Goal: Task Accomplishment & Management: Complete application form

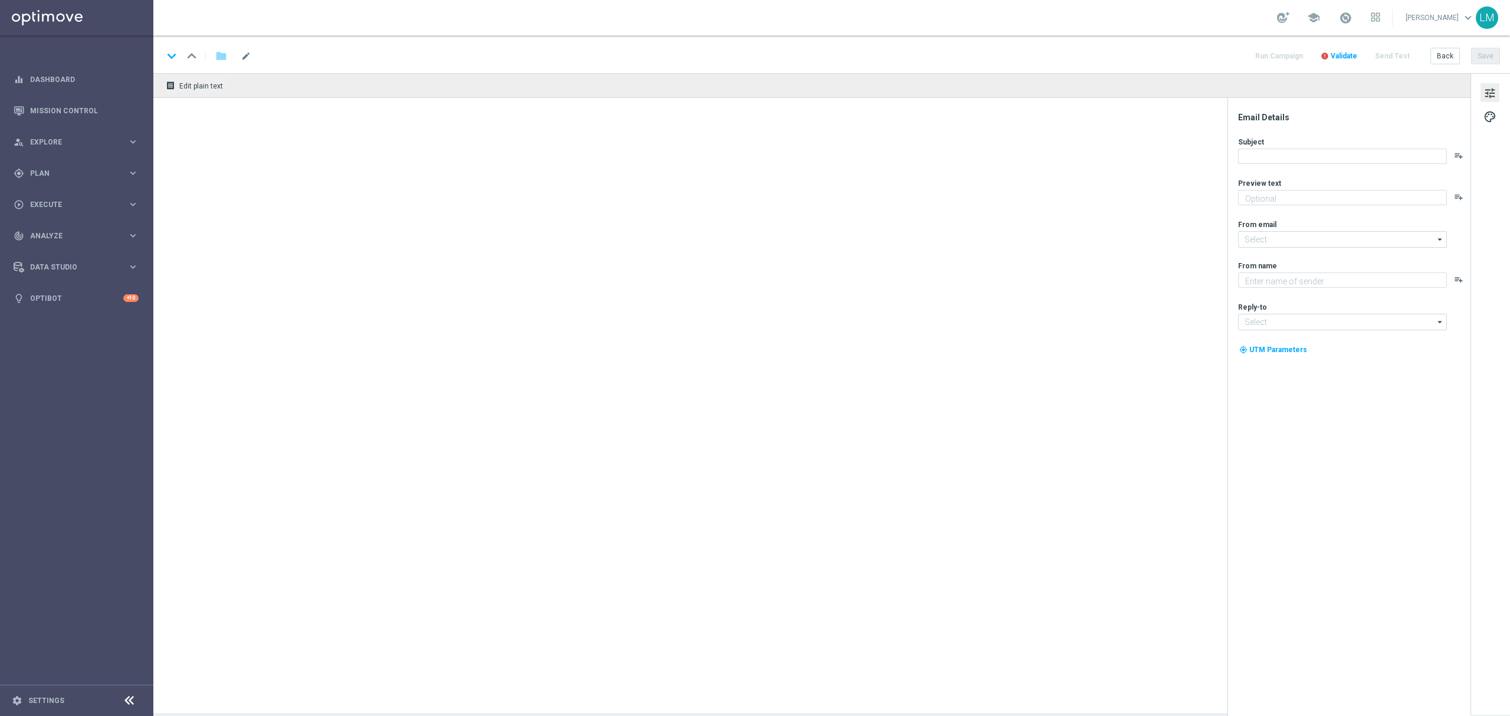
type textarea "Enjoy THREE weekly combo deals and get ready to change lives!"
type input "[EMAIL_ADDRESS][DOMAIN_NAME]"
type textarea "Lottoland"
type input "[EMAIL_ADDRESS][DOMAIN_NAME]"
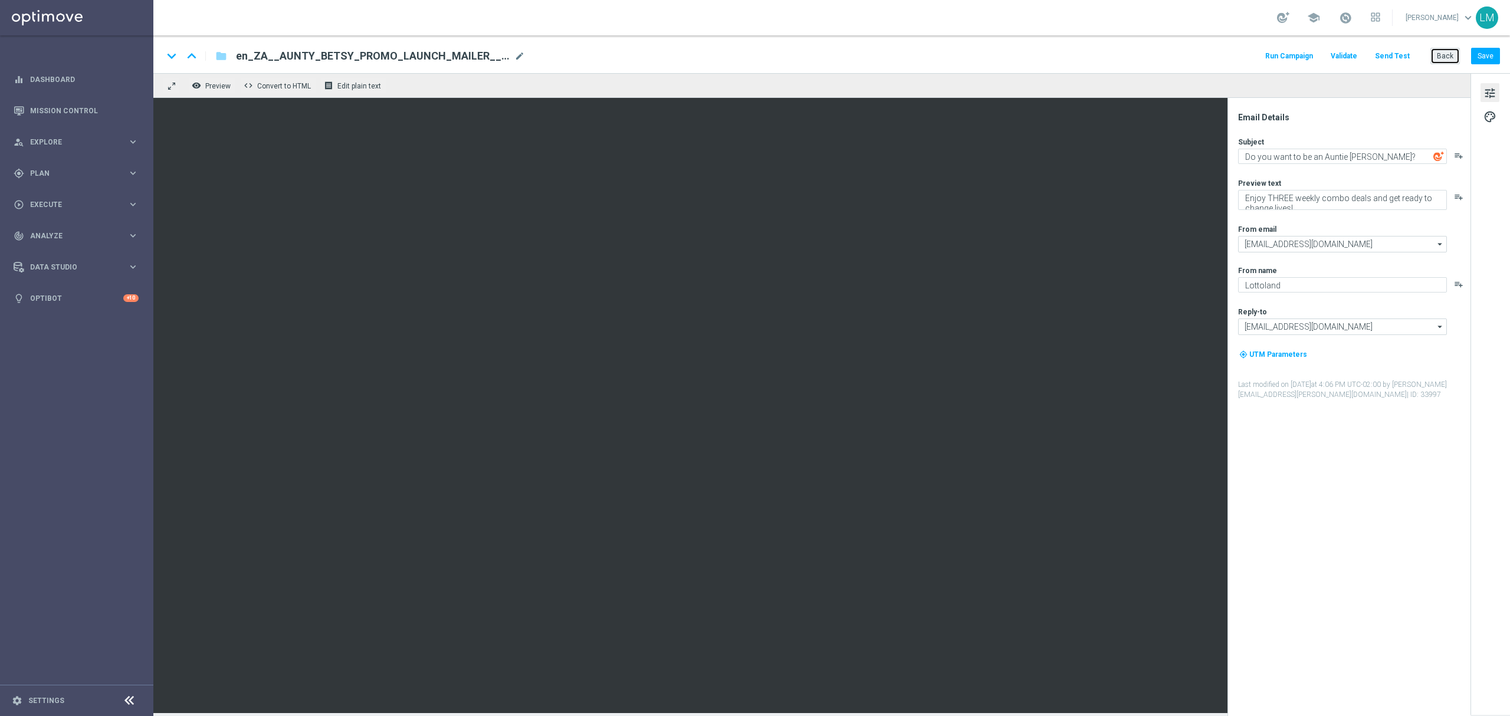
click at [1440, 55] on button "Back" at bounding box center [1444, 56] width 29 height 17
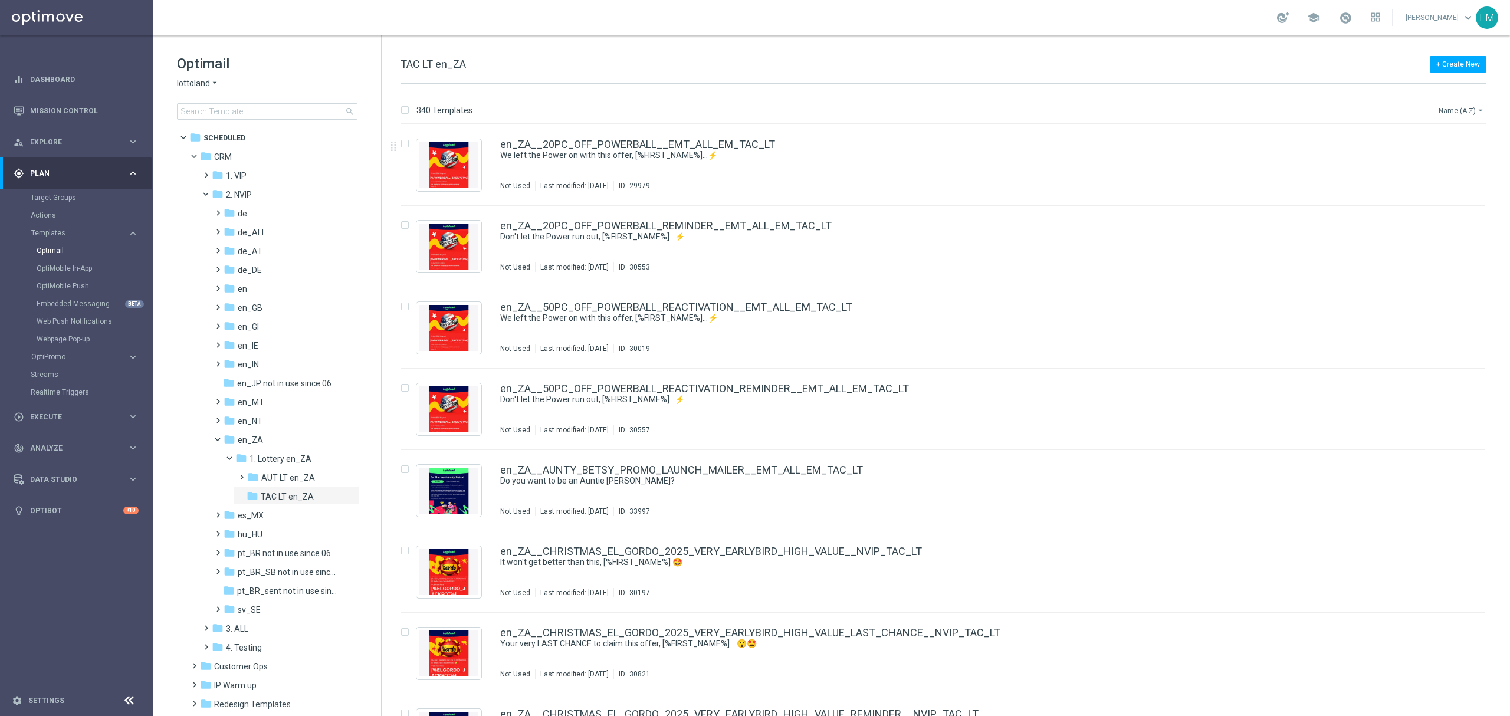
click at [1440, 107] on button "Name (A-Z) arrow_drop_down" at bounding box center [1461, 110] width 49 height 14
click at [1437, 156] on div "Date Modified (Newest)" at bounding box center [1439, 163] width 94 height 17
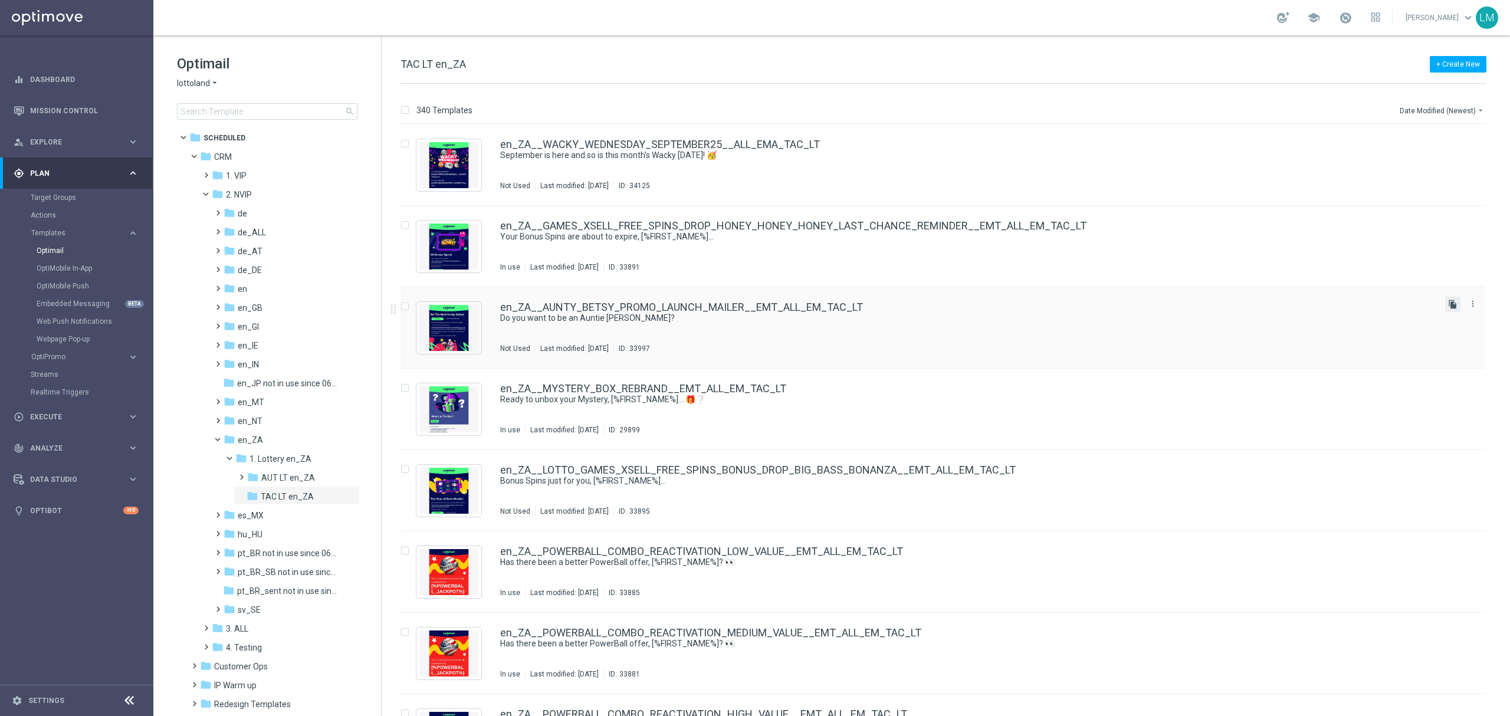
click at [1449, 308] on icon "file_copy" at bounding box center [1452, 304] width 9 height 9
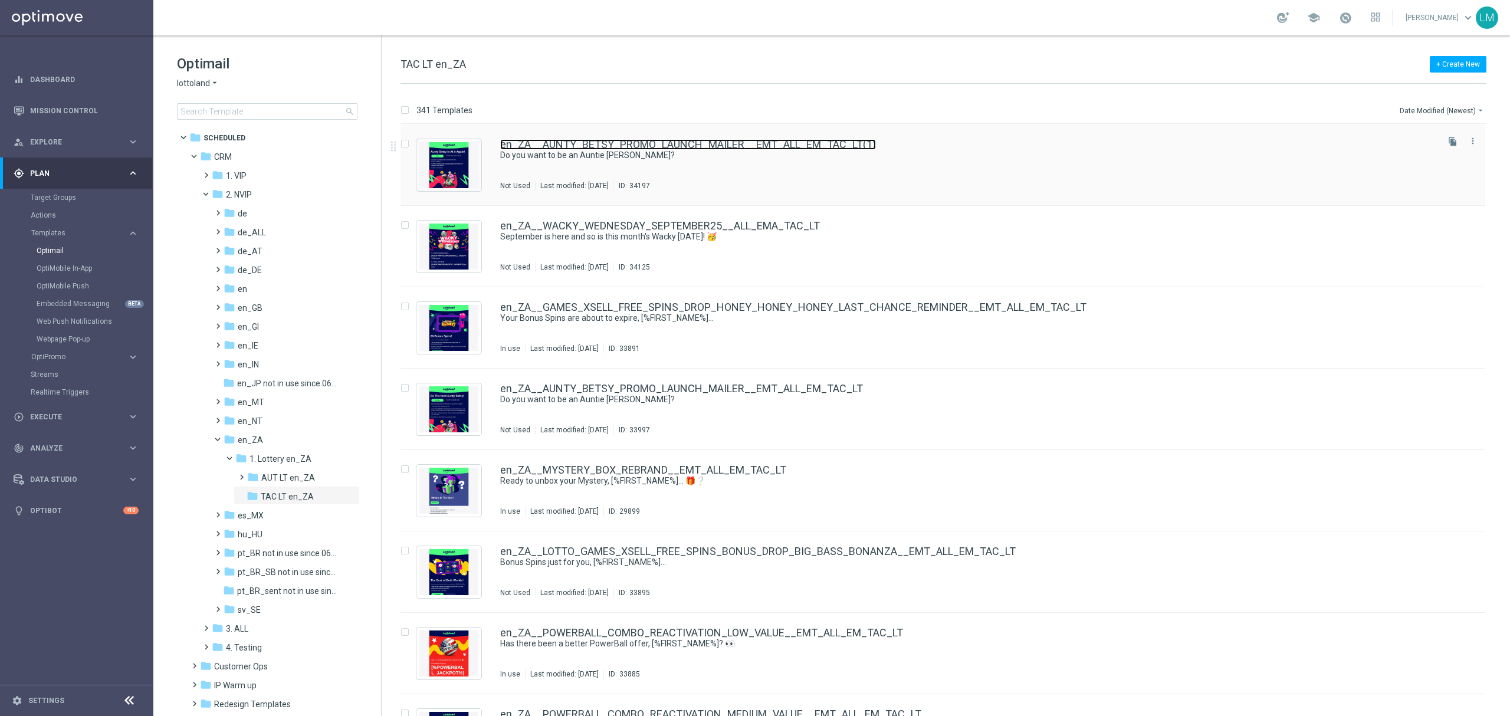
click at [688, 144] on link "en_ZA__AUNTY_BETSY_PROMO_LAUNCH_MAILER__EMT_ALL_EM_TAC_LT(1)" at bounding box center [688, 144] width 376 height 11
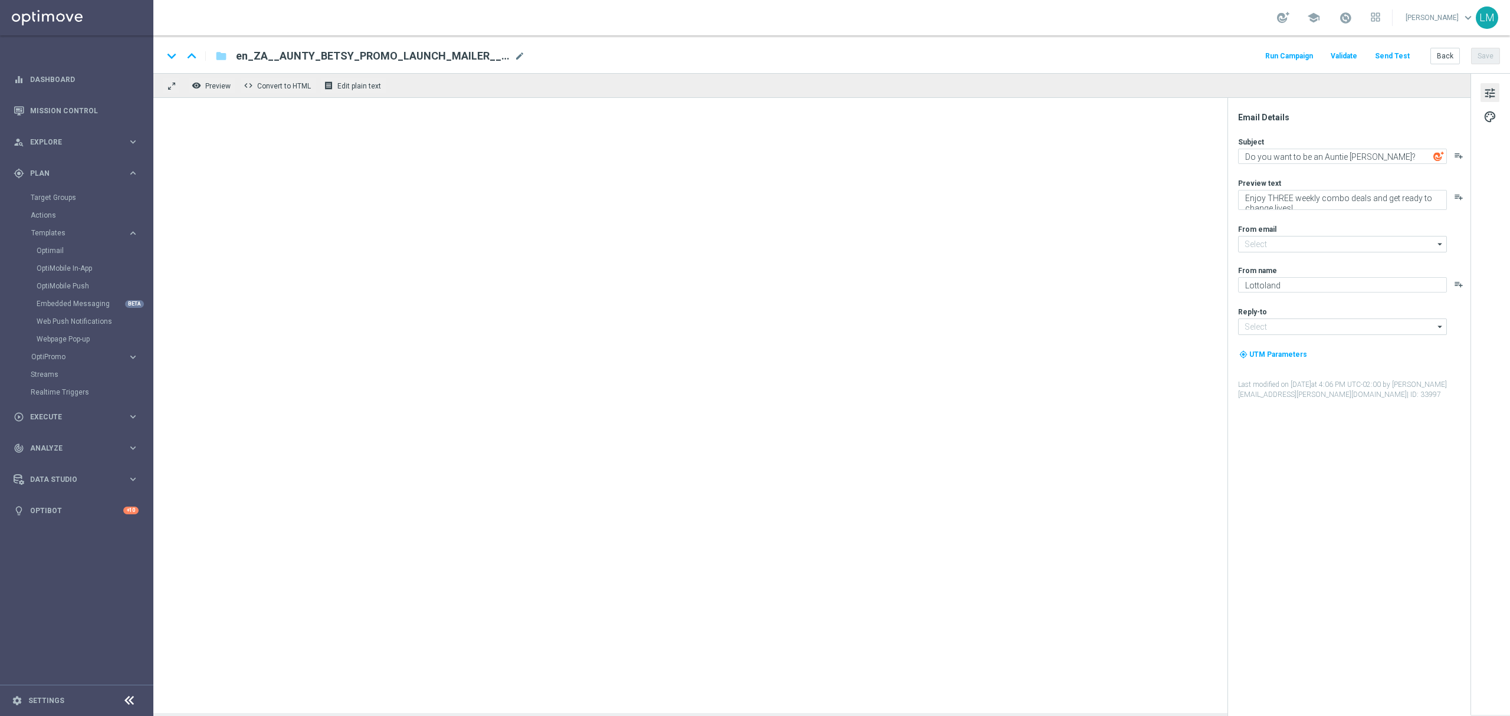
type input "[EMAIL_ADDRESS][DOMAIN_NAME]"
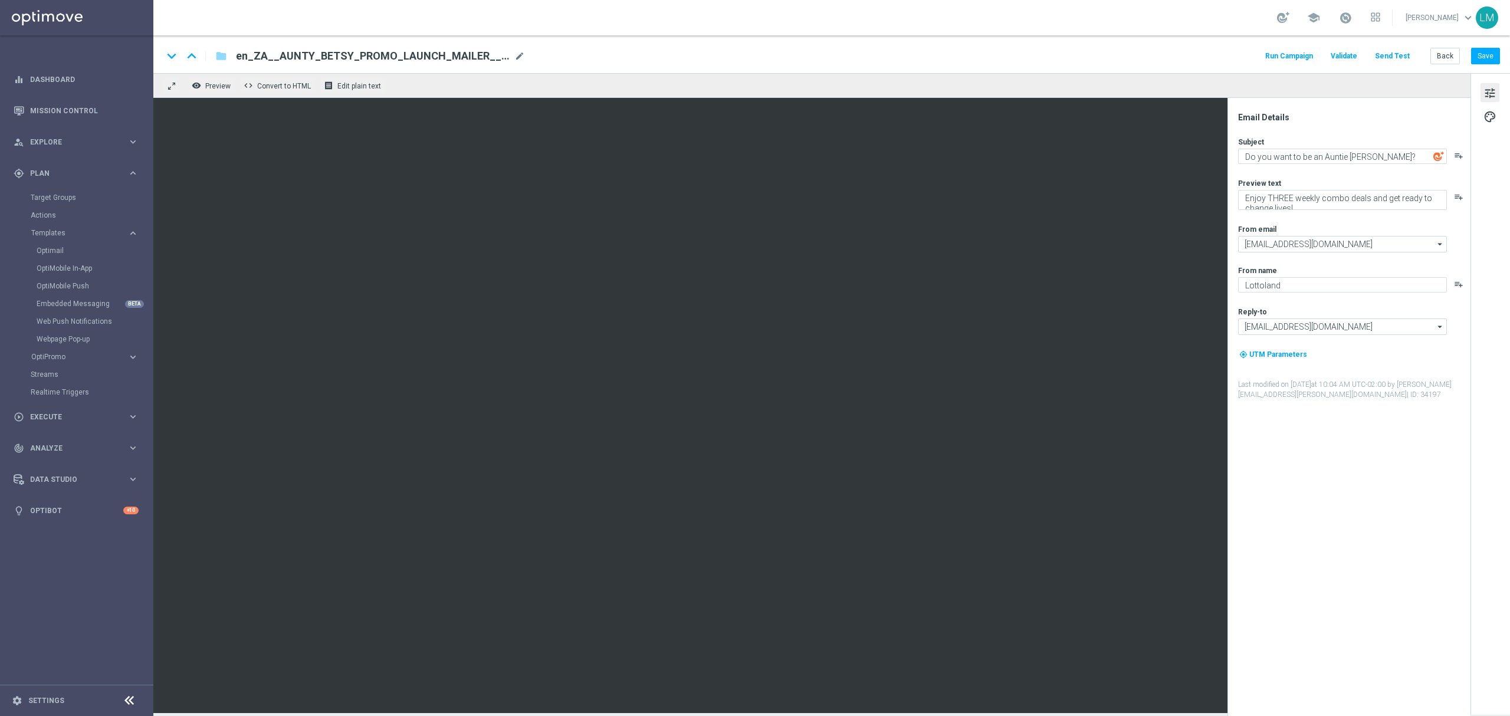
click at [515, 50] on div "en_ZA__AUNTY_BETSY_PROMO_LAUNCH_MAILER__EMT_ALL_EM_TAC_LT(1) mode_edit" at bounding box center [380, 55] width 289 height 15
paste input "FREEBIE_DROP__EMT_ALL_EM_TAC_LT"
click at [505, 62] on input "en_ZA__AUNTY_BETSY_FREEBIE_DROP__EMT_ALL_EM_TAC_LT" at bounding box center [382, 55] width 293 height 15
type input "en_ZA__AUNTY_BETSY_FREEBIE_DROP__EMT_ALL_EM_TAC_LT"
click at [486, 47] on div "keyboard_arrow_down keyboard_arrow_up folder en_ZA__AUNTY_BETSY_FREEBIE_DROP__E…" at bounding box center [831, 54] width 1356 height 38
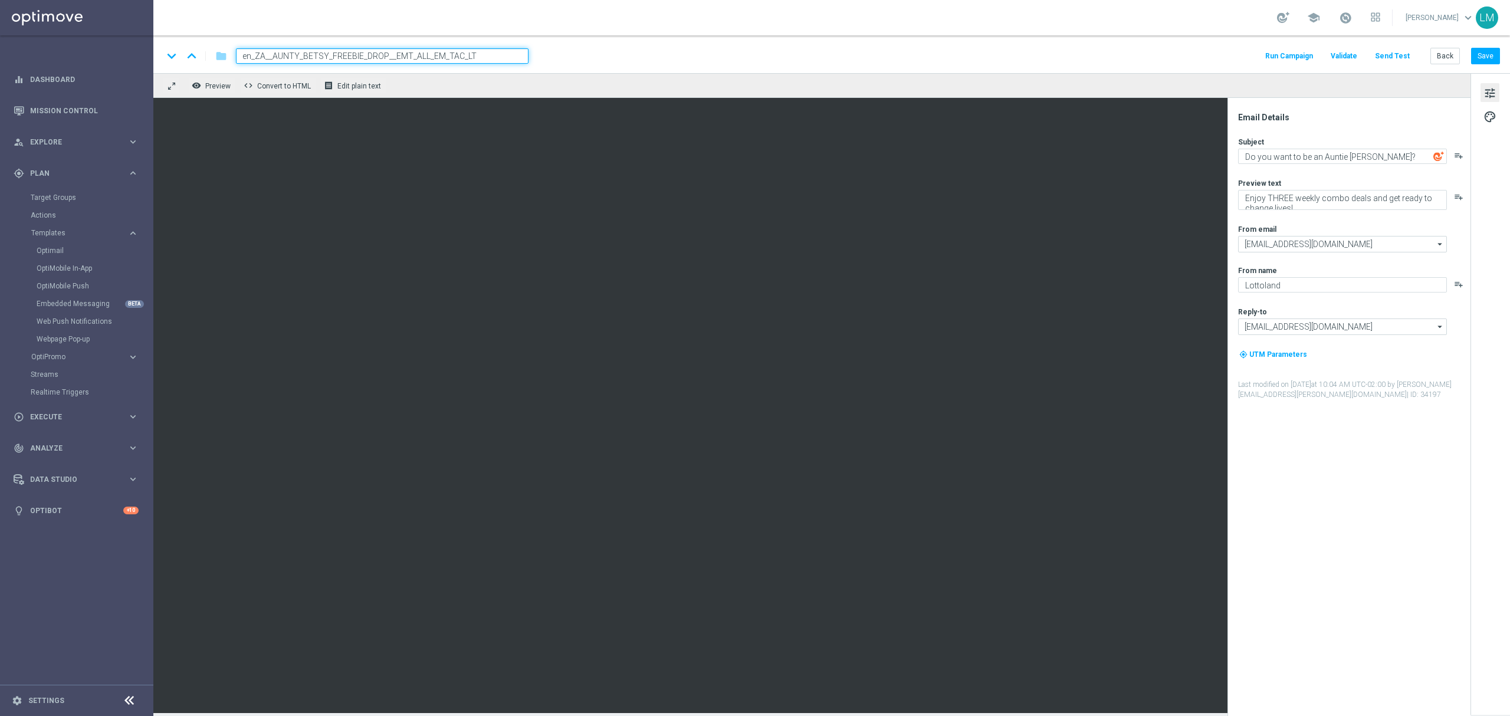
click at [473, 86] on div "remove_red_eye Preview code Convert to HTML receipt Edit plain text" at bounding box center [811, 85] width 1317 height 25
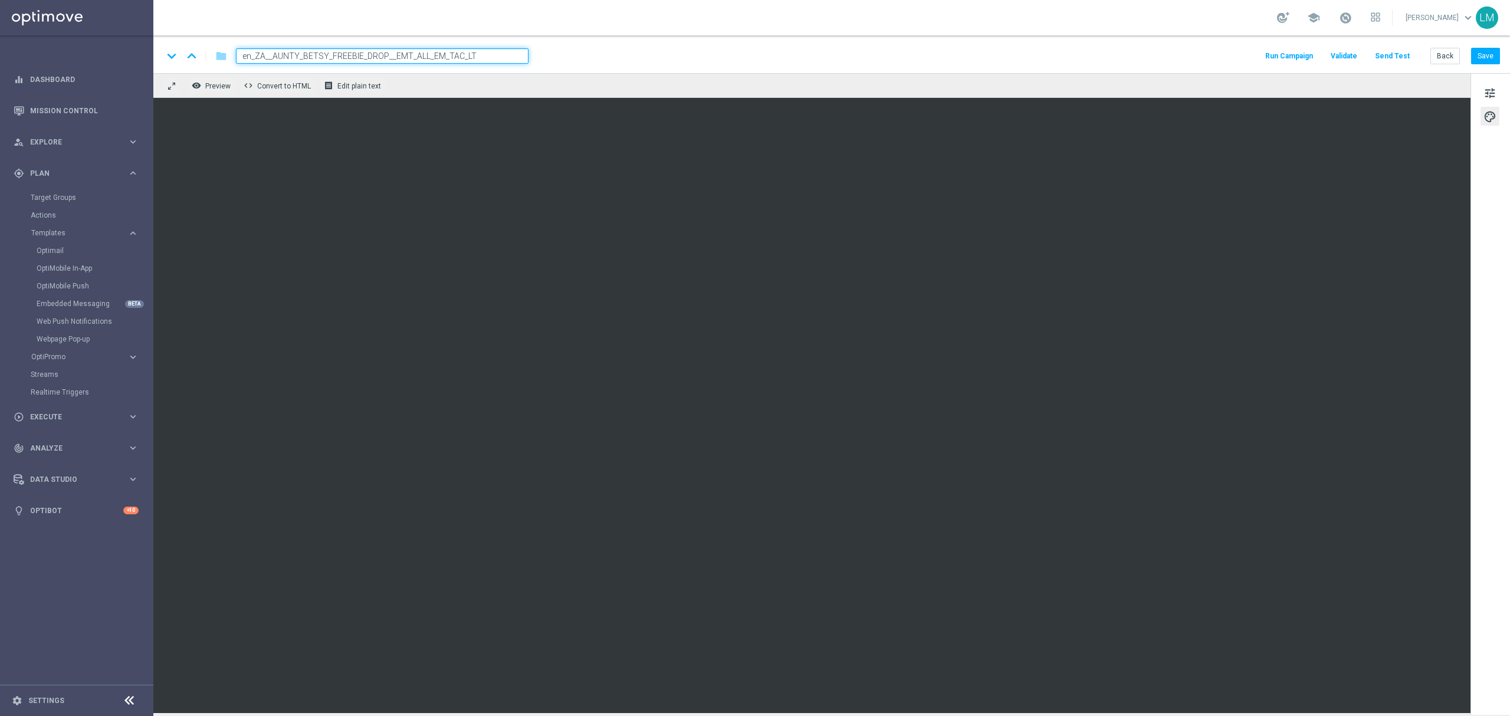
click at [462, 78] on div "remove_red_eye Preview code Convert to HTML receipt Edit plain text" at bounding box center [811, 85] width 1317 height 25
click at [459, 54] on input "en_ZA__AUNTY_BETSY_FREEBIE_DROP__EMT_ALL_EM_TAC_LT" at bounding box center [382, 55] width 293 height 15
click at [464, 80] on div "remove_red_eye Preview code Convert to HTML receipt Edit plain text" at bounding box center [811, 85] width 1317 height 25
click at [467, 84] on div "remove_red_eye Preview code Convert to HTML receipt Edit plain text" at bounding box center [811, 85] width 1317 height 25
click at [465, 55] on input "en_ZA__AUNTY_BETSY_FREEBIE_DROP__EMT_ALL_EM_TAC_LT" at bounding box center [382, 55] width 293 height 15
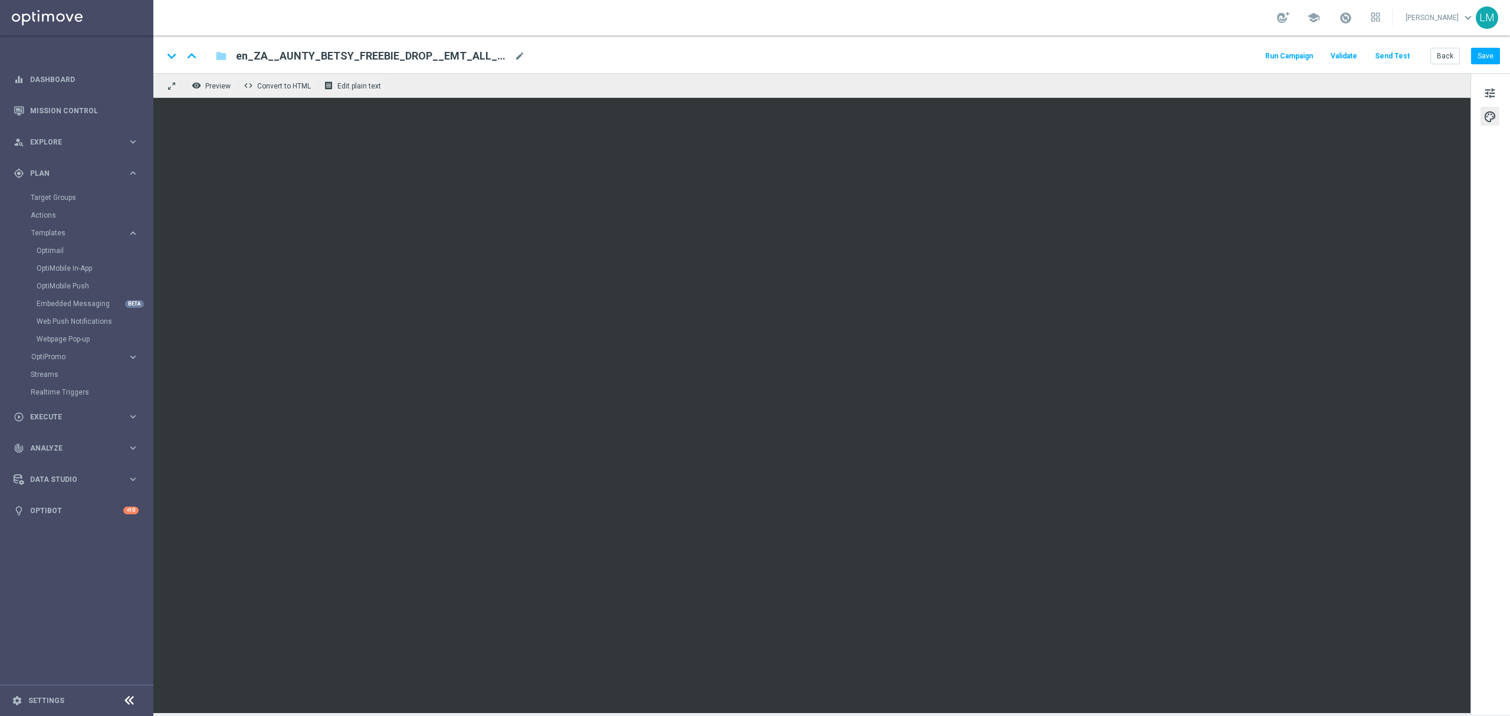
click at [468, 83] on div "remove_red_eye Preview code Convert to HTML receipt Edit plain text" at bounding box center [811, 85] width 1317 height 25
click at [1494, 55] on button "Save" at bounding box center [1485, 56] width 29 height 17
click at [1487, 98] on span "tune" at bounding box center [1489, 93] width 13 height 15
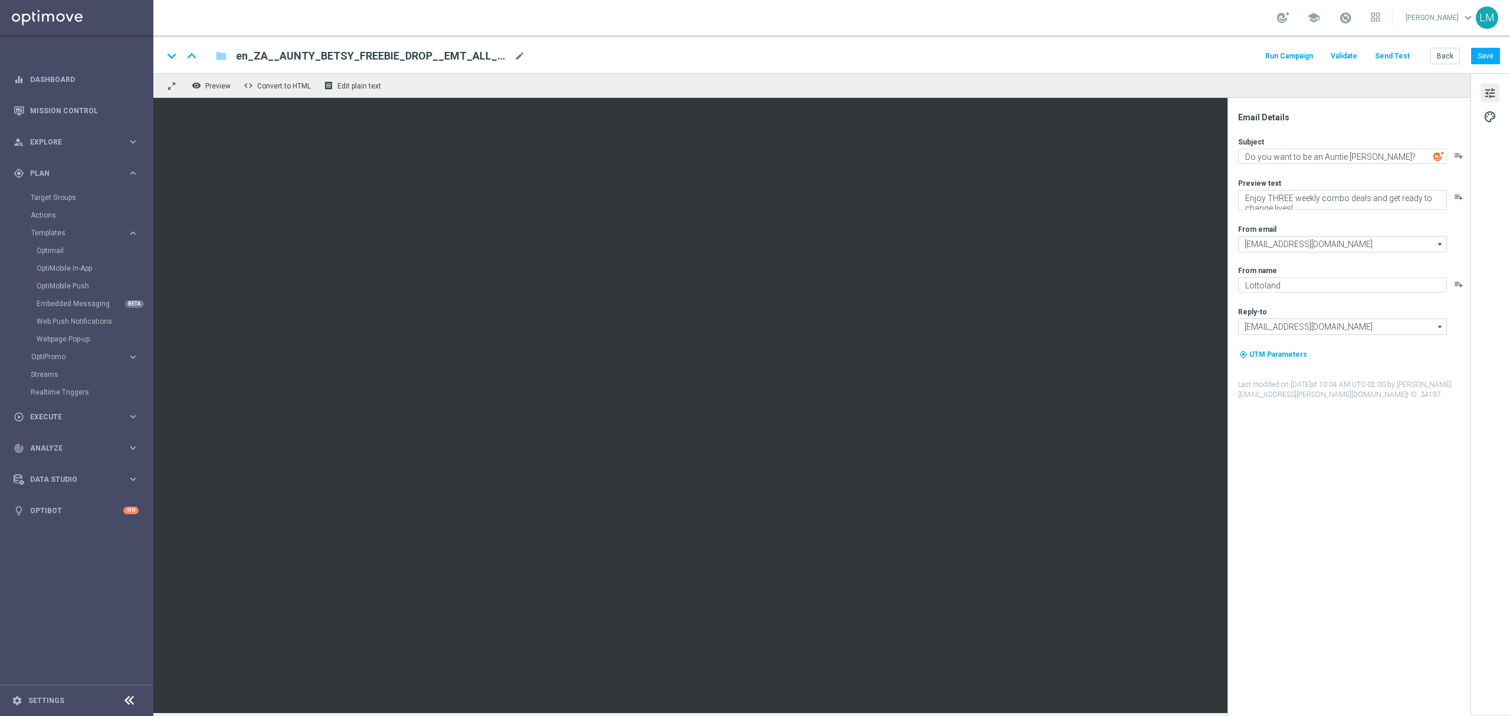
click at [1371, 165] on div "Subject Do you want to be an Auntie Betsy? playlist_add Preview text Enjoy THRE…" at bounding box center [1353, 268] width 231 height 263
click at [1368, 159] on textarea "Do you want to be an Auntie Betsy?" at bounding box center [1342, 156] width 209 height 15
paste textarea "You've just recieved a special visit from Aunty Betsy, [%FIRST_NAME%]!"
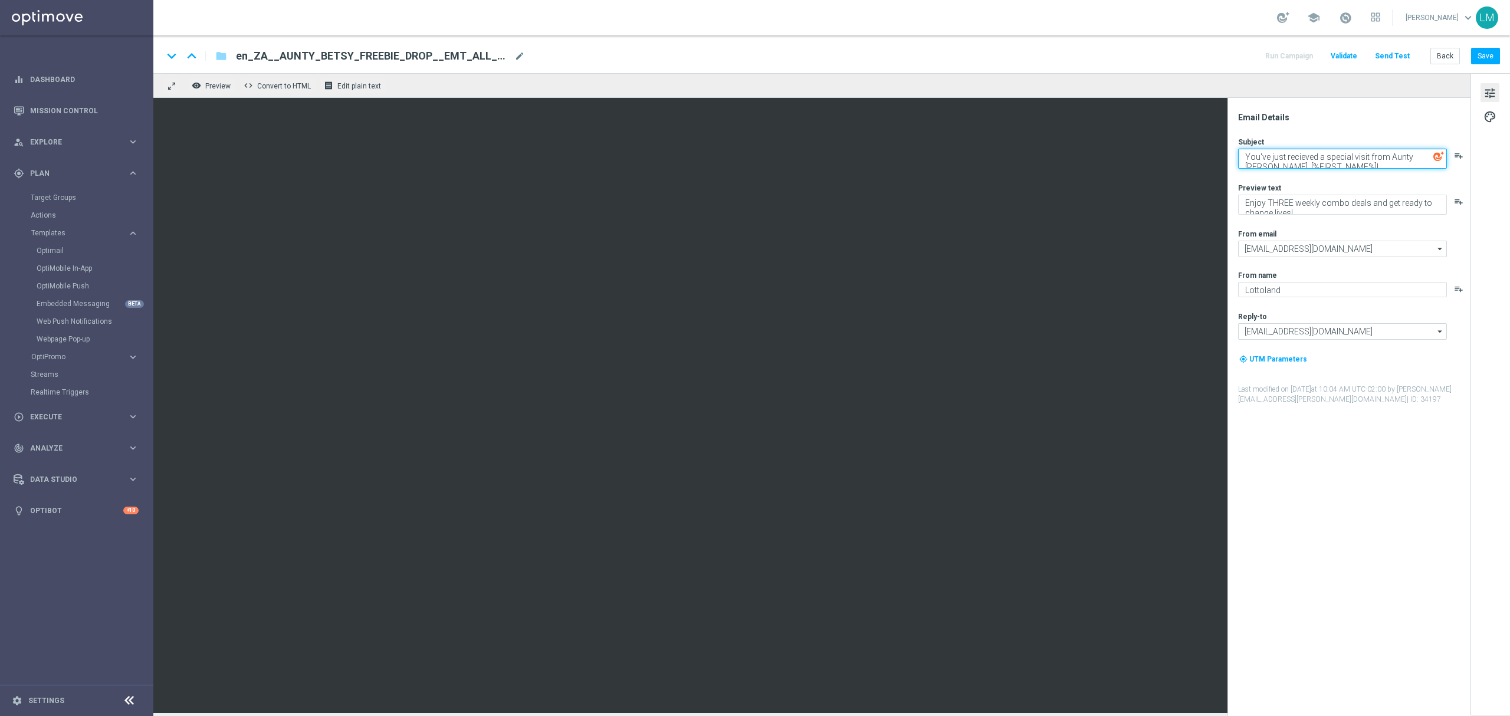
scroll to position [5, 0]
type textarea "You've just recieved a special visit from Aunty Betsy, [%FIRST_NAME%]!"
click at [1333, 182] on div "Subject You've just recieved a special visit from Aunty Betsy, [%FIRST_NAME%]! …" at bounding box center [1353, 271] width 231 height 268
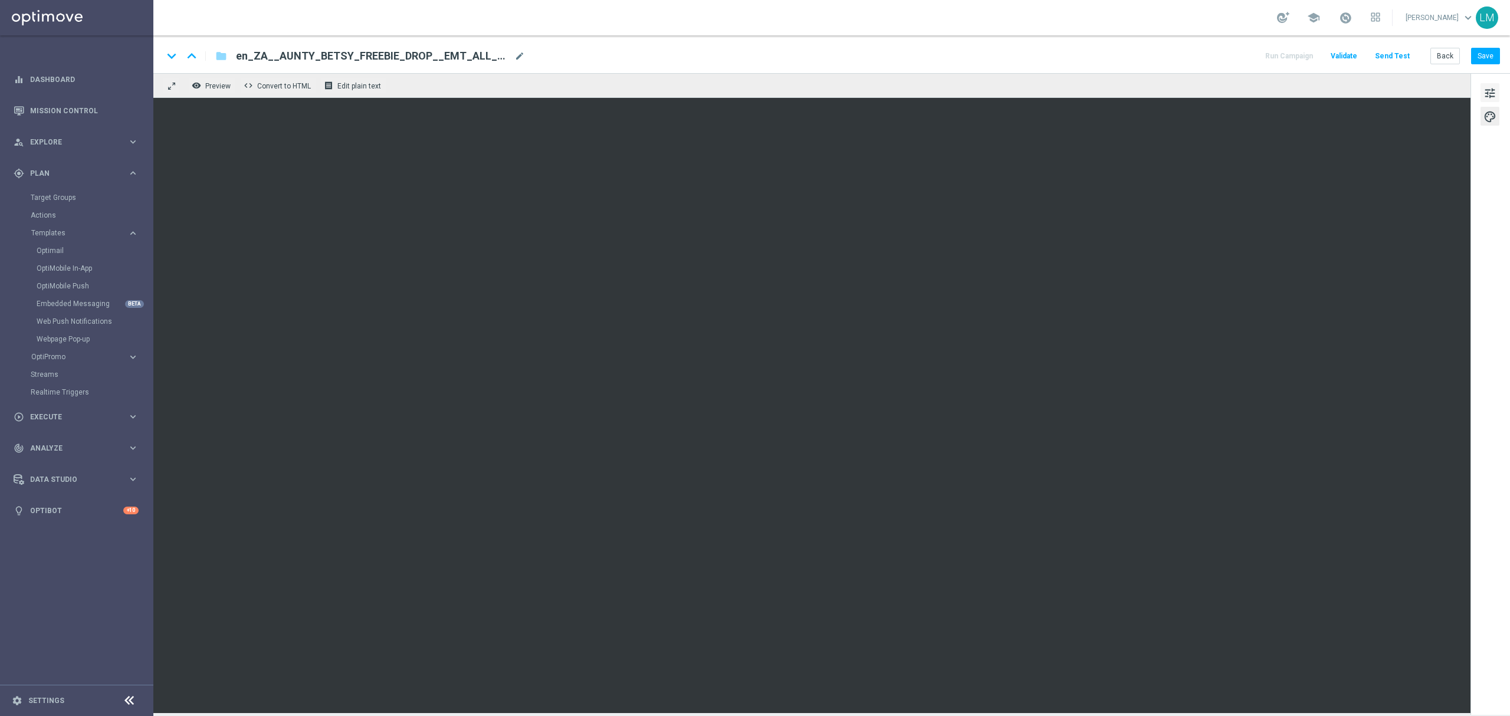
click at [1486, 97] on span "tune" at bounding box center [1489, 93] width 13 height 15
click at [1490, 53] on button "Save" at bounding box center [1485, 56] width 29 height 17
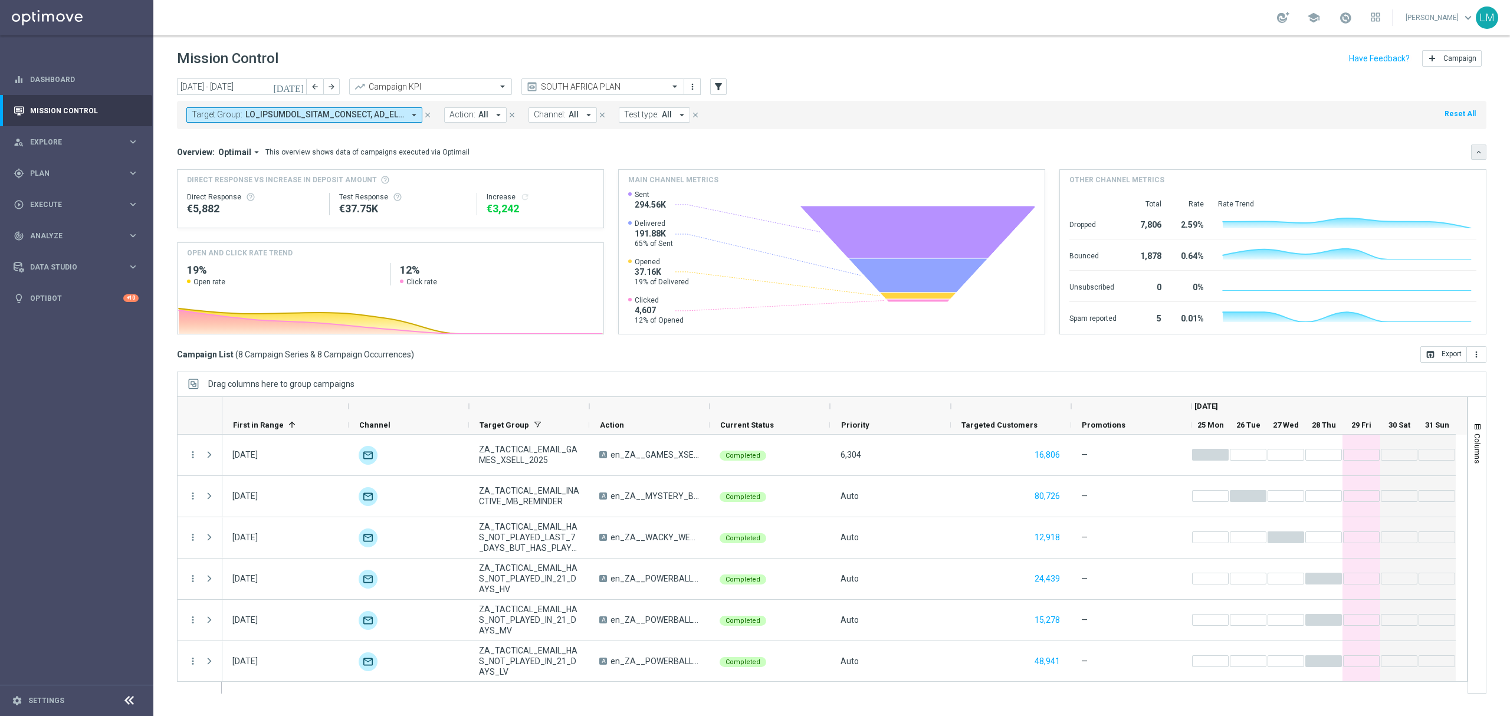
click at [1475, 149] on icon "keyboard_arrow_down" at bounding box center [1478, 152] width 8 height 8
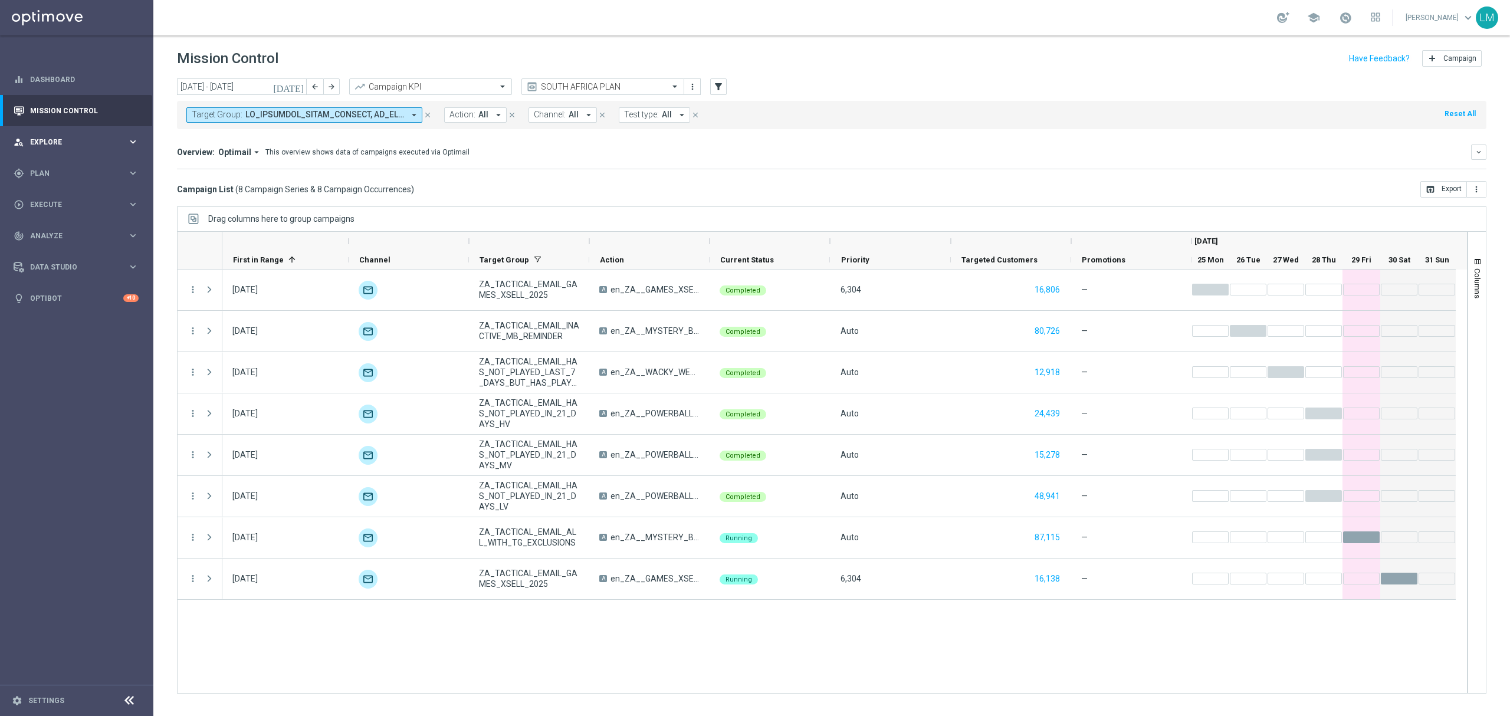
click at [60, 137] on div "person_search Explore" at bounding box center [71, 142] width 114 height 11
click at [68, 164] on link "Customer Explorer" at bounding box center [77, 166] width 92 height 9
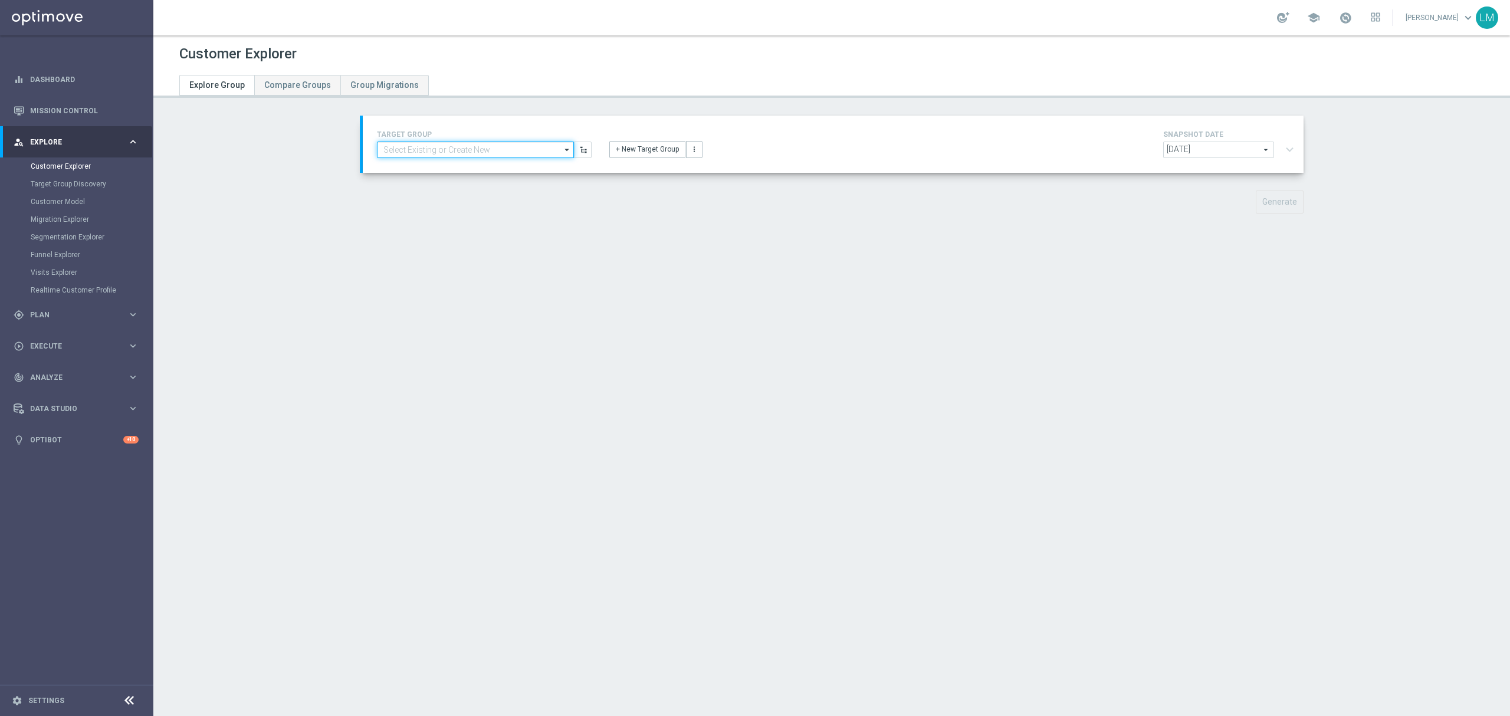
click at [488, 152] on input at bounding box center [475, 150] width 197 height 17
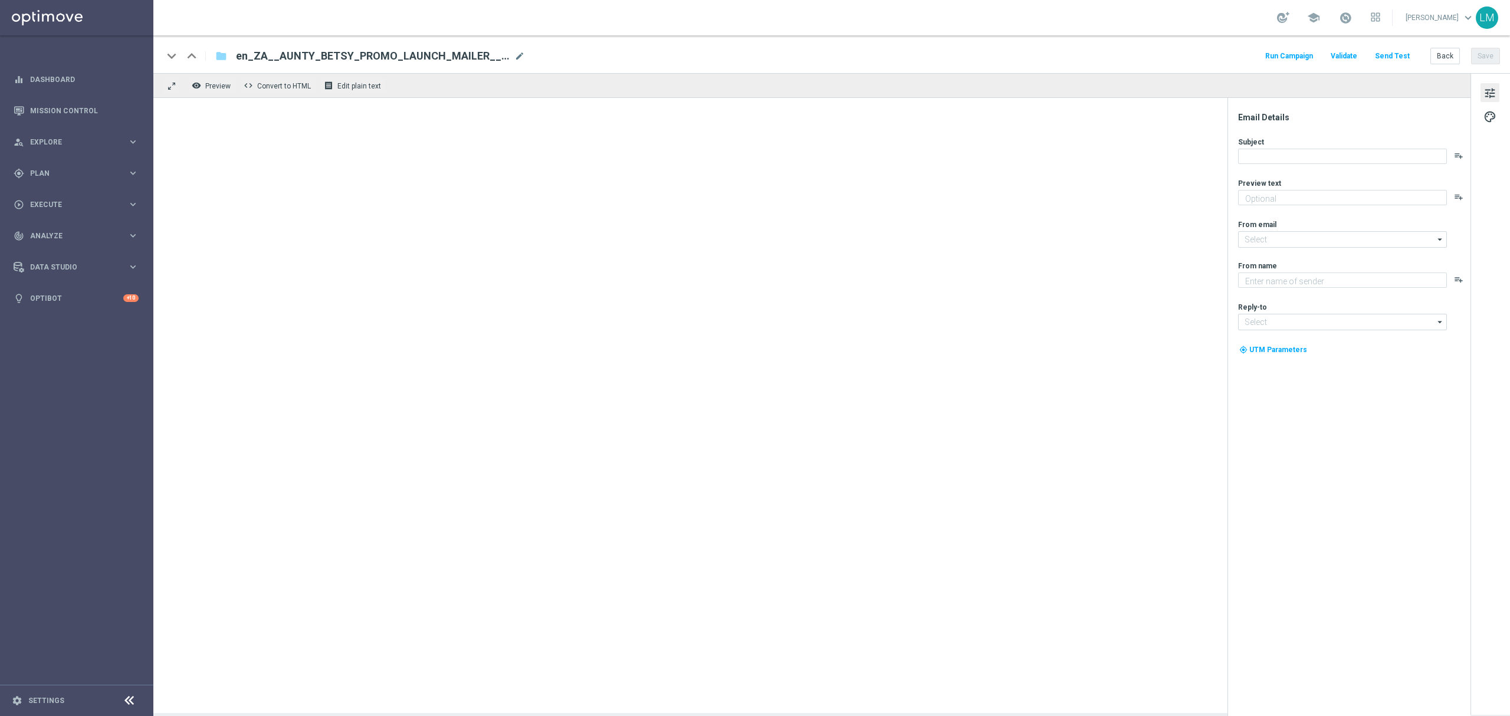
type textarea "Enjoy THREE weekly combo deals and get ready to change lives!"
type input "[EMAIL_ADDRESS][DOMAIN_NAME]"
type textarea "Lottoland"
type input "[EMAIL_ADDRESS][DOMAIN_NAME]"
type textarea "Make your choice..."
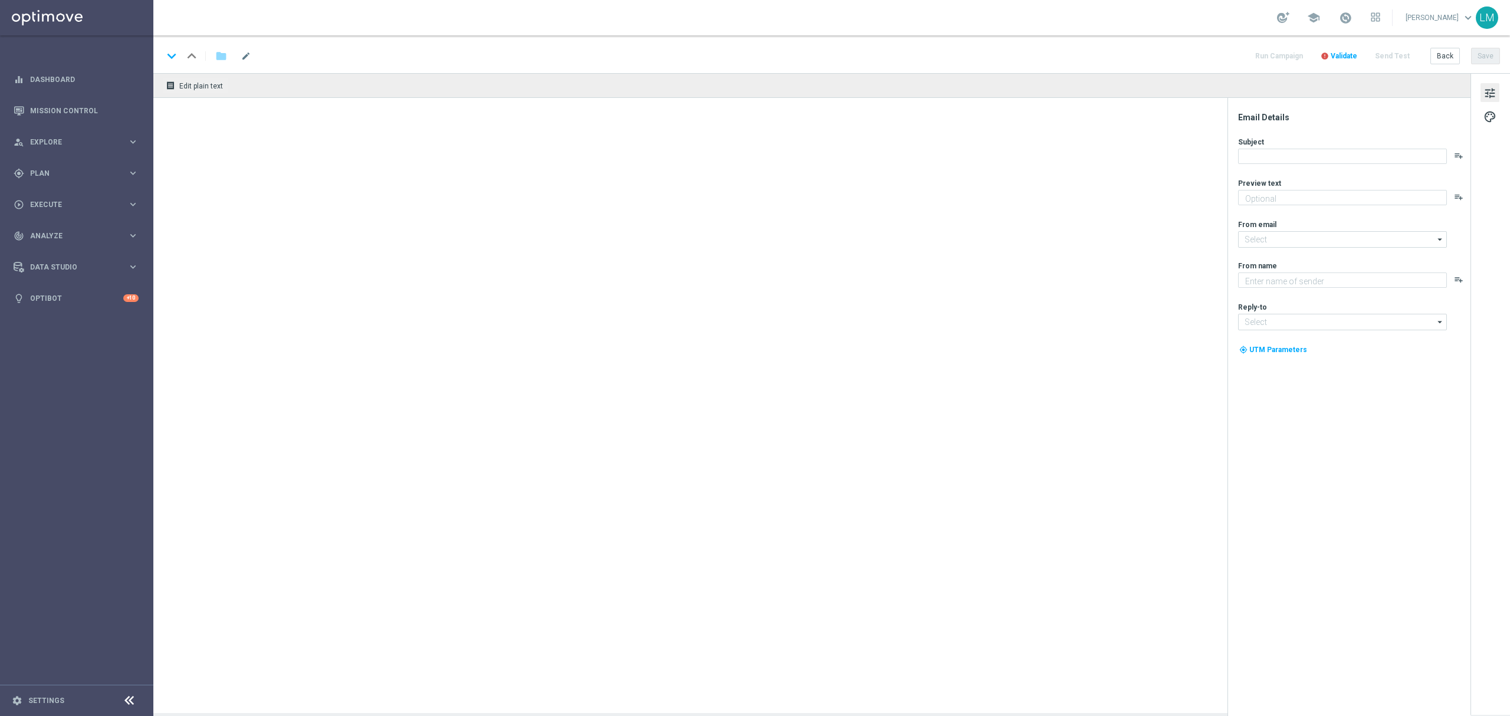
type textarea "Lottoland"
type input "[EMAIL_ADDRESS][DOMAIN_NAME]"
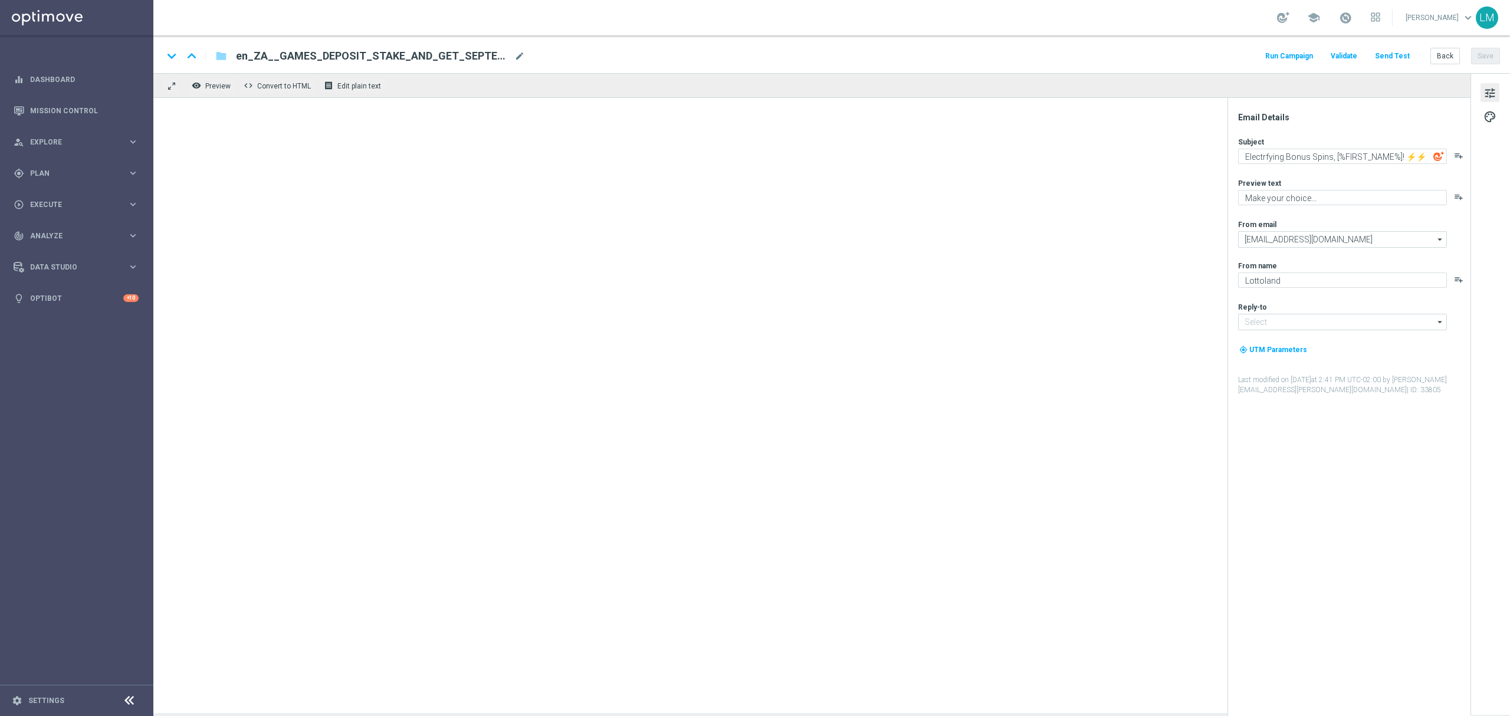
type input "[EMAIL_ADDRESS][DOMAIN_NAME]"
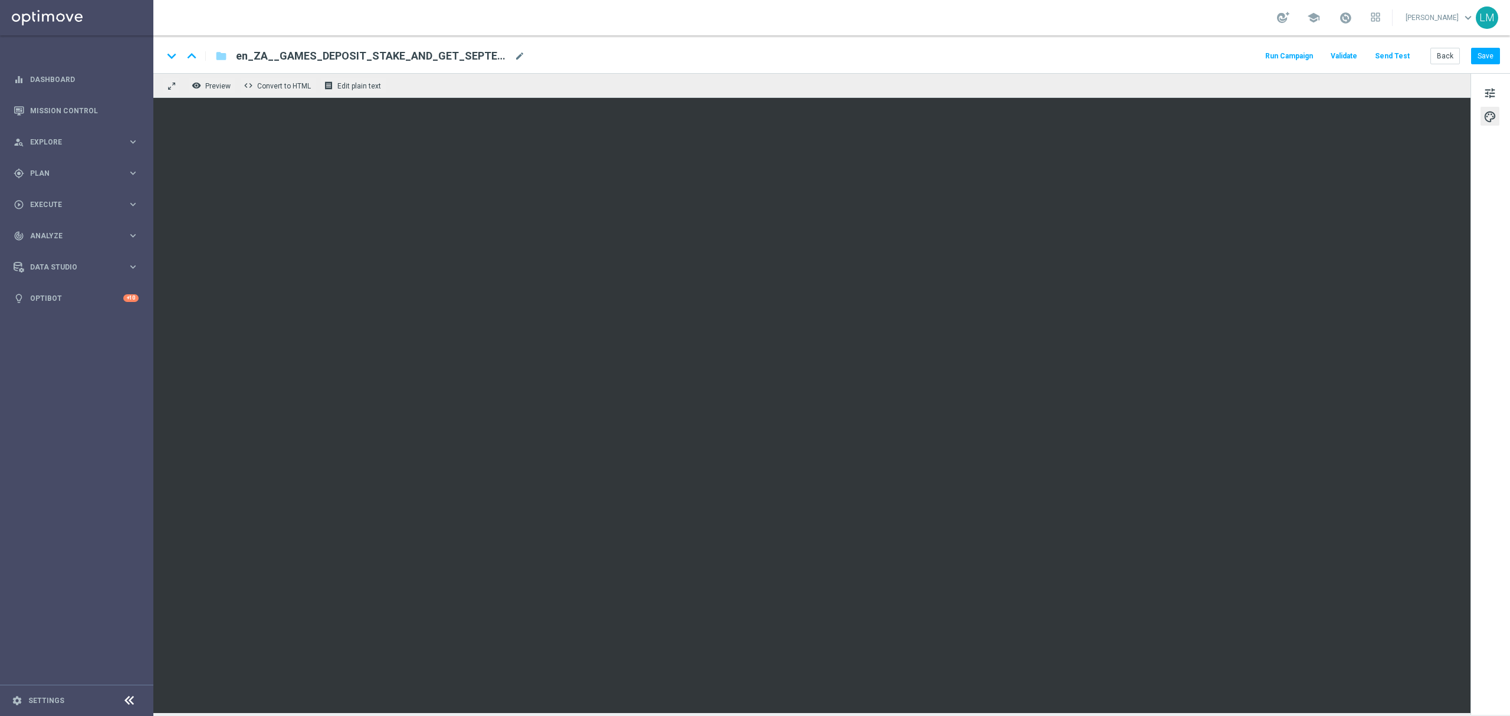
click at [1404, 55] on button "Send Test" at bounding box center [1392, 56] width 38 height 16
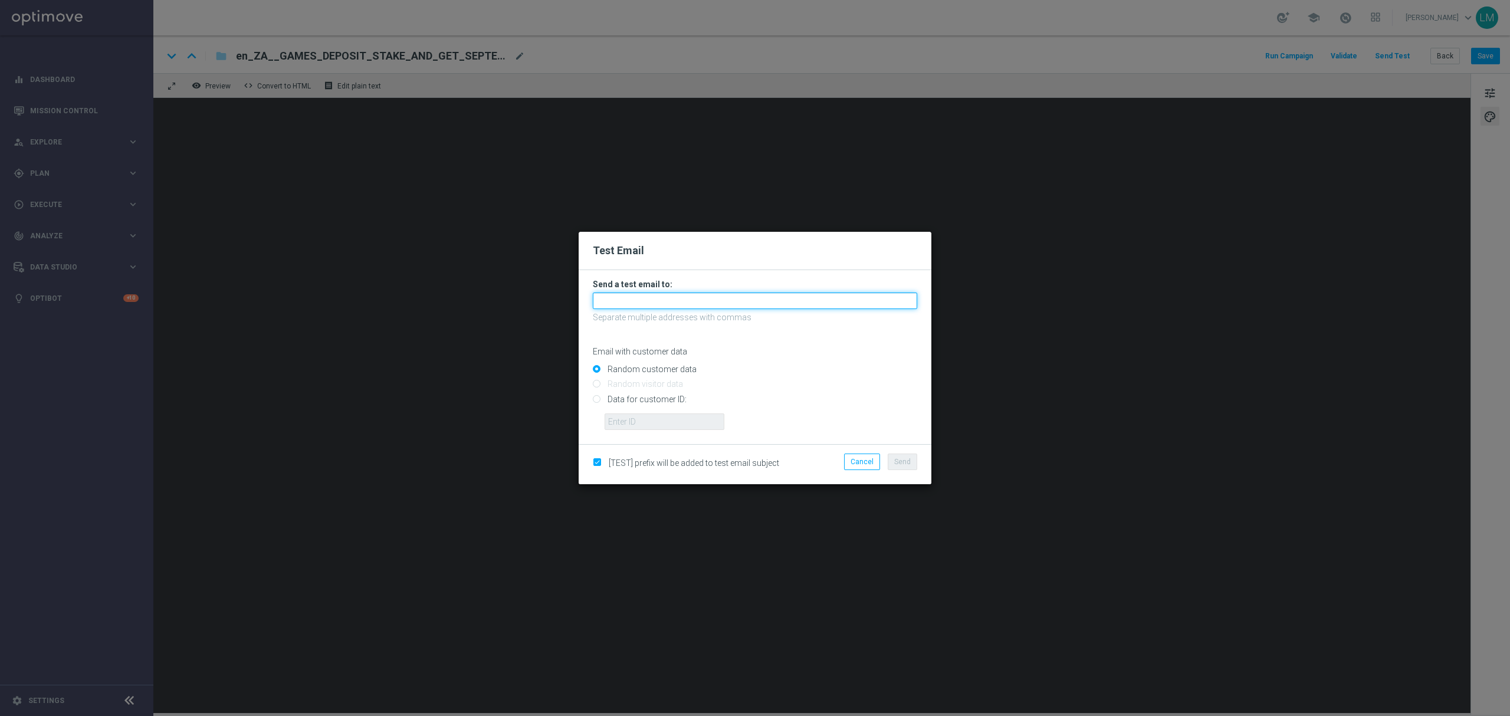
click at [778, 295] on input "text" at bounding box center [755, 301] width 324 height 17
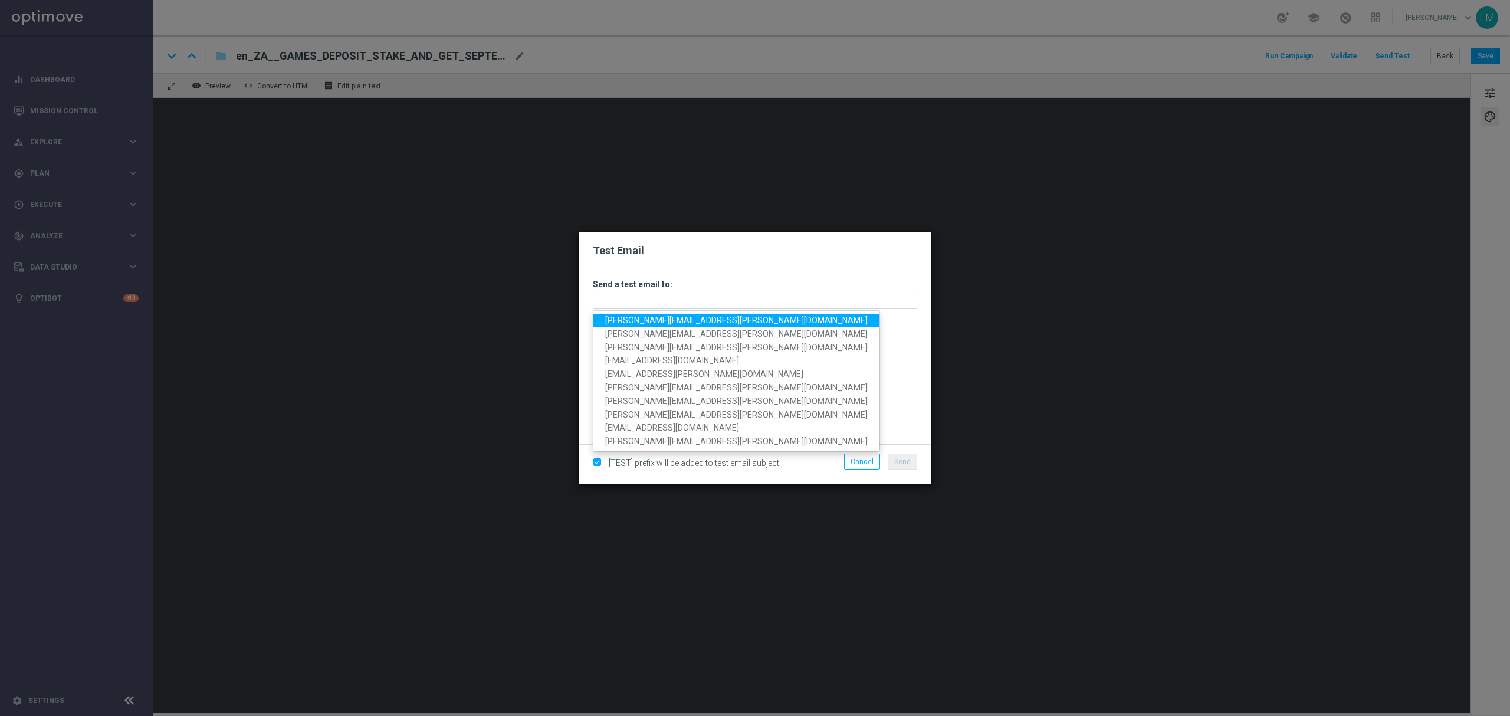
click at [692, 317] on span "leslie.martinez@lottoland.com" at bounding box center [736, 320] width 262 height 9
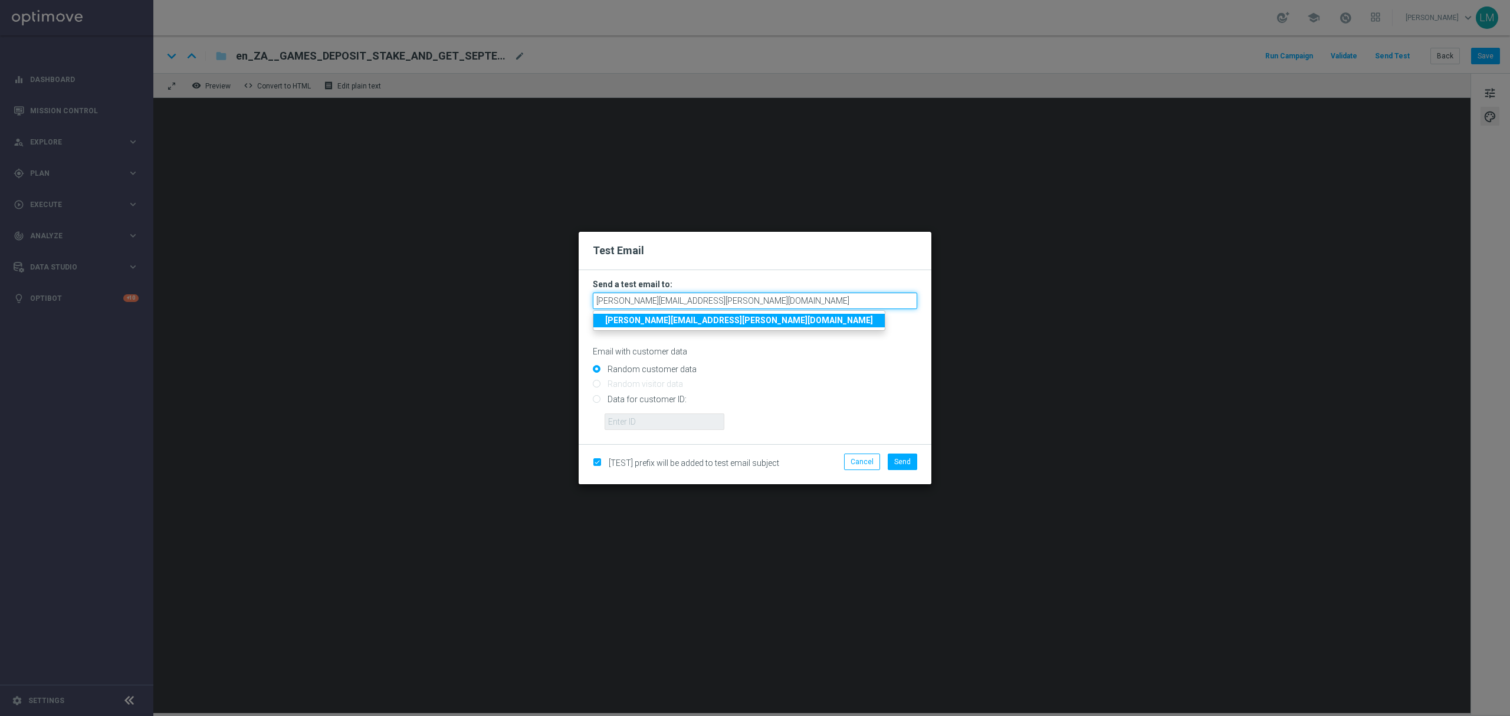
click at [752, 301] on input "leslie.martinez@lottoland.com" at bounding box center [755, 301] width 324 height 17
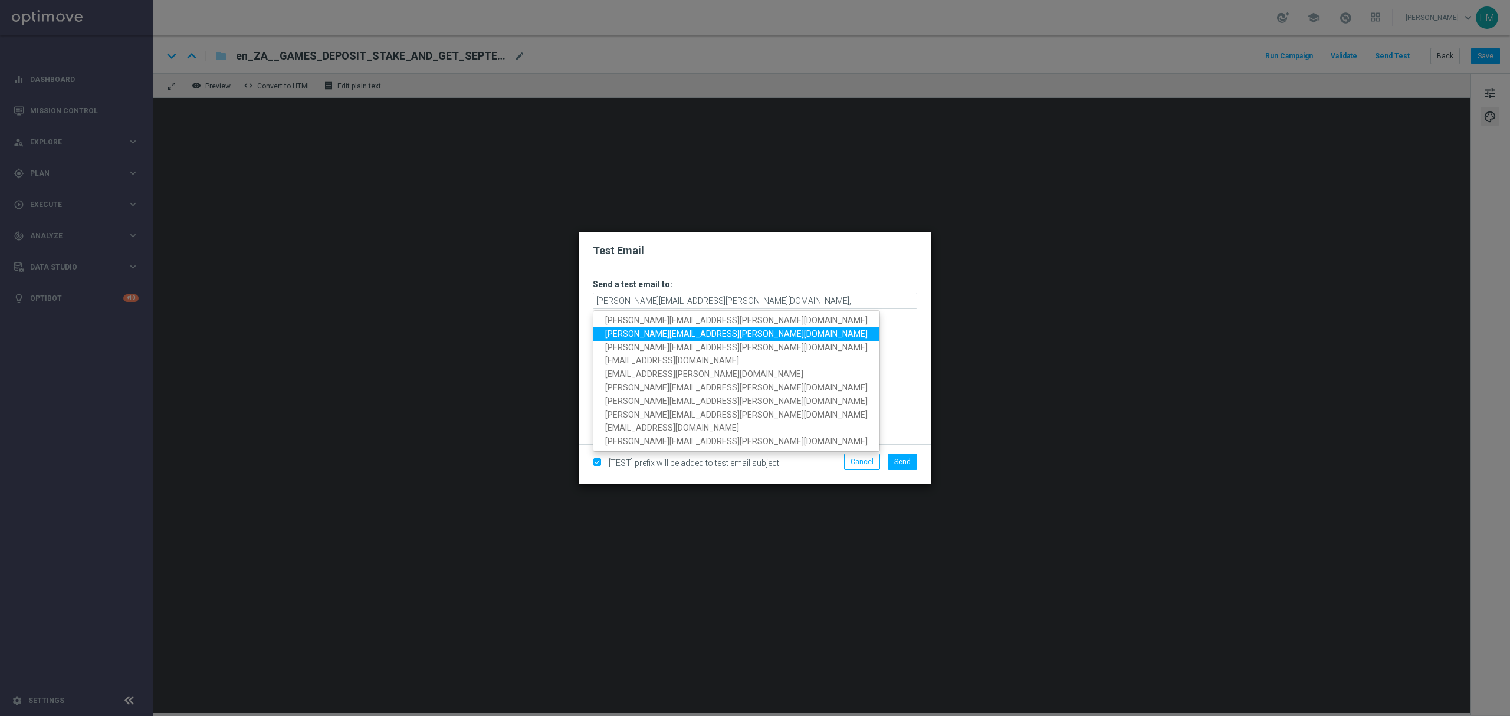
click at [688, 333] on span "ricky.hubbard@lottoland.com" at bounding box center [736, 333] width 262 height 9
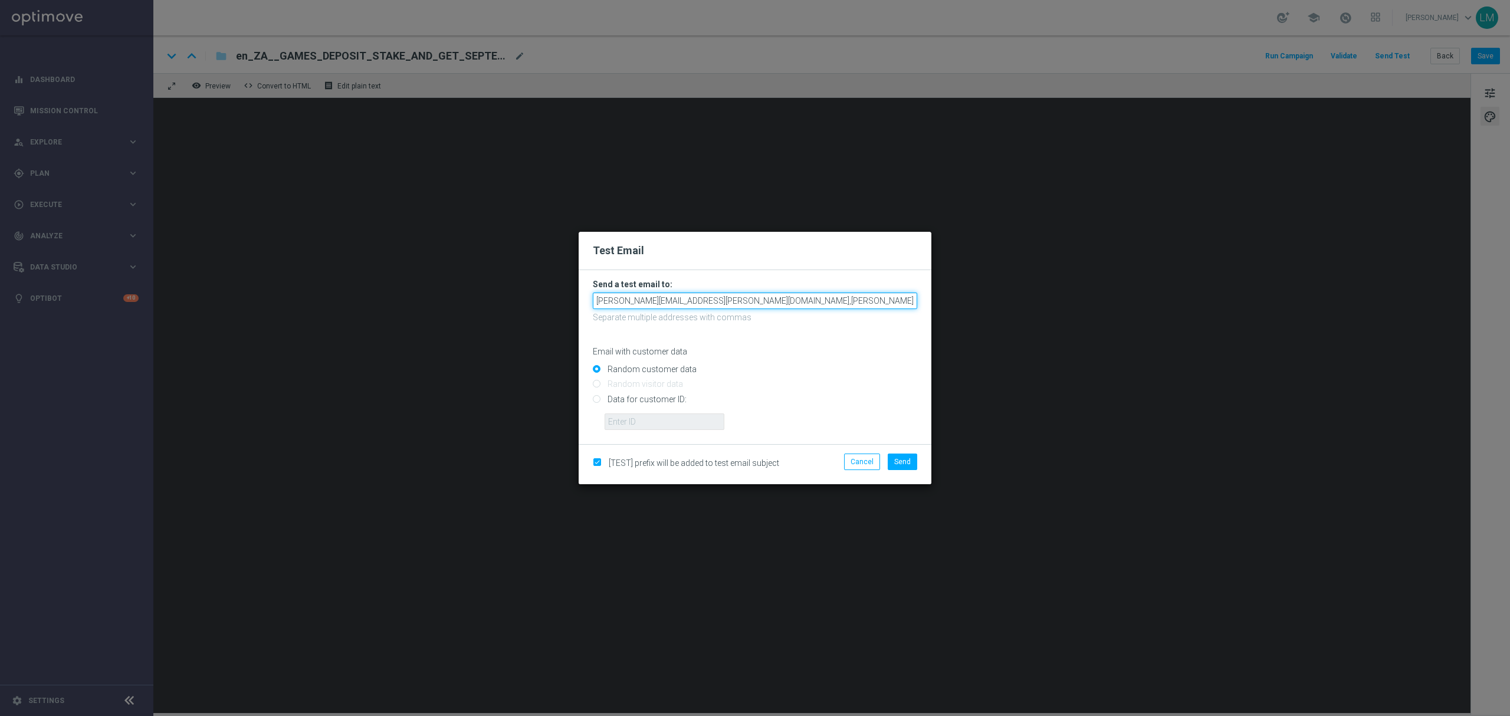
click at [841, 304] on input "leslie.martinez@lottoland.com,ricky.hubbard@lottoland.com" at bounding box center [755, 301] width 324 height 17
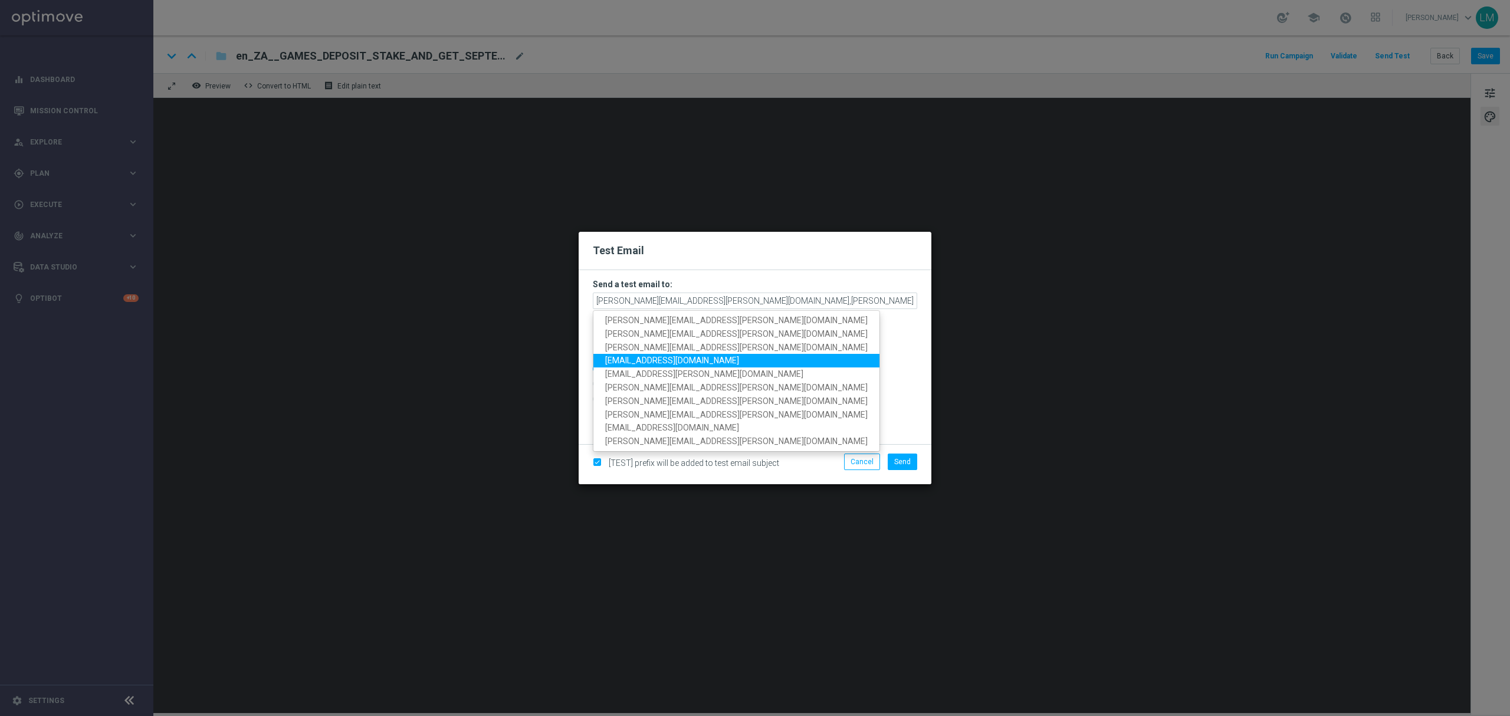
click at [697, 356] on span "marika.kevicka@lottoland.com" at bounding box center [672, 360] width 134 height 9
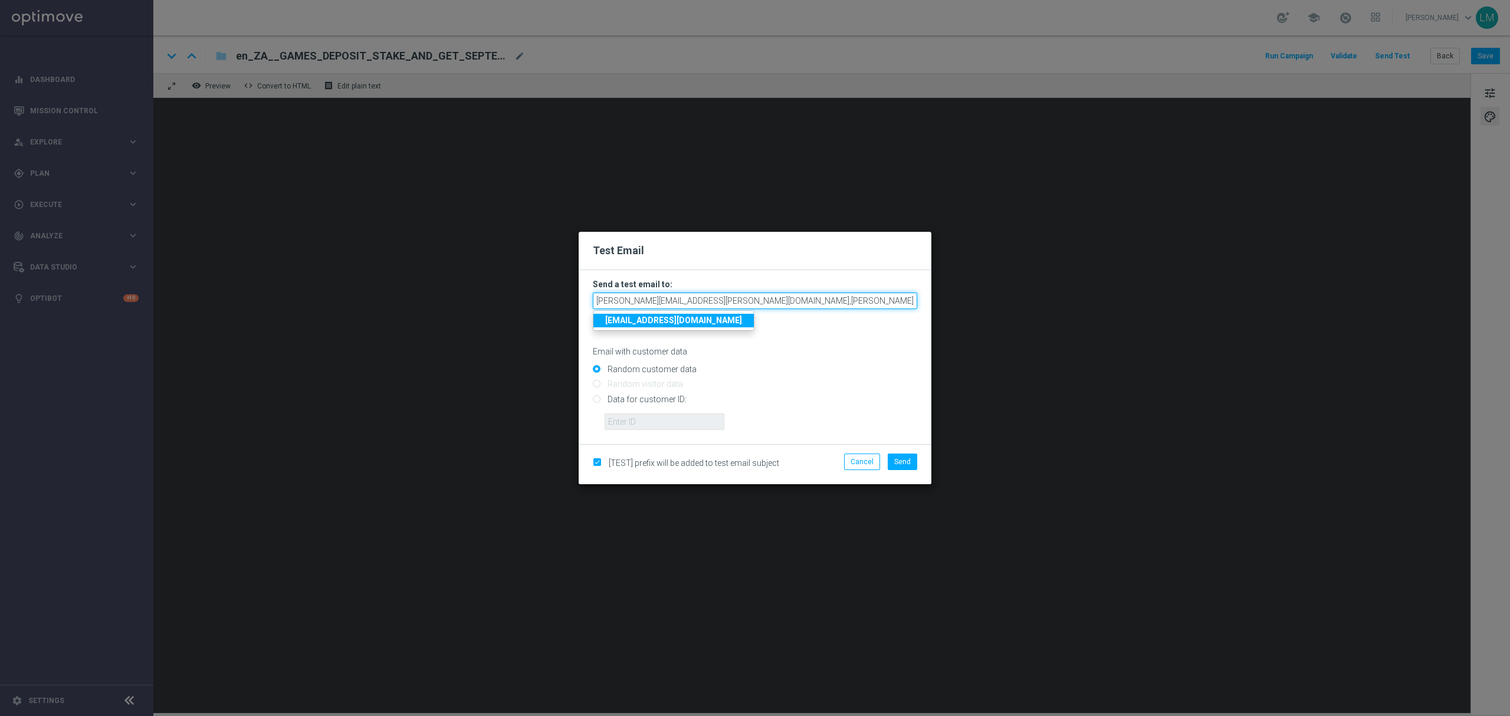
scroll to position [0, 12]
drag, startPoint x: 817, startPoint y: 302, endPoint x: 954, endPoint y: 303, distance: 136.8
click at [954, 303] on modal-container "Test Email Send a test email to: leslie.martinez@lottoland.com,ricky.hubbard@lo…" at bounding box center [755, 358] width 1510 height 716
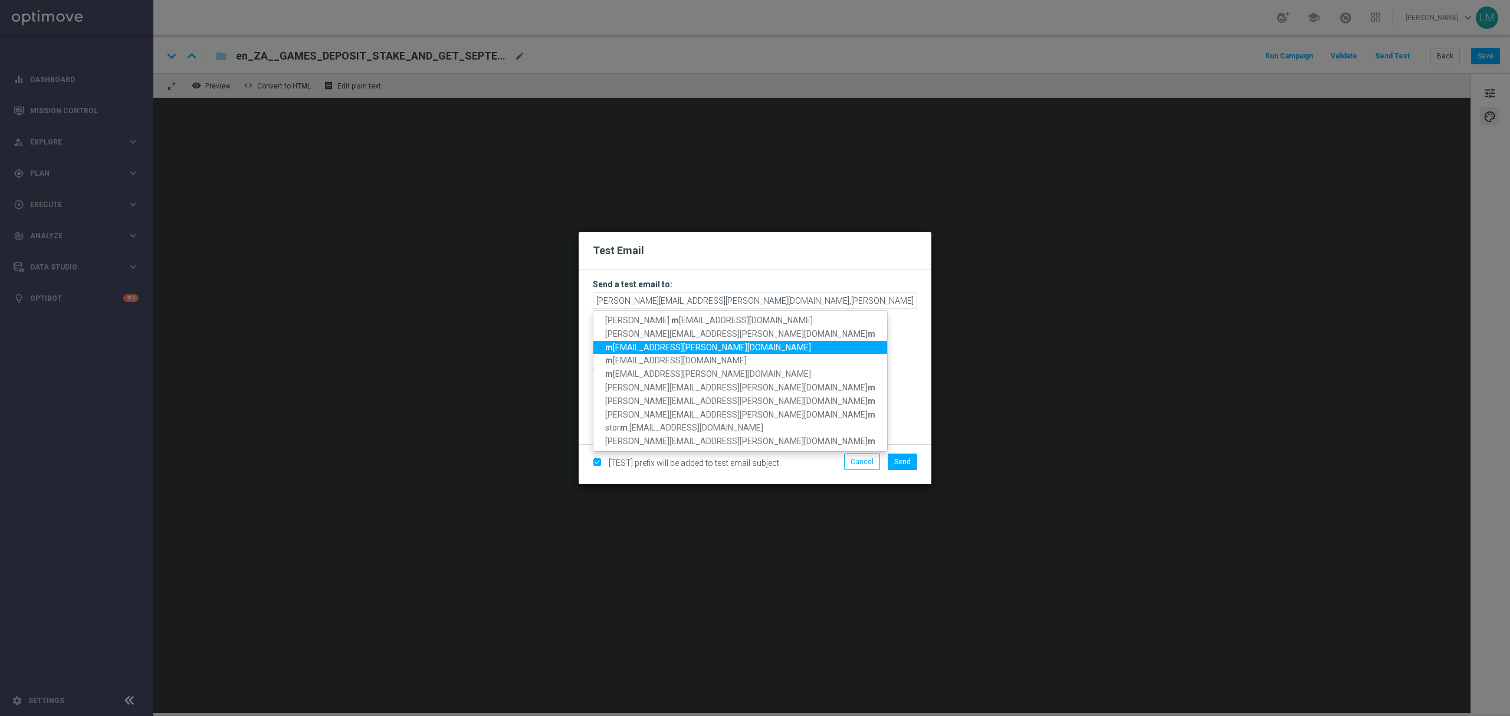
click at [688, 347] on span "m illie.purcell@lottoland.com" at bounding box center [708, 346] width 206 height 9
type input "leslie.martinez@lottoland.com,ricky.hubbard@lottoland.com,millie.purcell@lottol…"
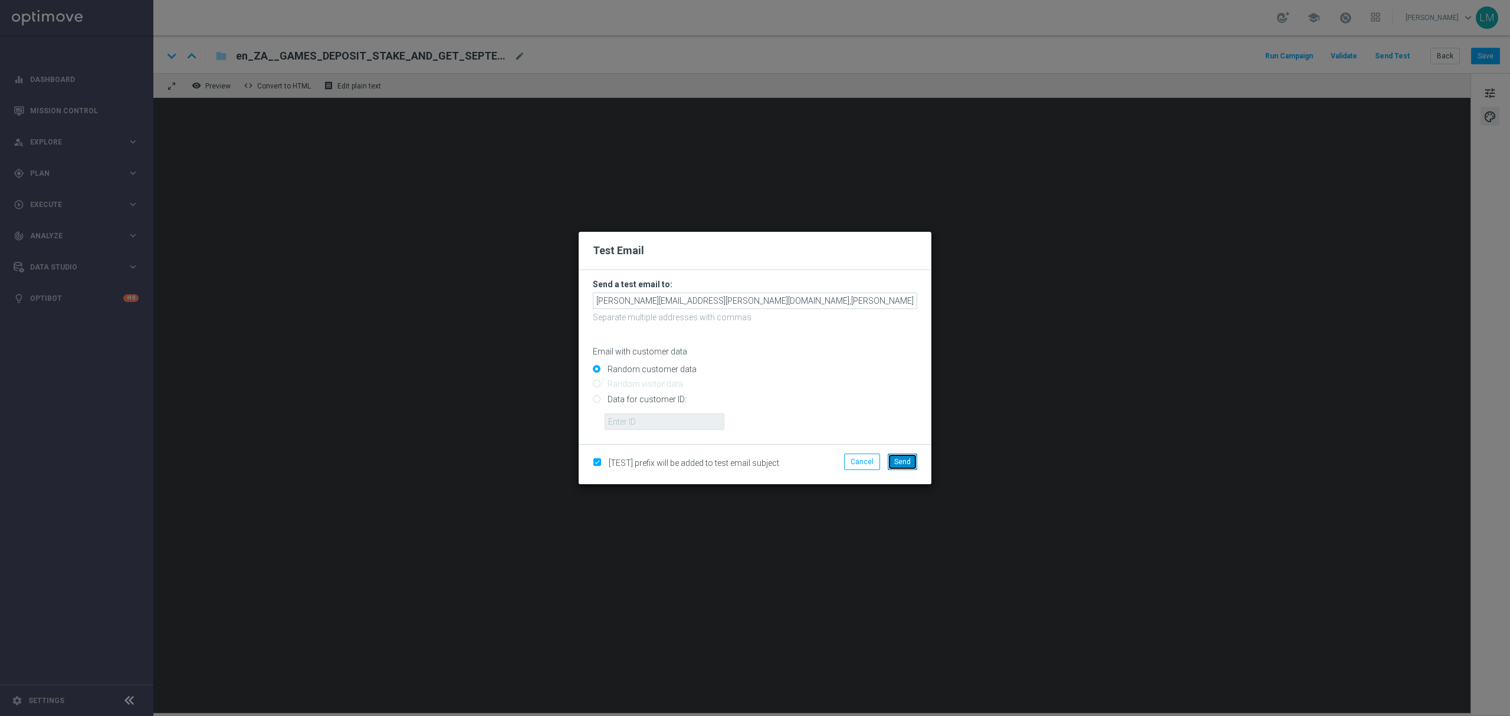
click at [911, 456] on button "Send" at bounding box center [902, 461] width 29 height 17
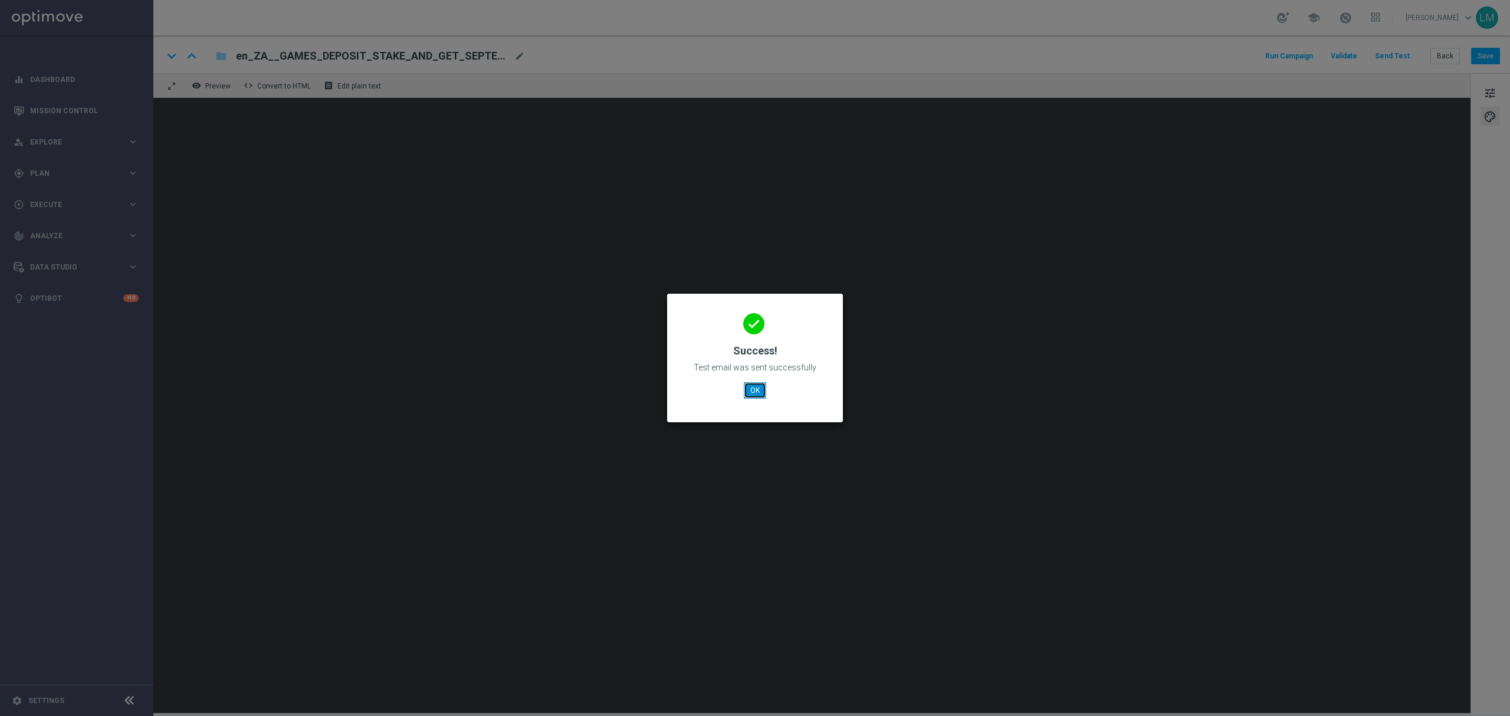
click at [765, 397] on button "OK" at bounding box center [755, 390] width 22 height 17
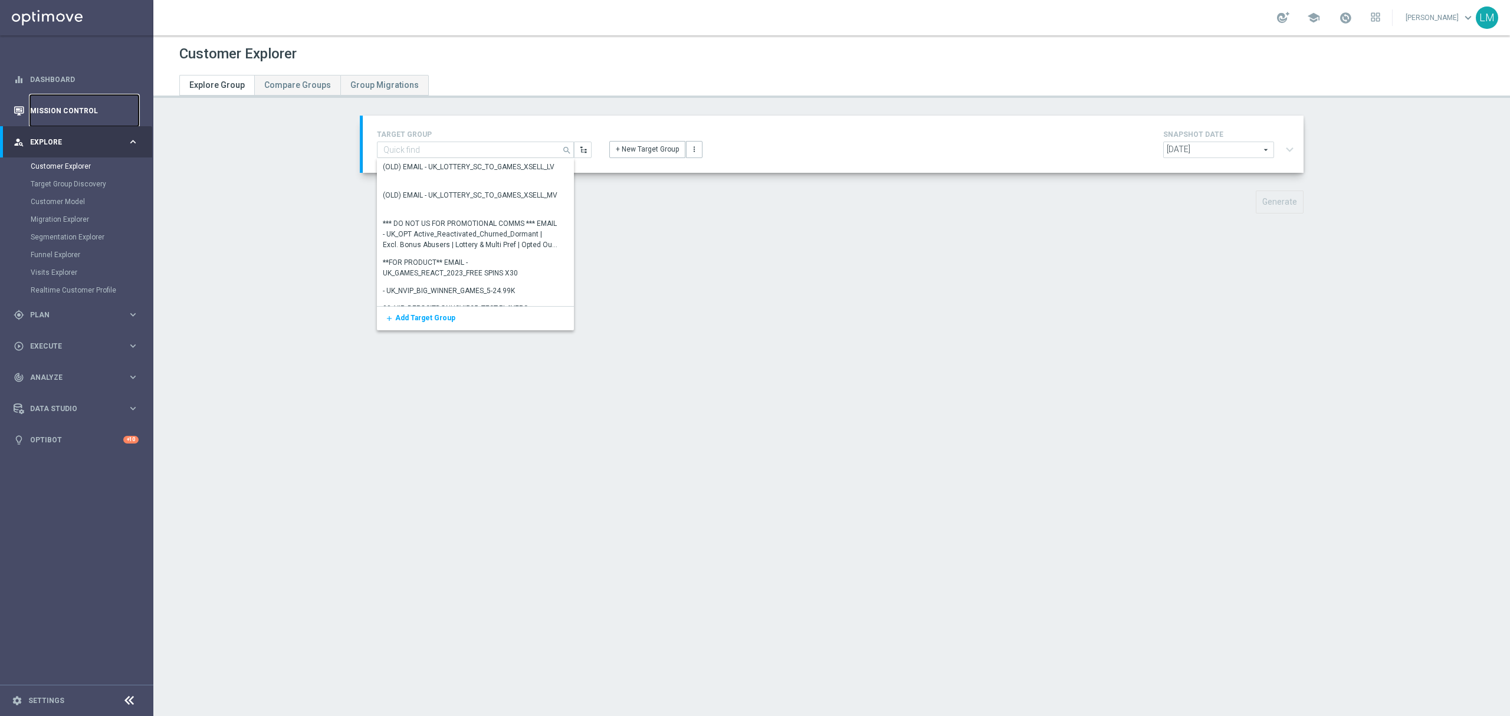
click at [48, 100] on link "Mission Control" at bounding box center [84, 110] width 109 height 31
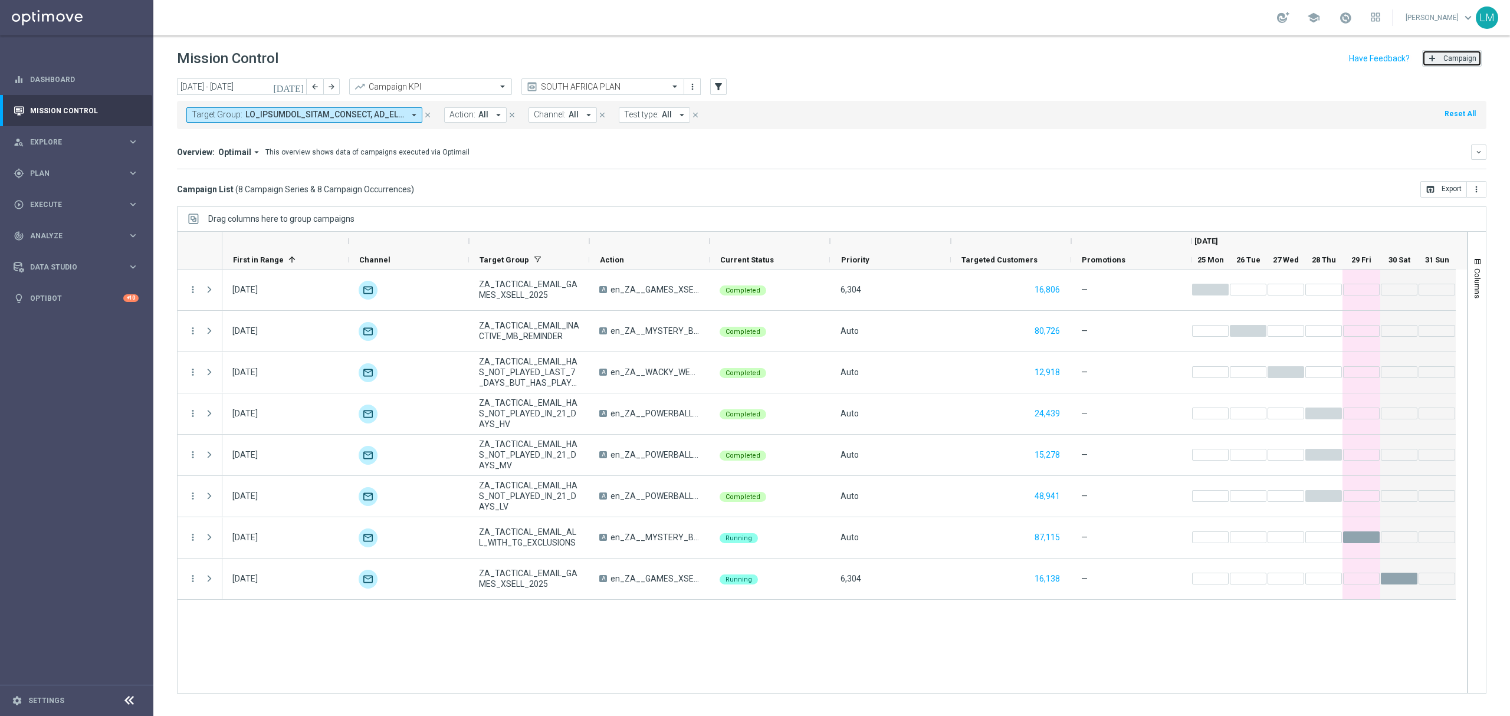
click at [1461, 65] on button "add Campaign" at bounding box center [1452, 58] width 60 height 17
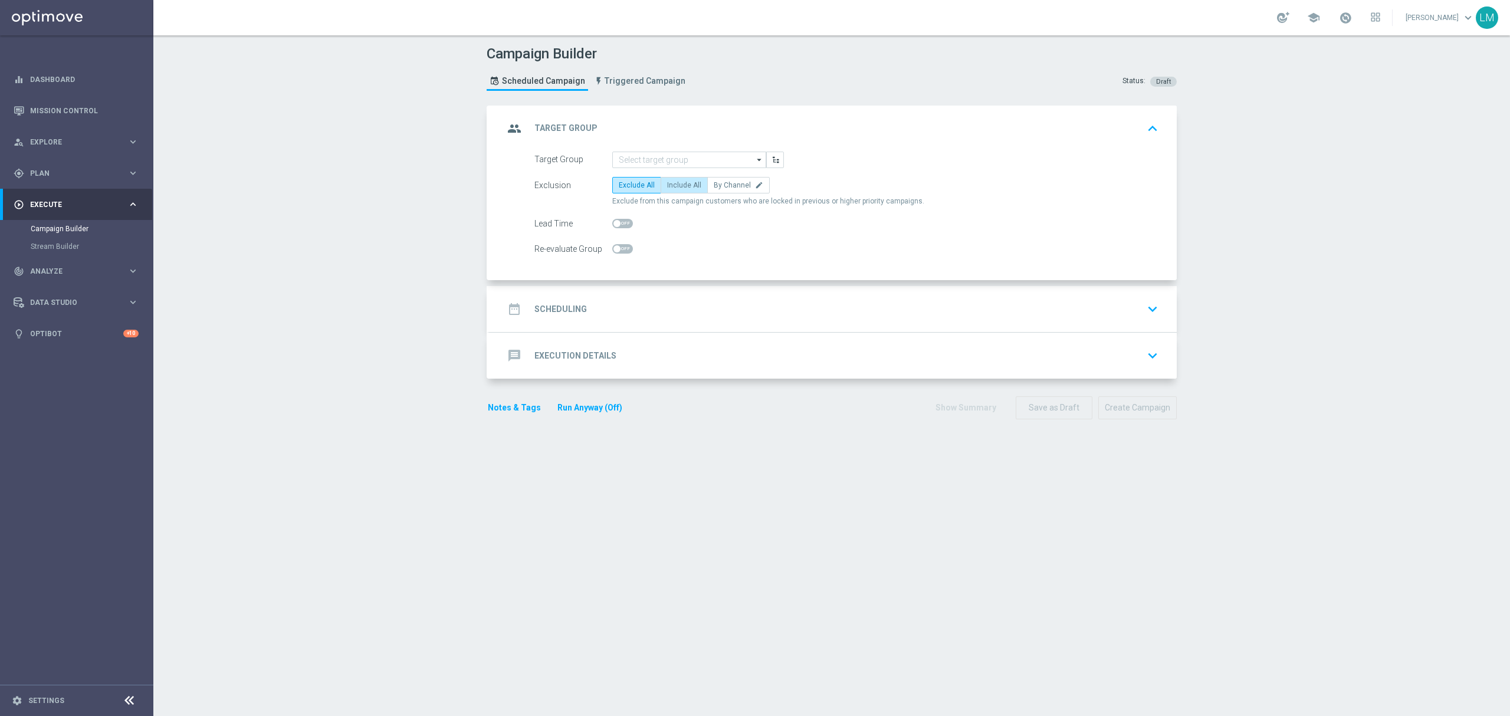
click at [666, 179] on label "Include All" at bounding box center [683, 185] width 47 height 17
click at [667, 183] on input "Include All" at bounding box center [671, 187] width 8 height 8
radio input "true"
click at [666, 161] on input at bounding box center [689, 160] width 154 height 17
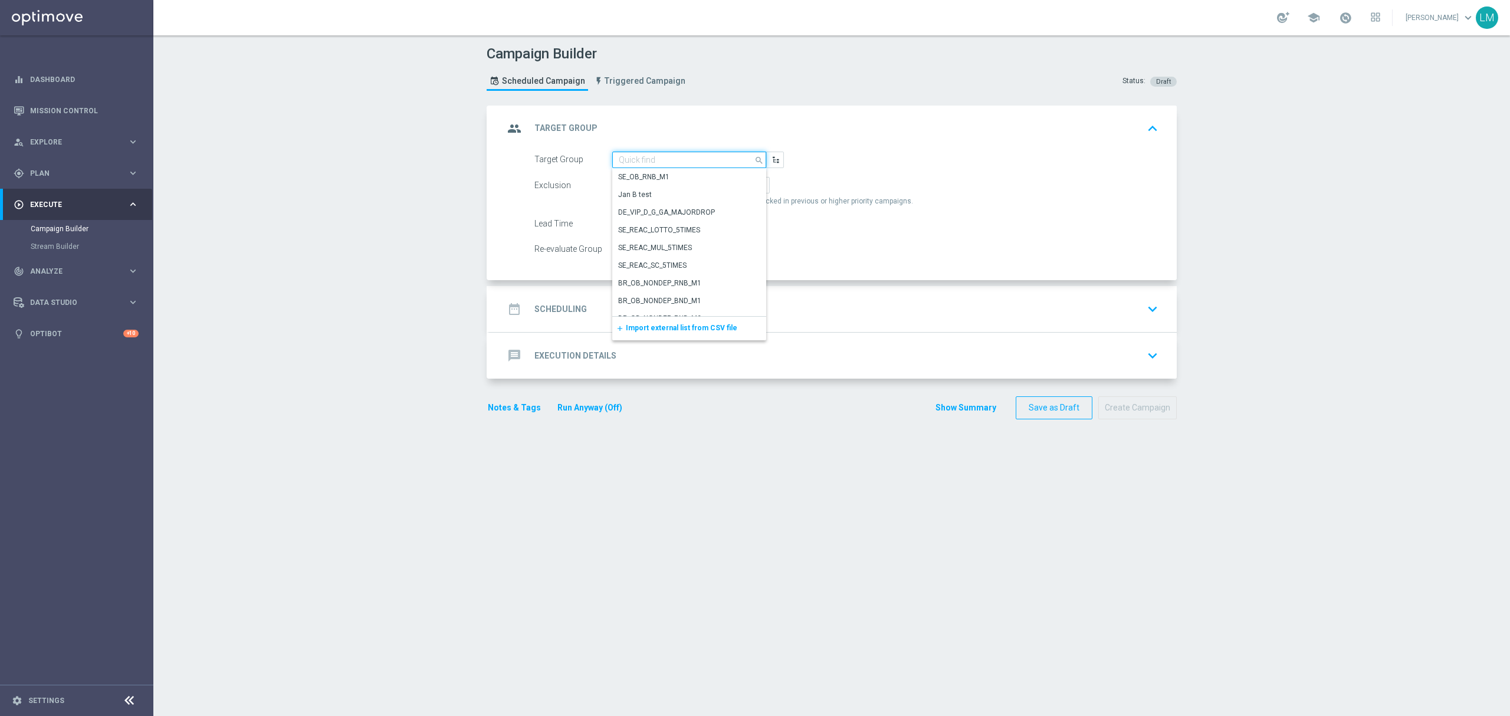
paste input "ZA_TACTICAL_EMAIL_HAS_PLAYED_GAMES_LAST_30_DAYS"
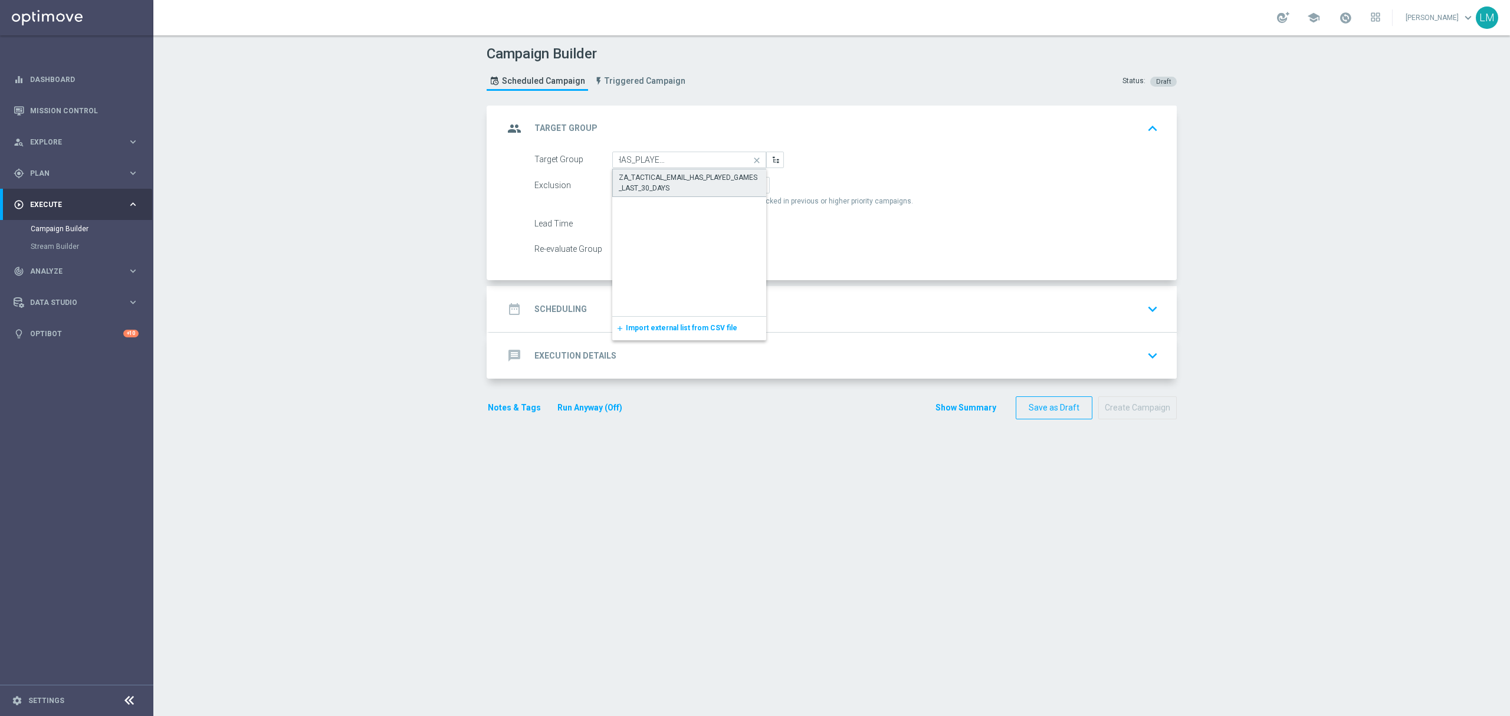
click at [659, 180] on div "ZA_TACTICAL_EMAIL_HAS_PLAYED_GAMES_LAST_30_DAYS" at bounding box center [690, 182] width 142 height 21
type input "ZA_TACTICAL_EMAIL_HAS_PLAYED_GAMES_LAST_30_DAYS"
click at [687, 314] on div "date_range Scheduling keyboard_arrow_down" at bounding box center [833, 309] width 659 height 22
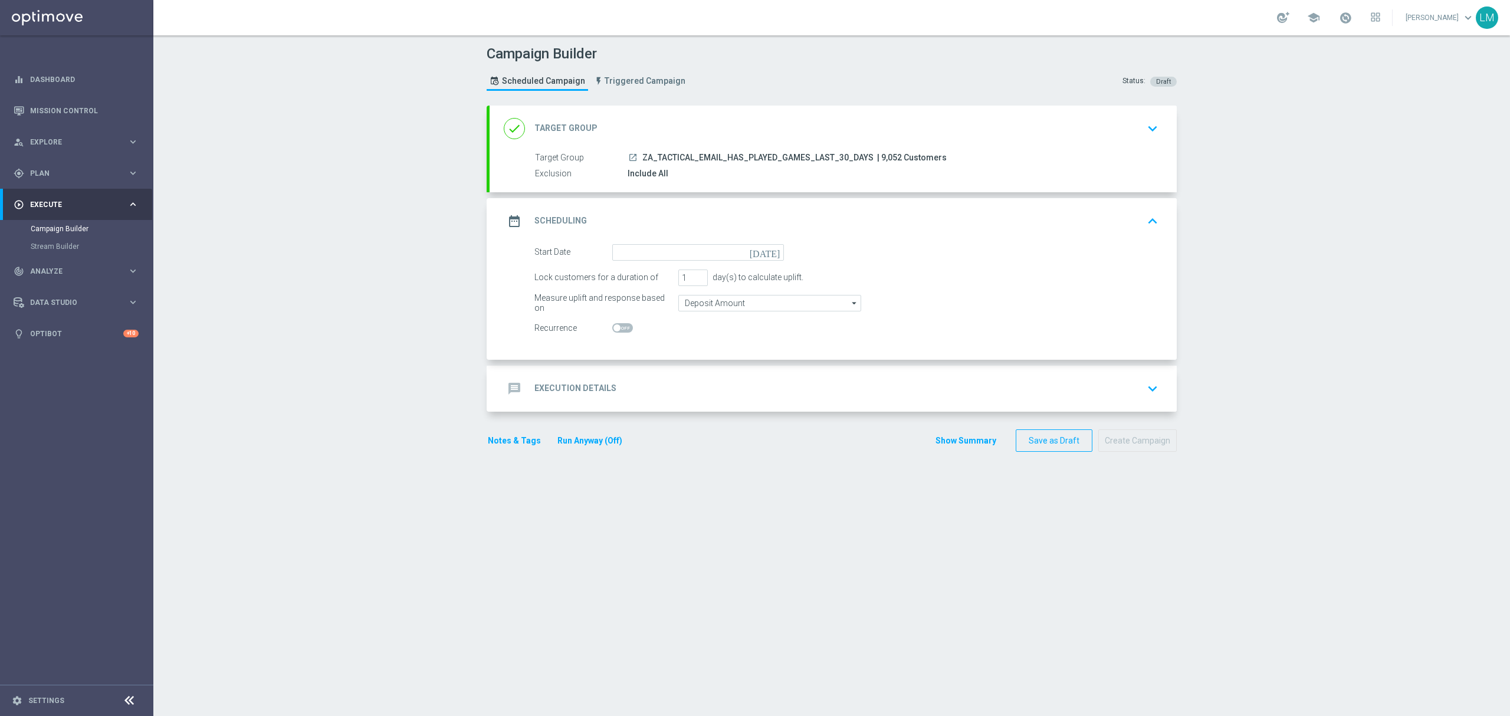
click at [768, 248] on icon "today" at bounding box center [767, 250] width 35 height 13
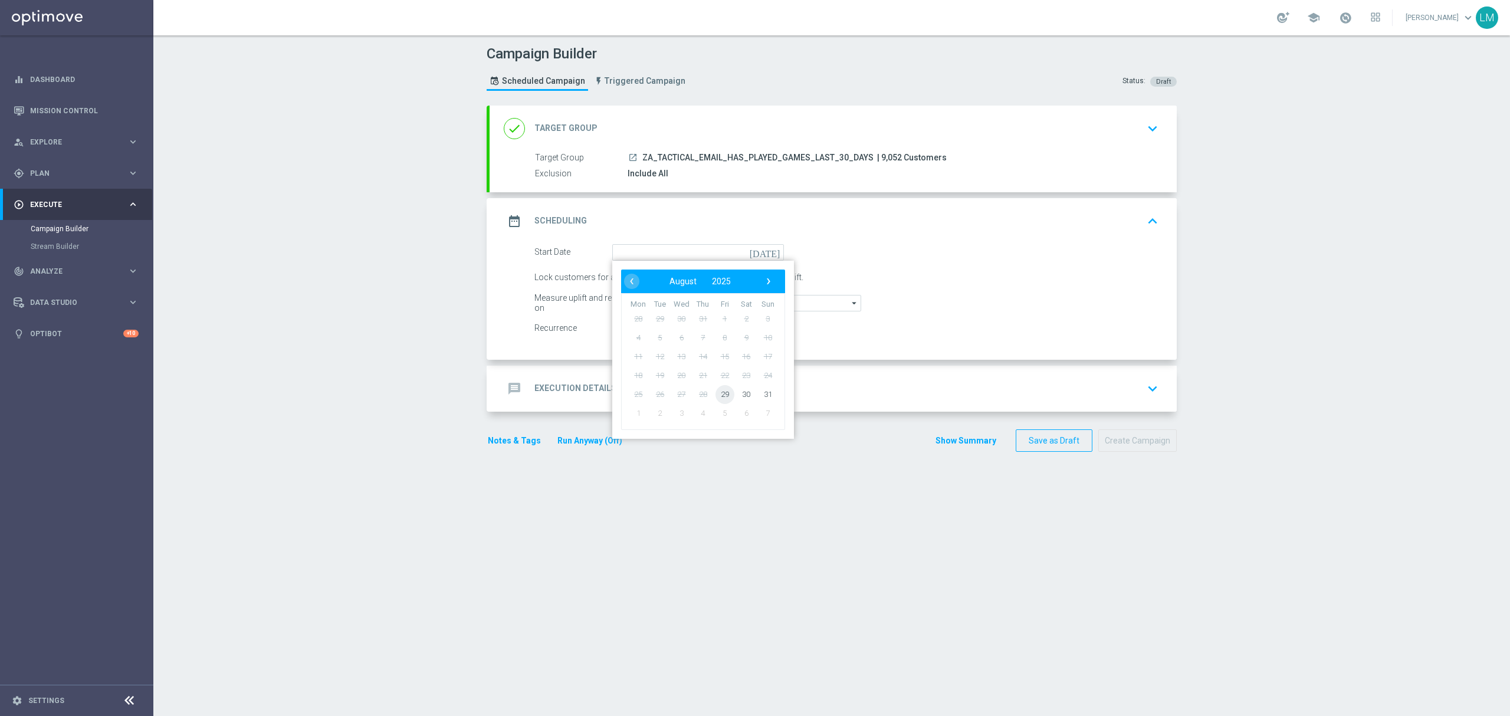
click at [715, 397] on span "29" at bounding box center [724, 393] width 19 height 19
type input "29 Aug 2025"
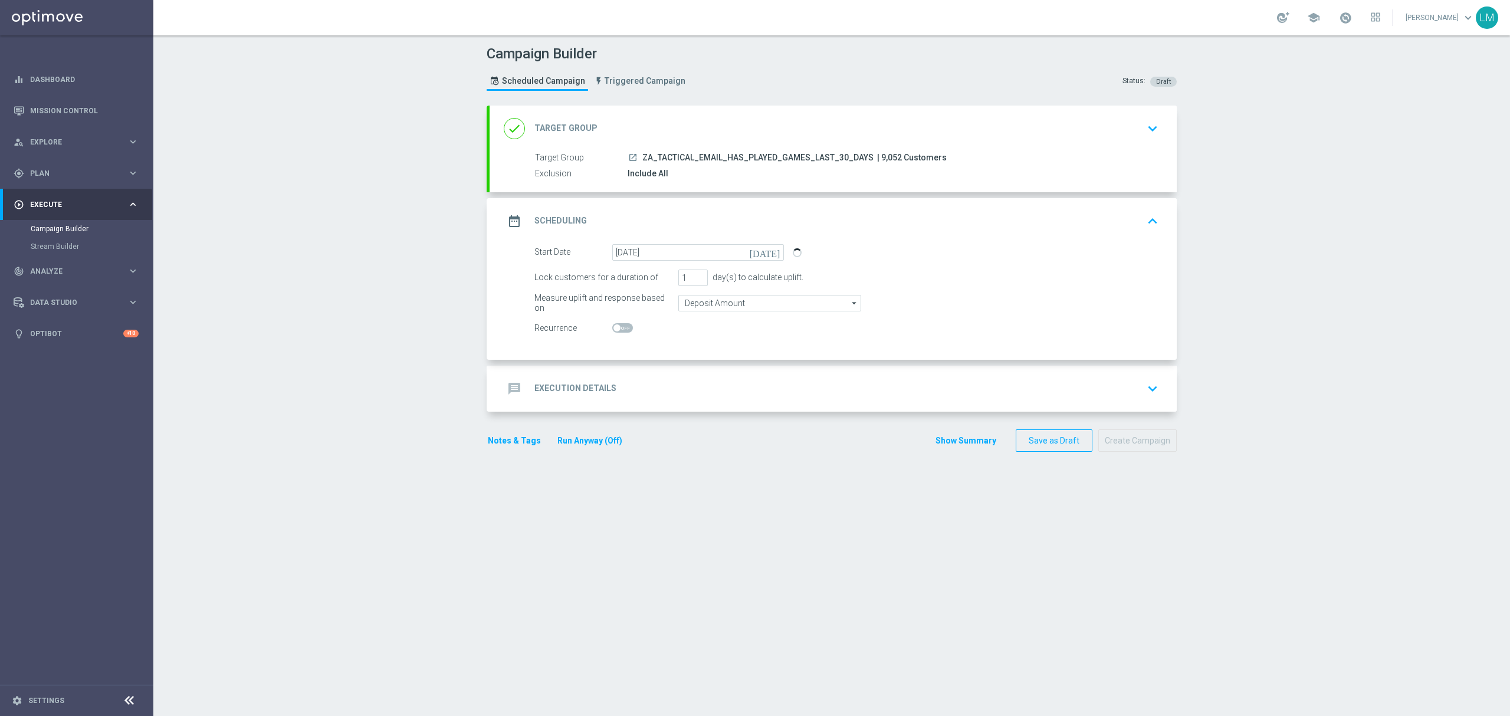
click at [713, 397] on div "message Execution Details keyboard_arrow_down" at bounding box center [833, 388] width 659 height 22
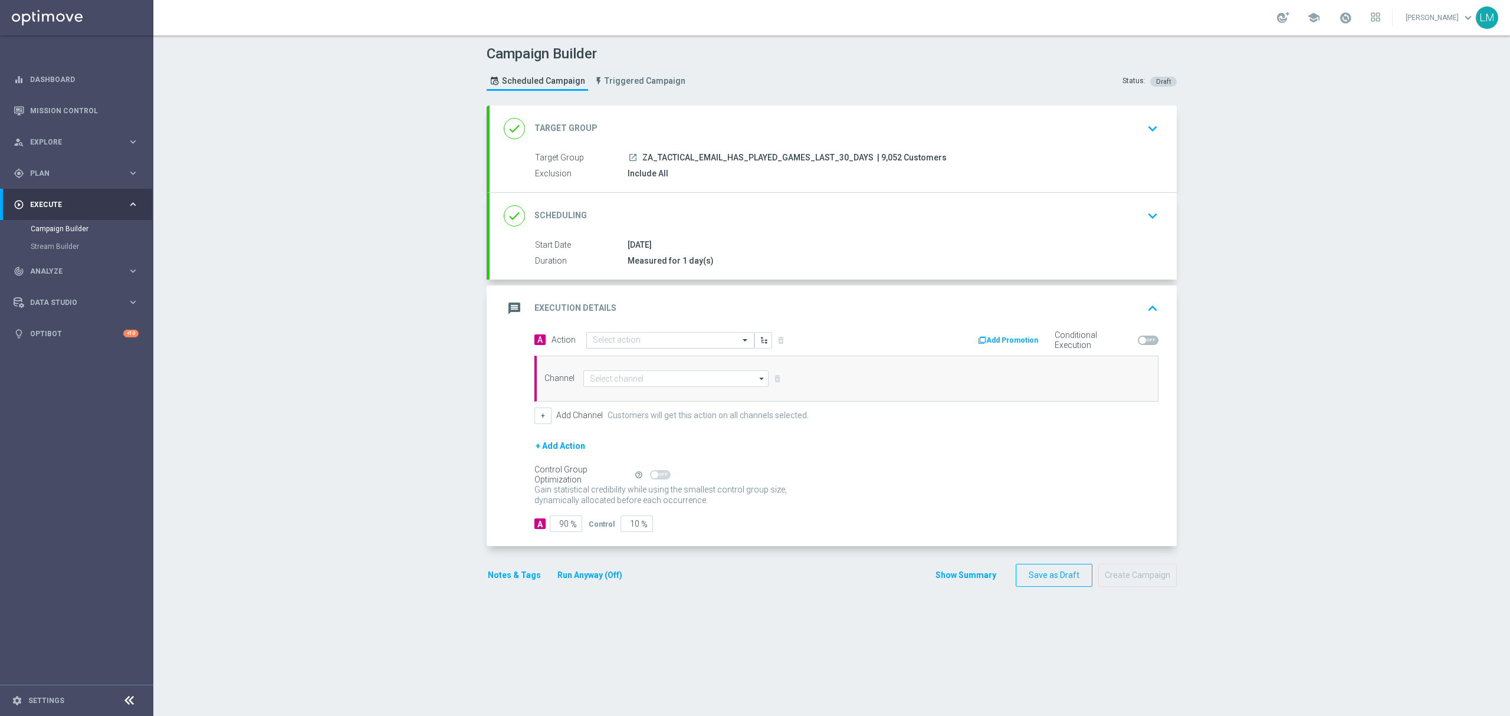
click at [695, 340] on input "text" at bounding box center [659, 341] width 132 height 10
paste input "en_ZA__GAMES_DEPOSIT_STAKE_AND_GET_SEPTEMBER_2025__EMT_ALL_EM_TAC_LT"
type input "en_ZA__GAMES_DEPOSIT_STAKE_AND_GET_SEPTEMBER_2025__EMT_ALL_EM_TAC_LT"
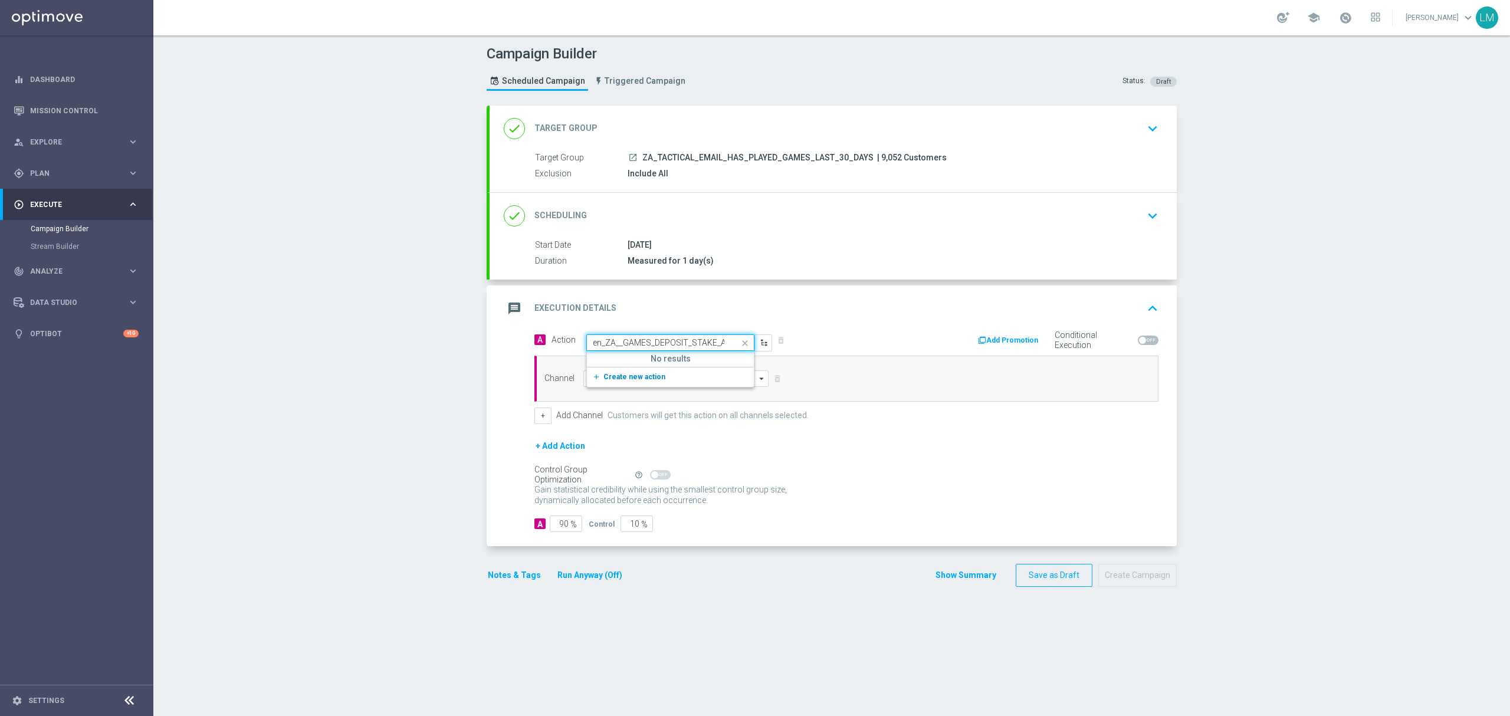
click at [644, 380] on span "Create new action" at bounding box center [634, 377] width 62 height 8
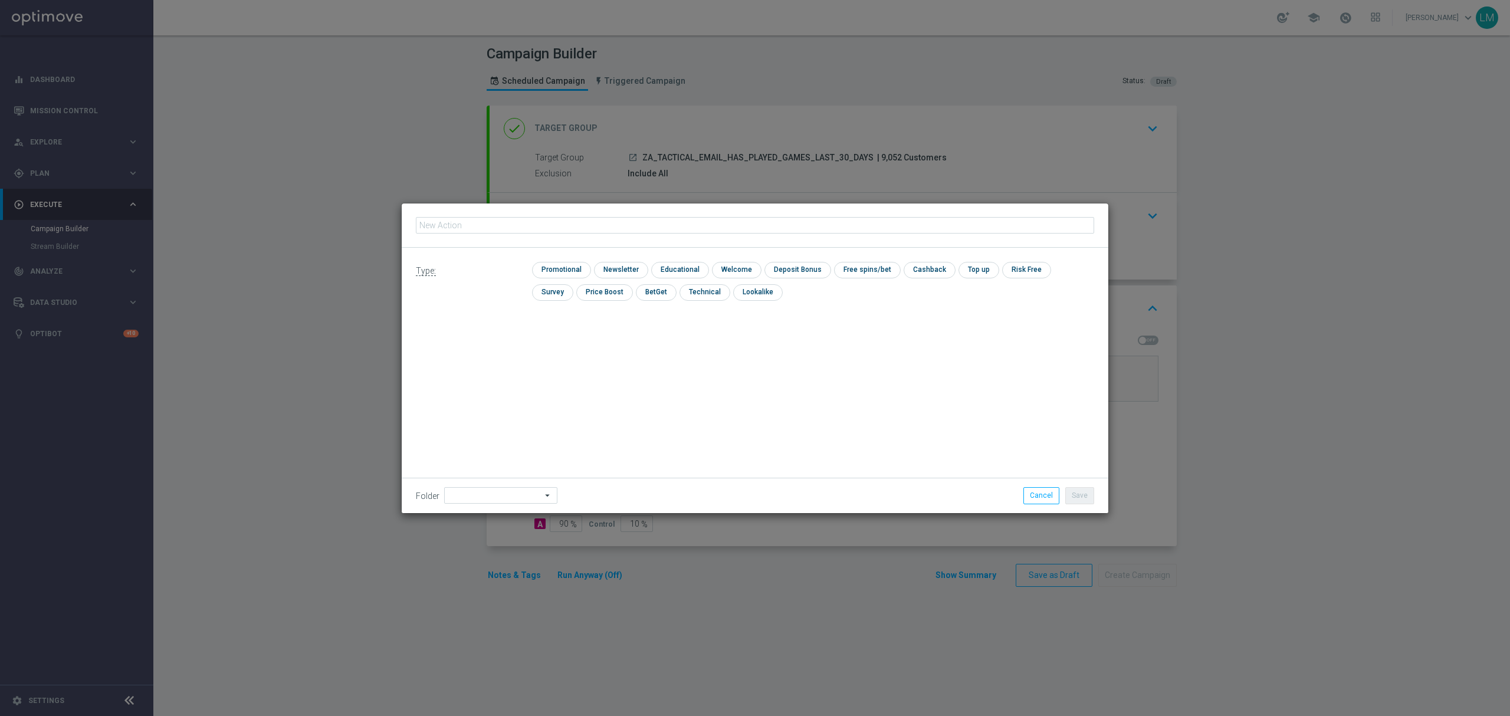
type input "en_ZA__GAMES_DEPOSIT_STAKE_AND_GET_SEPTEMBER_2025__EMT_ALL_EM_TAC_LT"
click at [579, 270] on input "checkbox" at bounding box center [560, 270] width 56 height 16
checkbox input "true"
click at [636, 262] on input "checkbox" at bounding box center [631, 270] width 51 height 16
checkbox input "true"
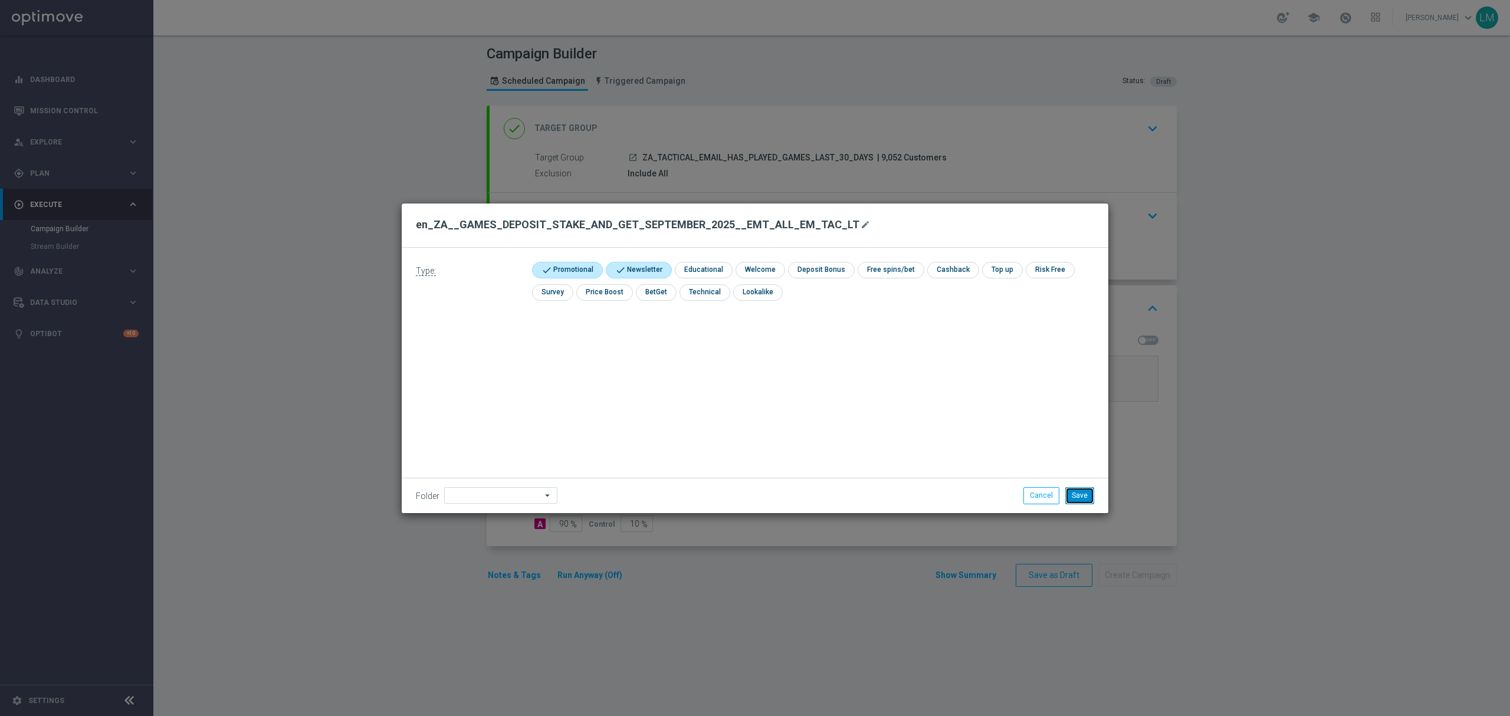
click at [1077, 497] on button "Save" at bounding box center [1079, 495] width 29 height 17
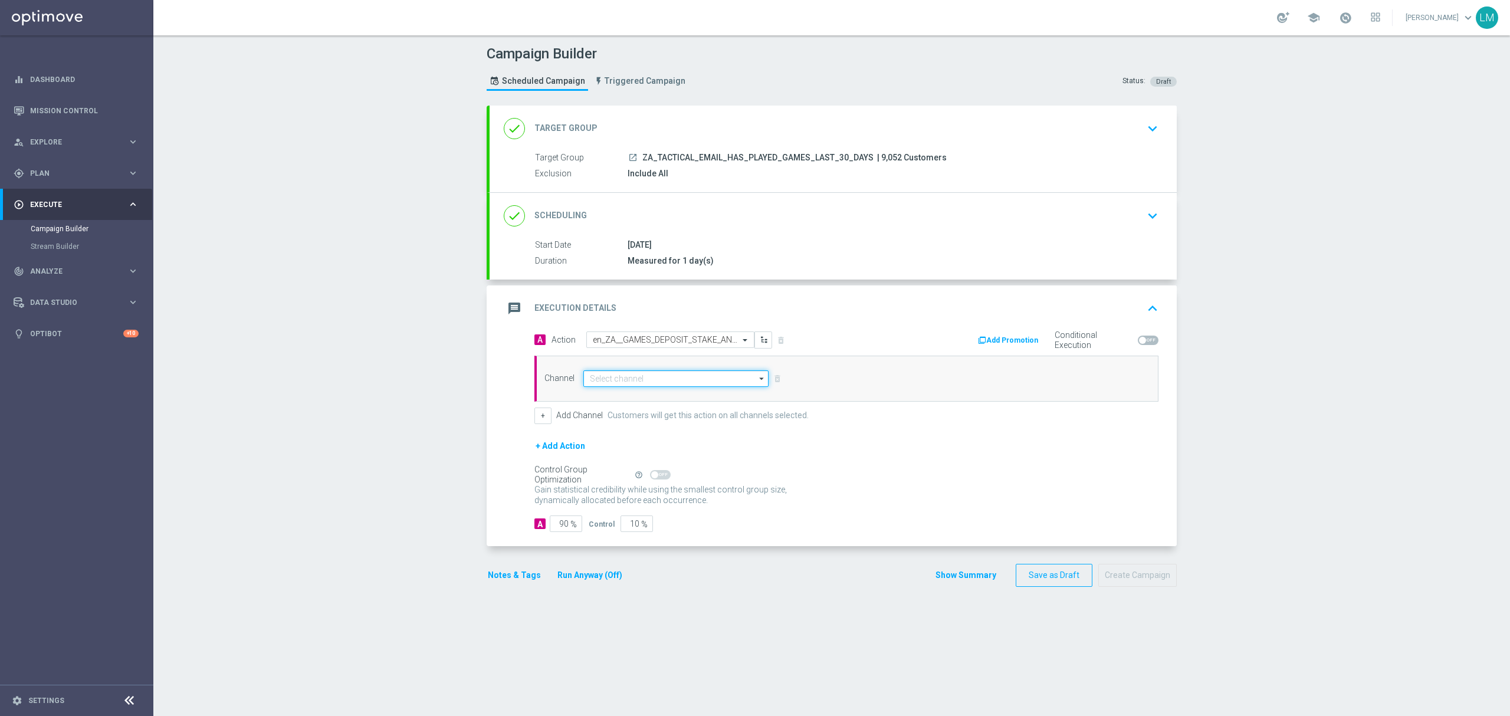
click at [617, 379] on input at bounding box center [675, 378] width 185 height 17
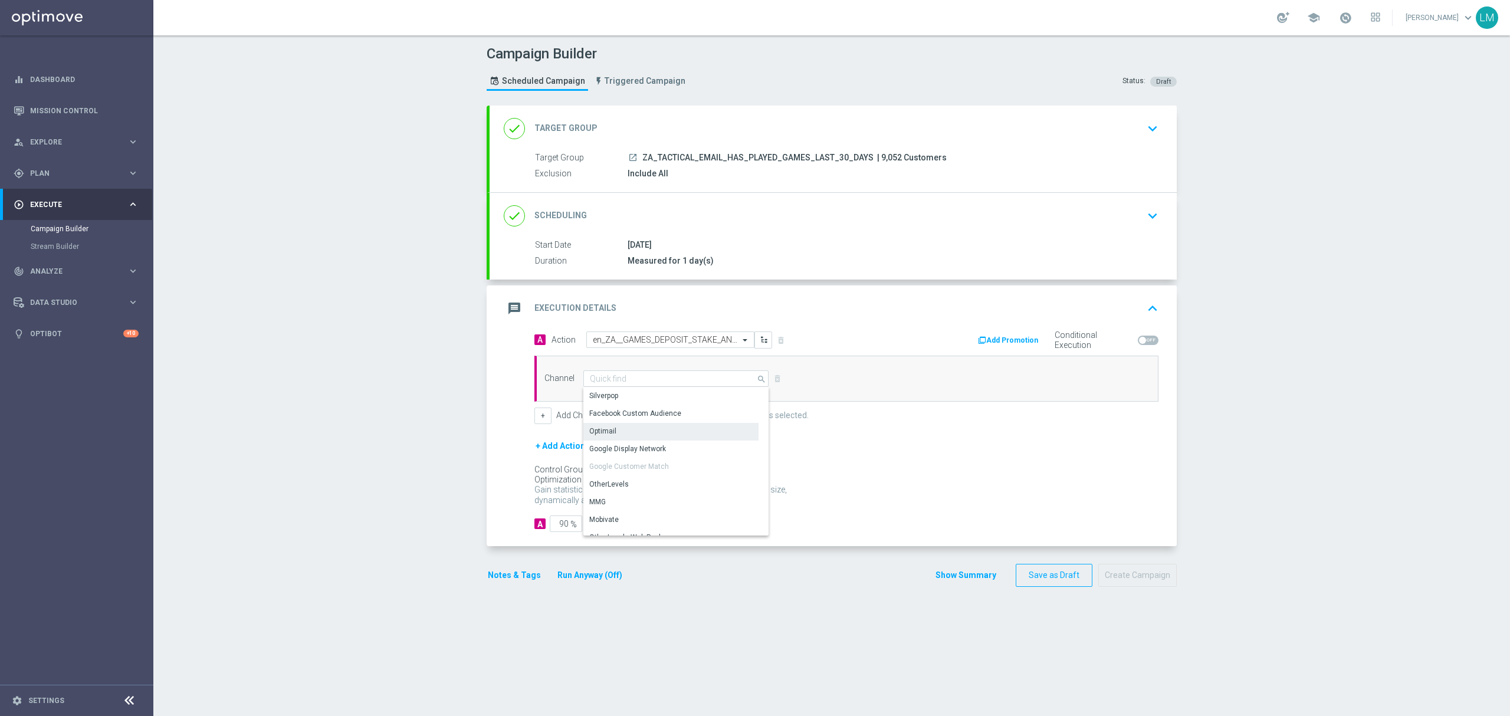
click at [612, 427] on div "Optimail" at bounding box center [670, 431] width 175 height 17
type input "Optimail"
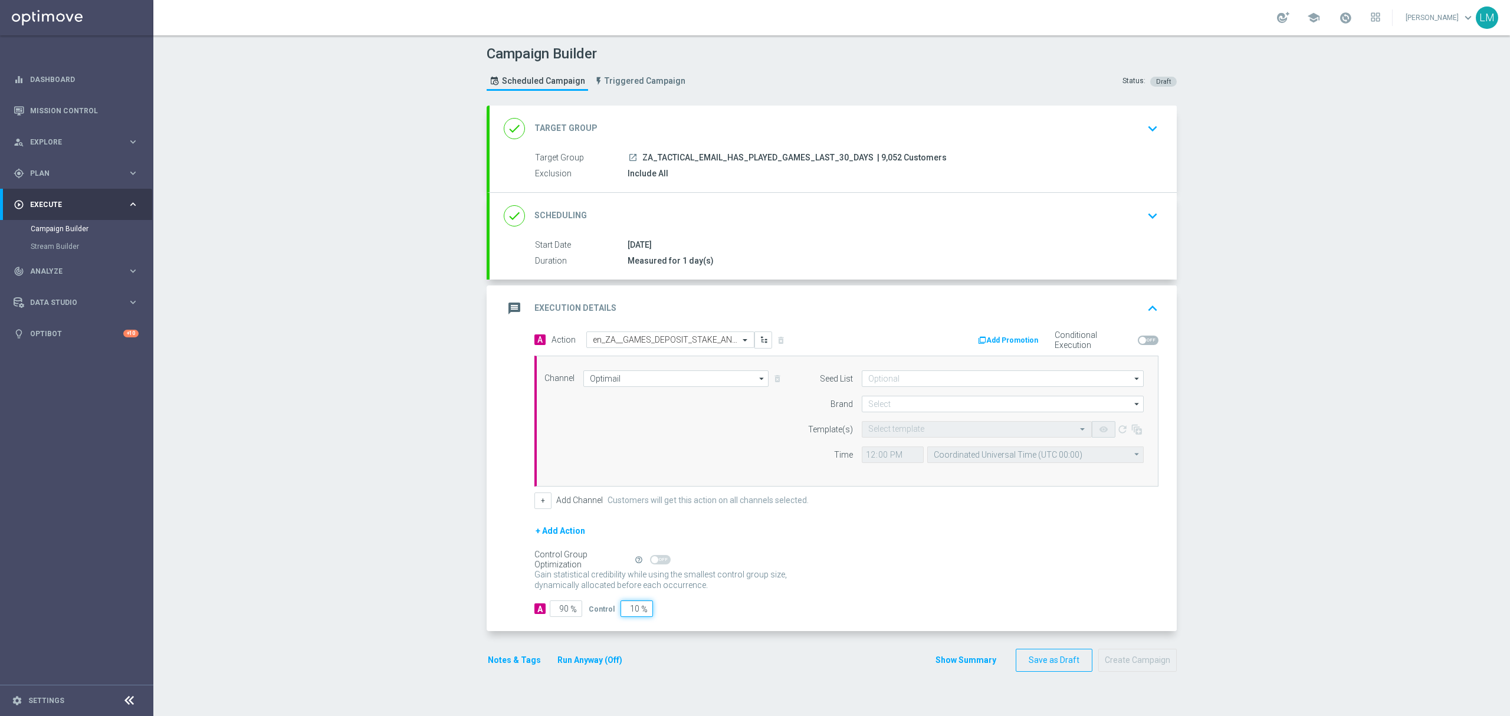
click at [620, 613] on input "10" at bounding box center [636, 608] width 32 height 17
type input "5"
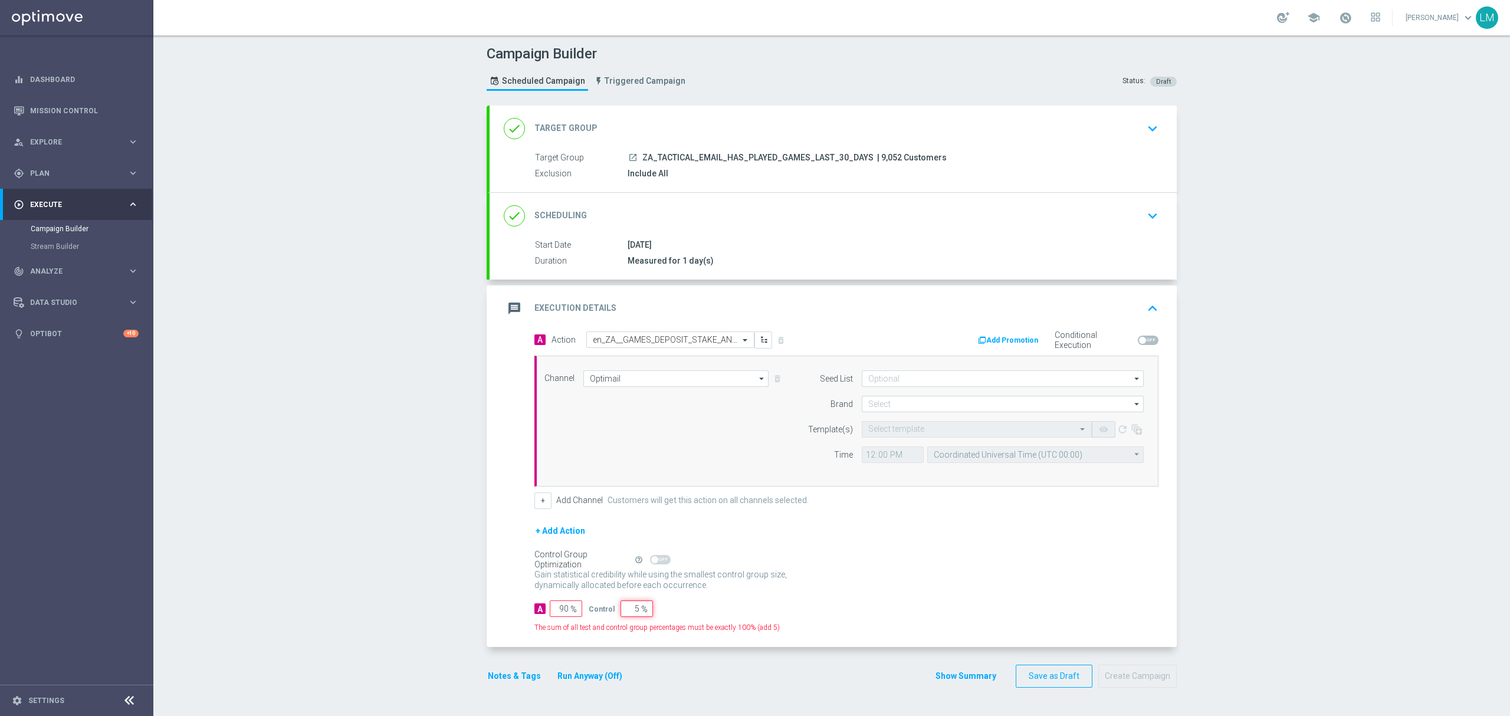
type input "95"
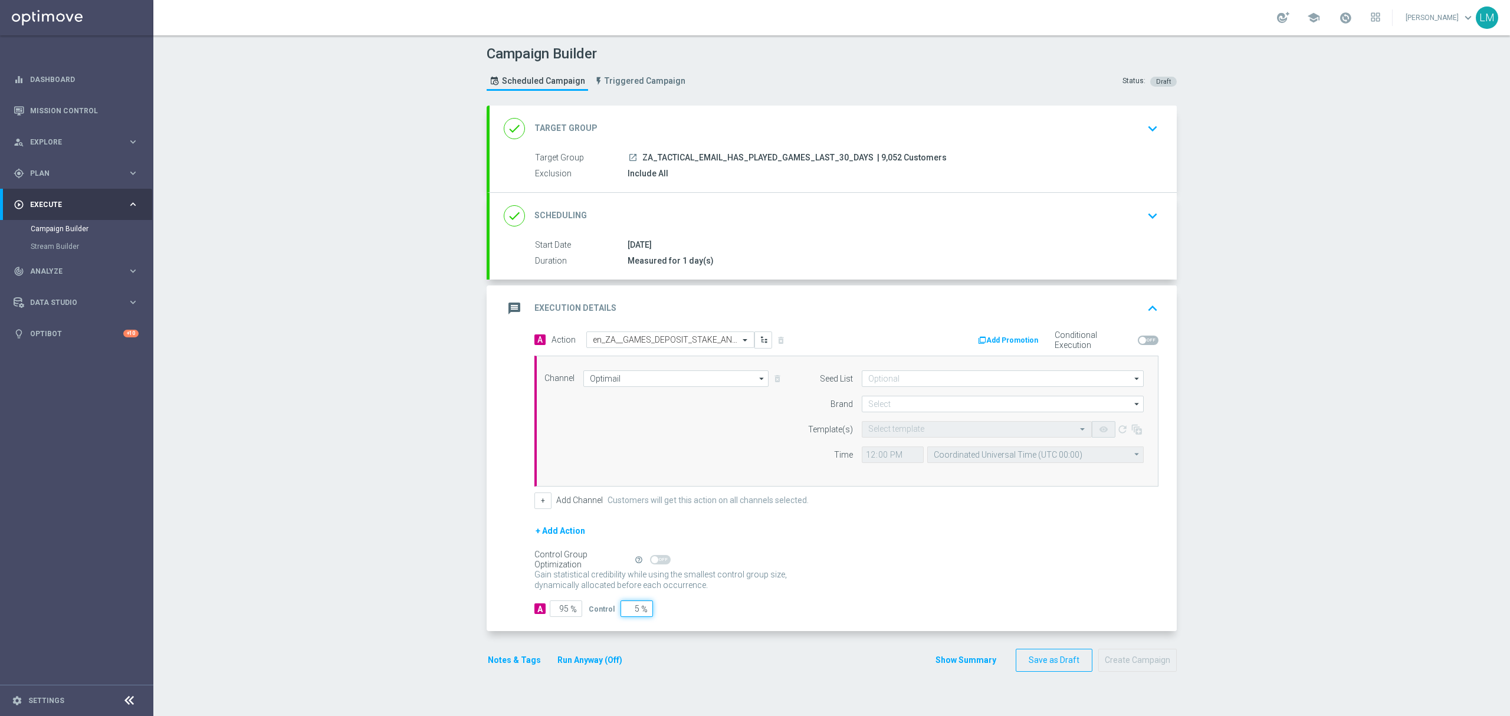
type input "5"
click at [836, 557] on div "Control Group Optimization Self Optimizing Campaign help_outline" at bounding box center [846, 559] width 624 height 13
click at [880, 409] on input at bounding box center [1003, 404] width 282 height 17
click at [885, 439] on div "lottoland" at bounding box center [882, 439] width 29 height 11
type input "lottoland"
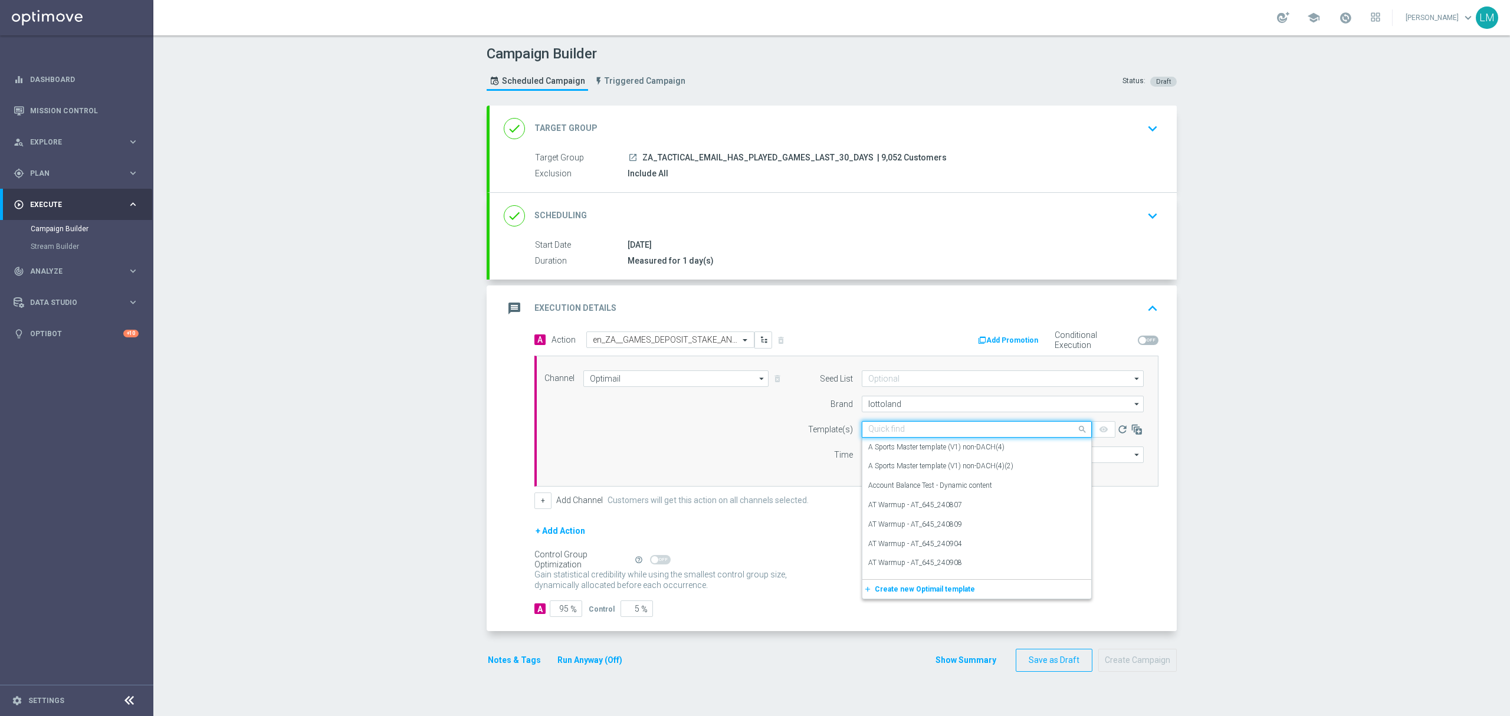
click at [885, 429] on input "text" at bounding box center [964, 430] width 193 height 10
click at [903, 428] on input "text" at bounding box center [964, 430] width 193 height 10
paste input "en_ZA__GAMES_DEPOSIT_STAKE_AND_GET_SEPTEMBER_2025__EMT_ALL_EM_TAC_LT"
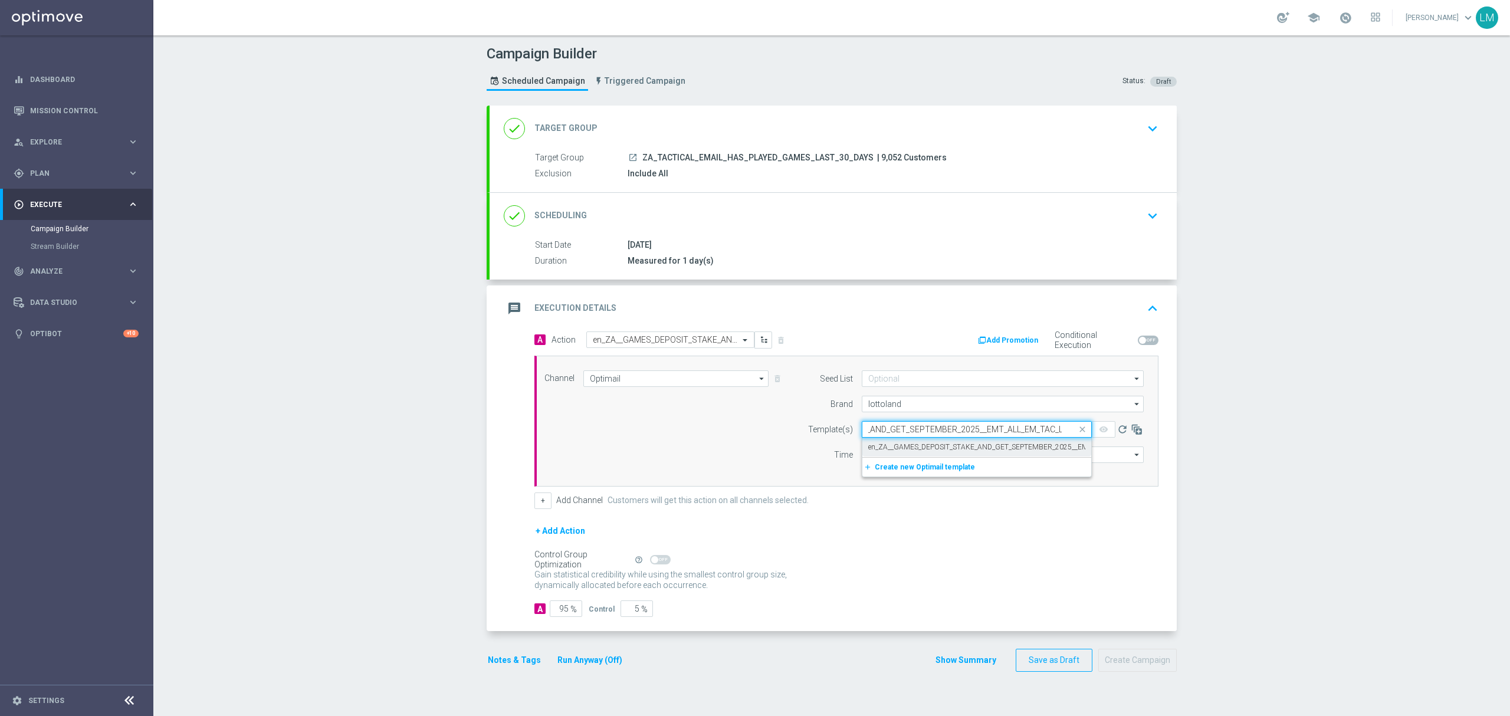
click at [906, 442] on label "en_ZA__GAMES_DEPOSIT_STAKE_AND_GET_SEPTEMBER_2025__EMT_ALL_EM_TAC_LT" at bounding box center [1007, 447] width 278 height 10
type input "en_ZA__GAMES_DEPOSIT_STAKE_AND_GET_SEPTEMBER_2025__EMT_ALL_EM_TAC_LT"
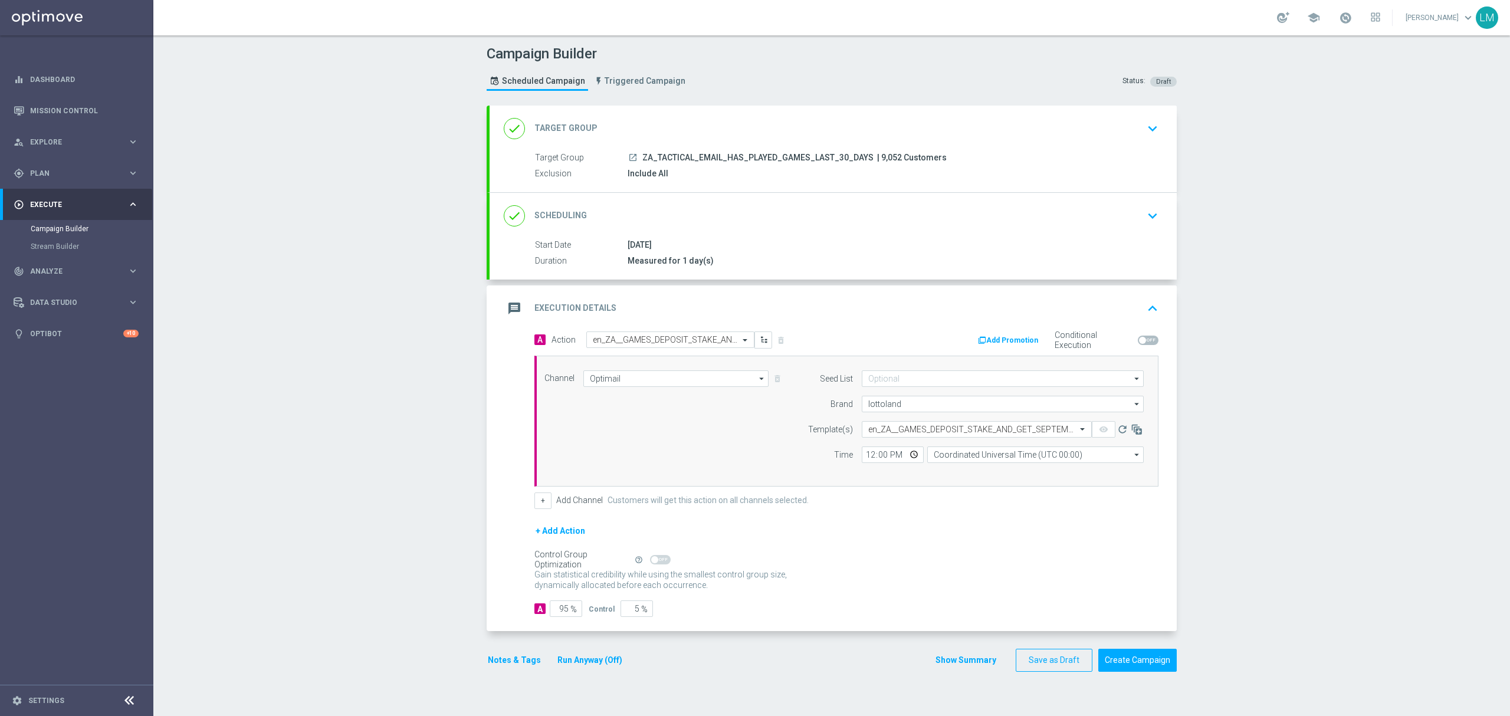
scroll to position [0, 0]
click at [1028, 458] on input "Coordinated Universal Time (UTC 00:00)" at bounding box center [1035, 454] width 216 height 17
click at [1027, 466] on div "Central European Time (Berlin) (UTC +02:00)" at bounding box center [1035, 472] width 217 height 17
type input "Central European Time (Berlin) (UTC +02:00)"
click at [695, 448] on div "Channel Optimail Optimail arrow_drop_down Drag here to set row groups Drag here…" at bounding box center [843, 420] width 617 height 101
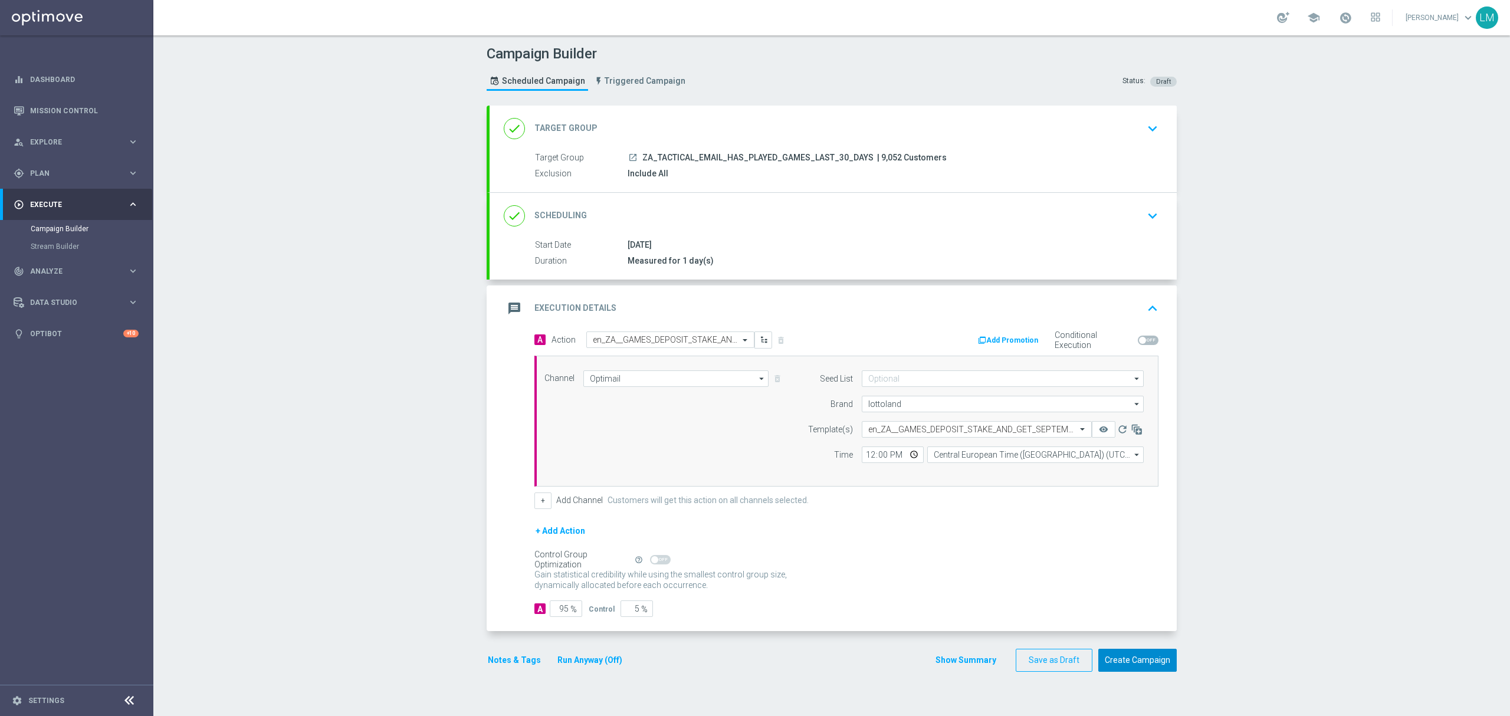
click at [1137, 661] on button "Create Campaign" at bounding box center [1137, 660] width 78 height 23
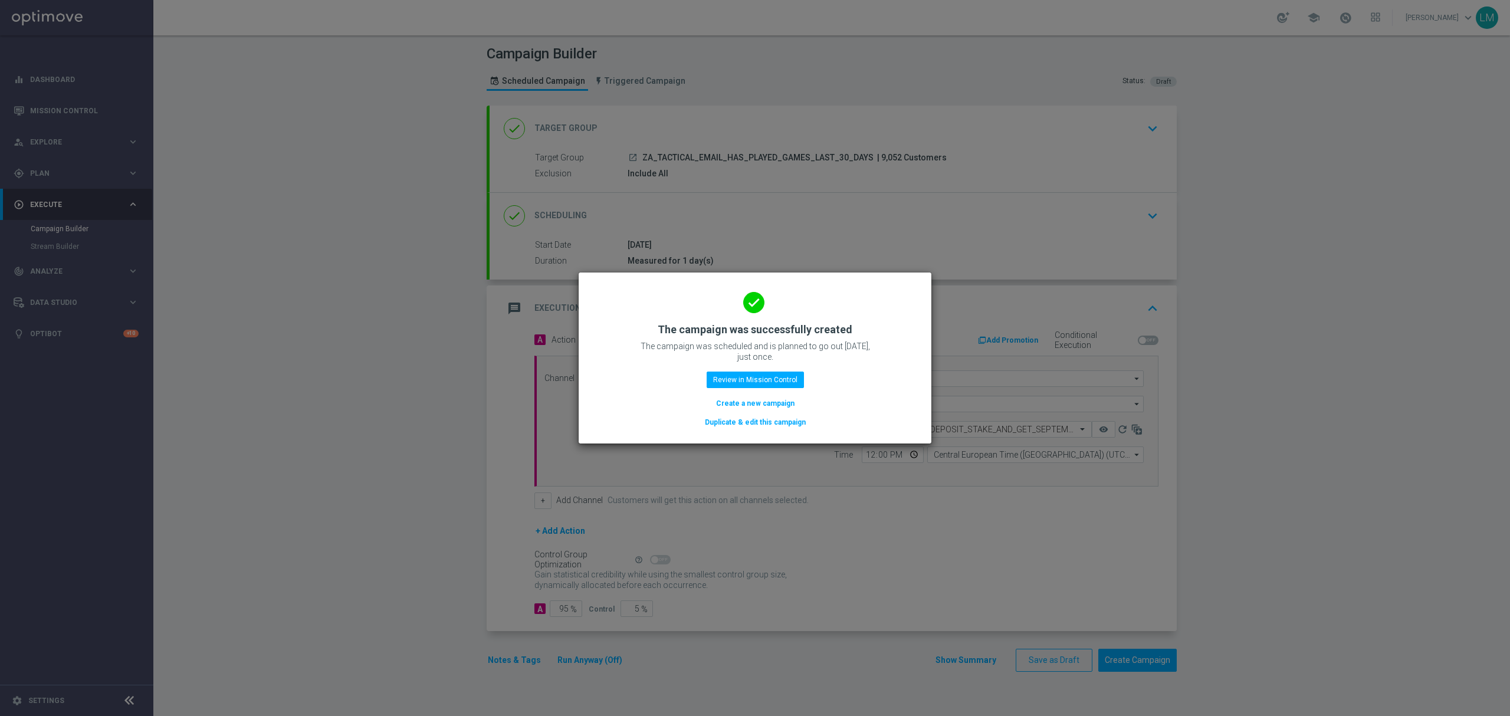
click at [755, 399] on button "Create a new campaign" at bounding box center [755, 403] width 81 height 13
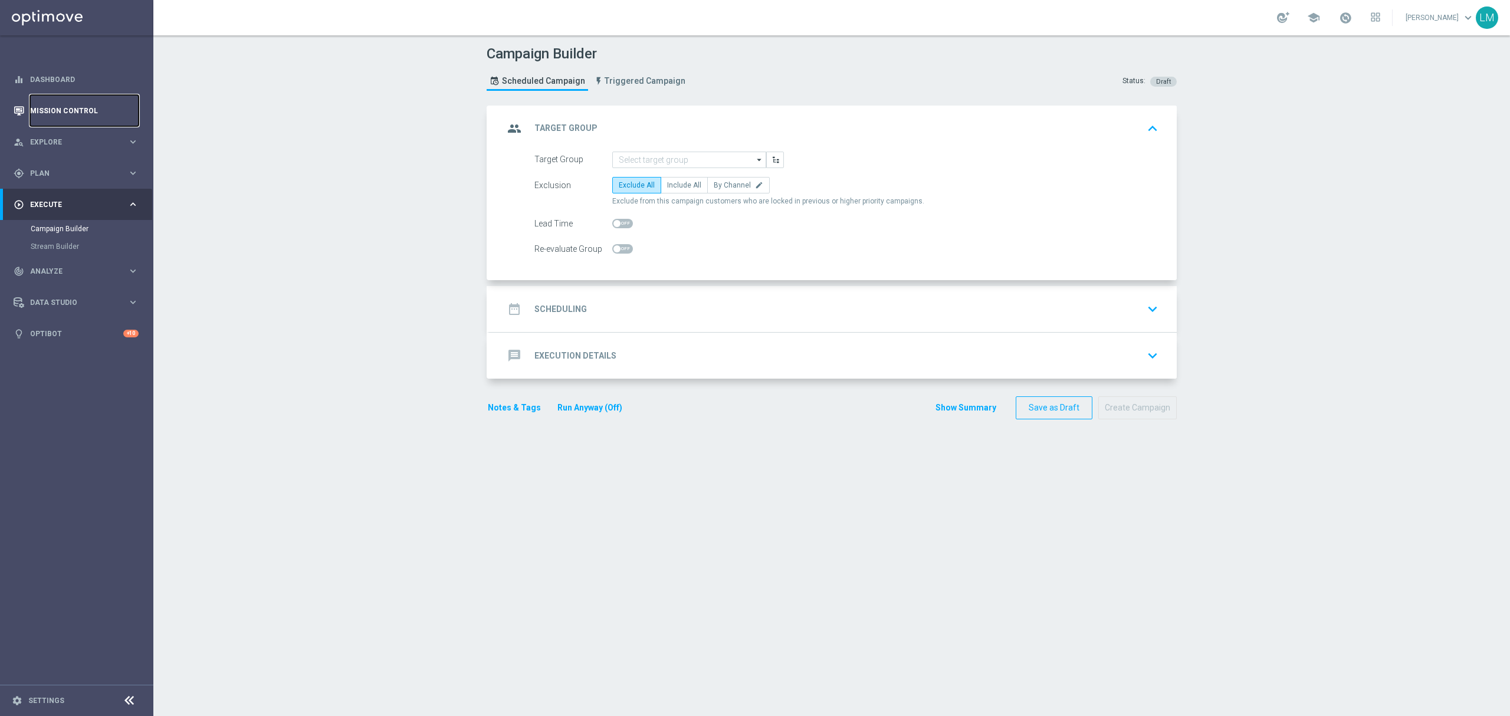
click at [93, 116] on link "Mission Control" at bounding box center [84, 110] width 109 height 31
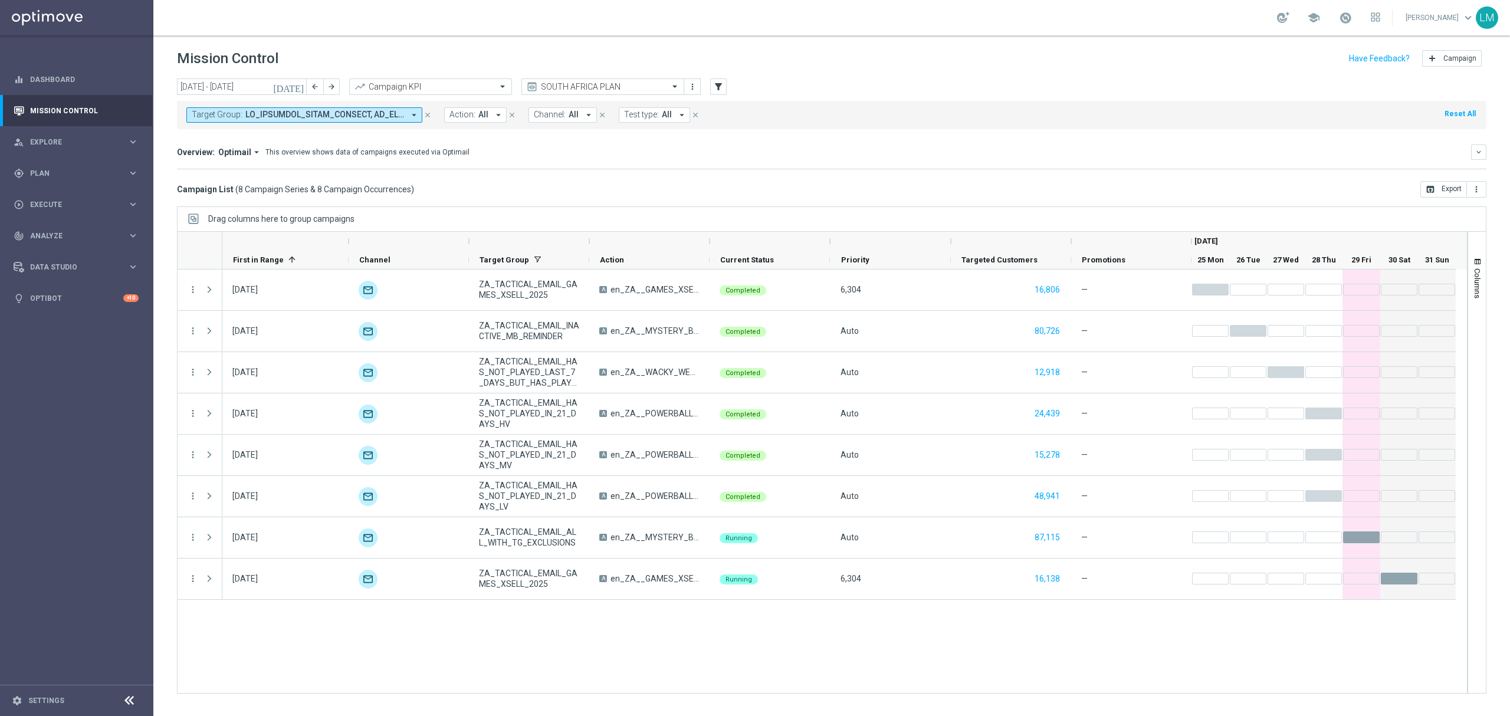
click at [343, 118] on span at bounding box center [324, 115] width 159 height 10
click at [320, 140] on input "text" at bounding box center [285, 137] width 173 height 10
click at [315, 196] on div "ZA_TACTICAL_EMAIL_HAS_PLAYED_GAMES_LAST_30_DAYS" at bounding box center [289, 189] width 195 height 19
type input "ZA_TACTICAL_EMAIL_HAS_PLAYED_GAMES_LAST_30_DAYS"
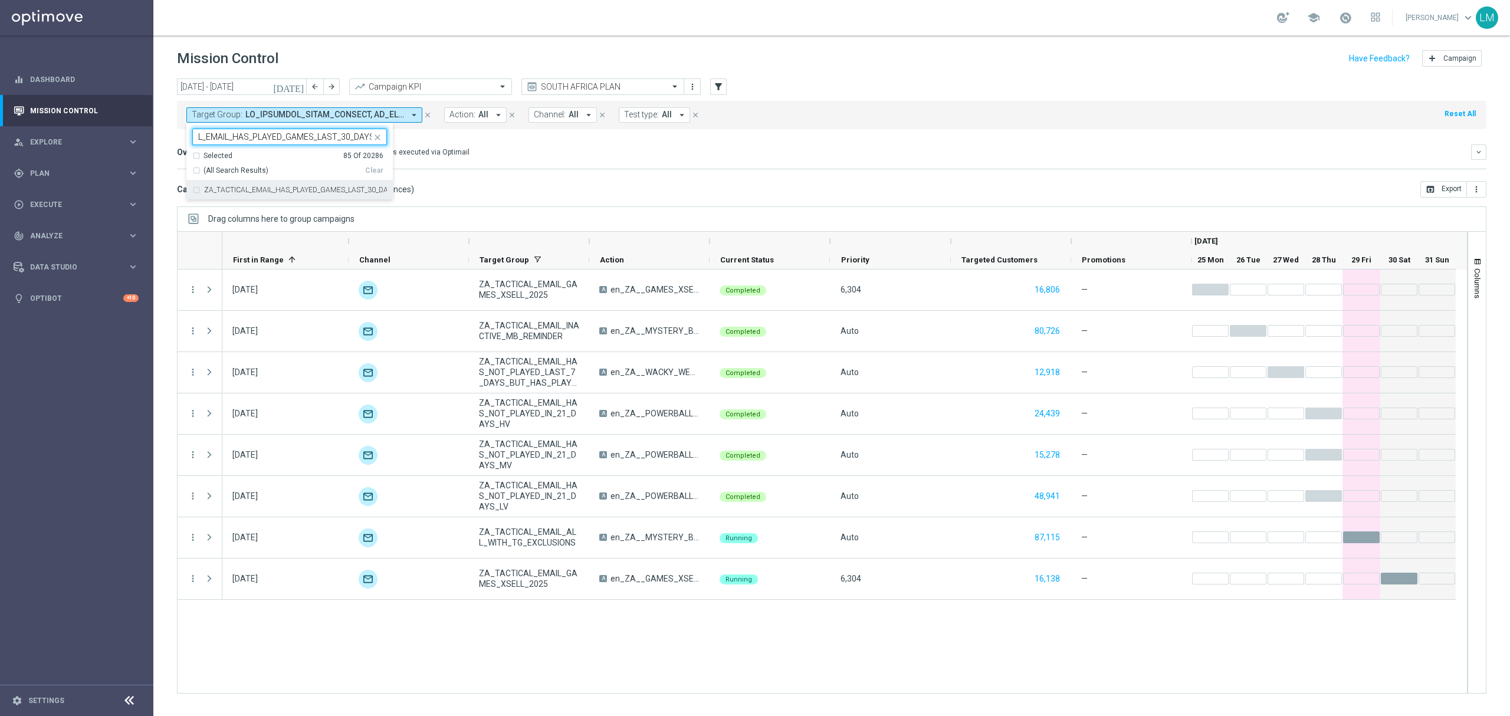
scroll to position [0, 0]
click at [476, 183] on div "Campaign List ( 8 Campaign Series & 8 Campaign Occurrences ) open_in_browser Ex…" at bounding box center [831, 189] width 1309 height 17
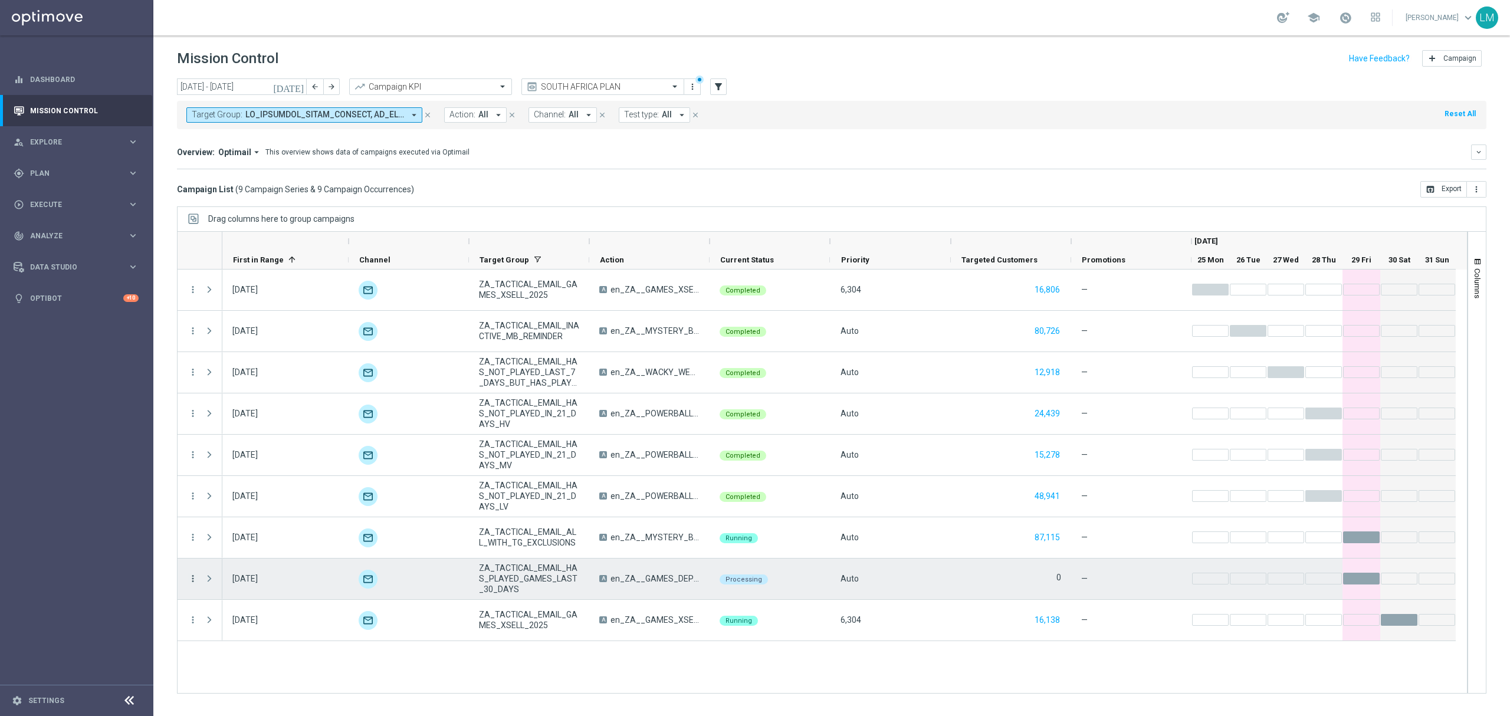
click at [192, 574] on icon "more_vert" at bounding box center [193, 578] width 11 height 11
click at [243, 447] on div "list Campaign Details" at bounding box center [265, 440] width 133 height 17
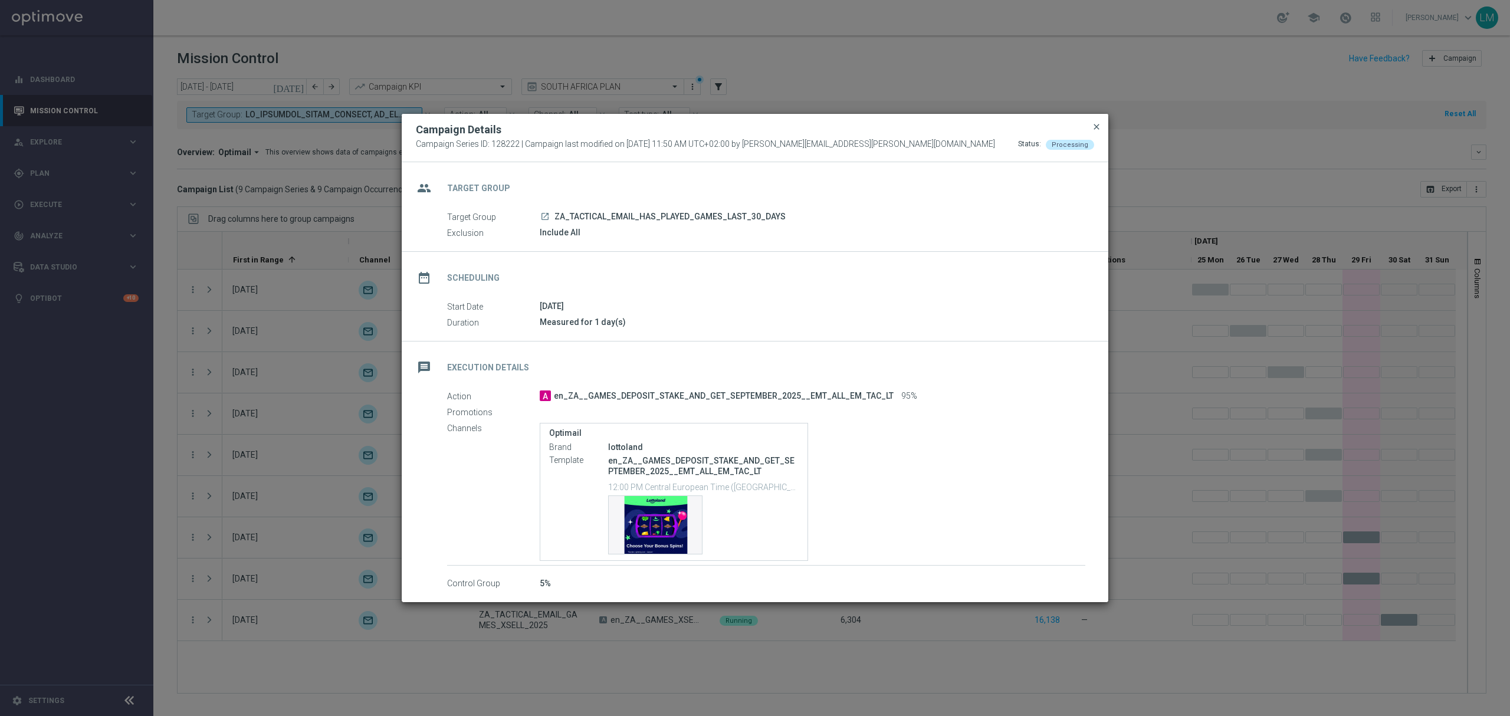
click at [1095, 123] on span "close" at bounding box center [1096, 126] width 9 height 9
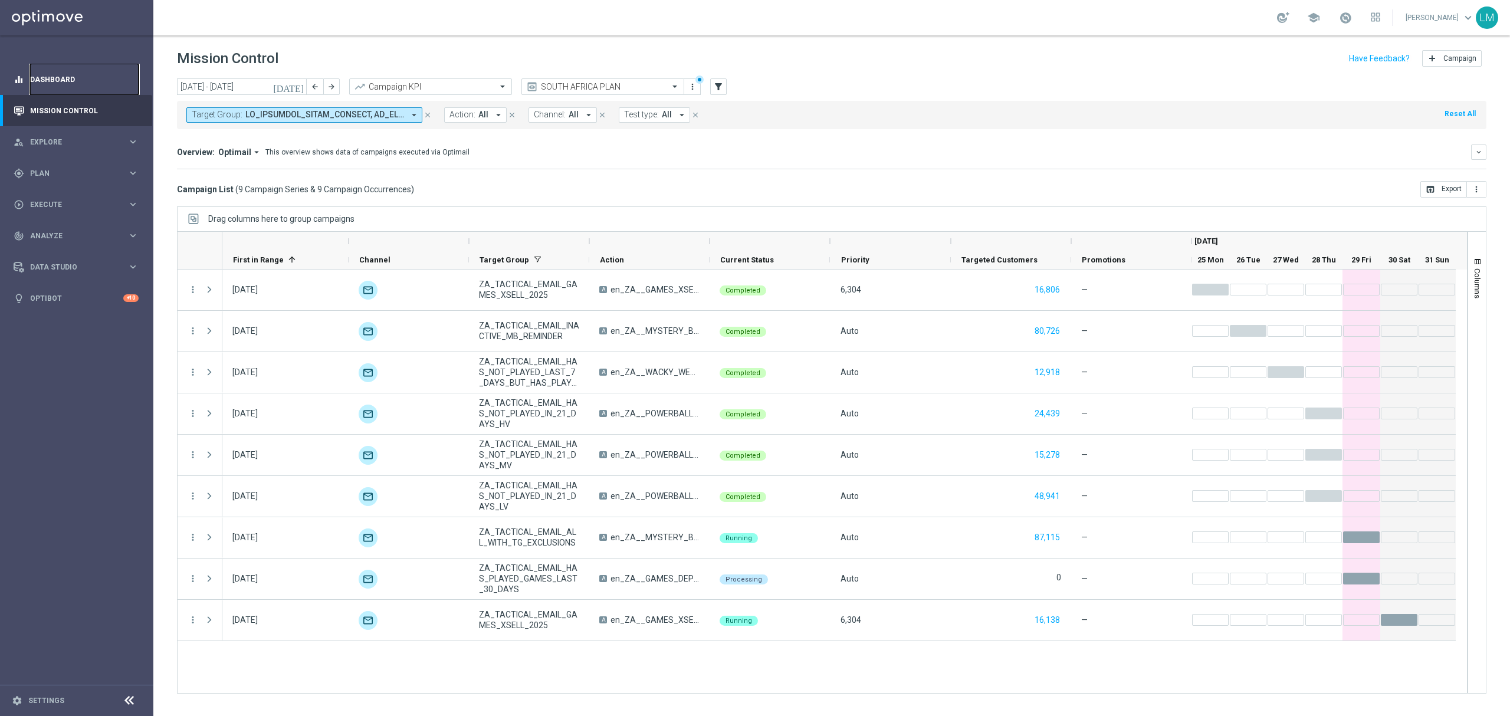
click at [100, 81] on link "Dashboard" at bounding box center [84, 79] width 109 height 31
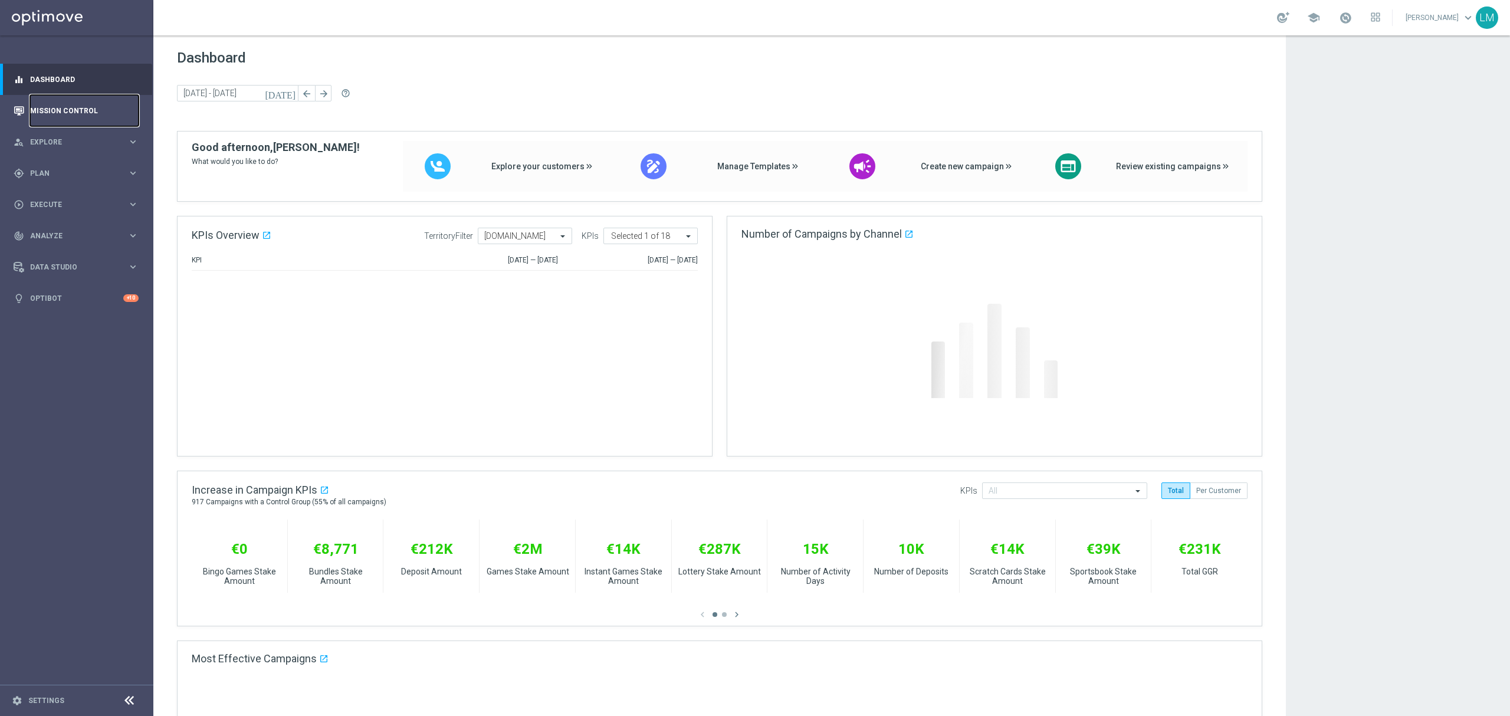
click at [102, 102] on link "Mission Control" at bounding box center [84, 110] width 109 height 31
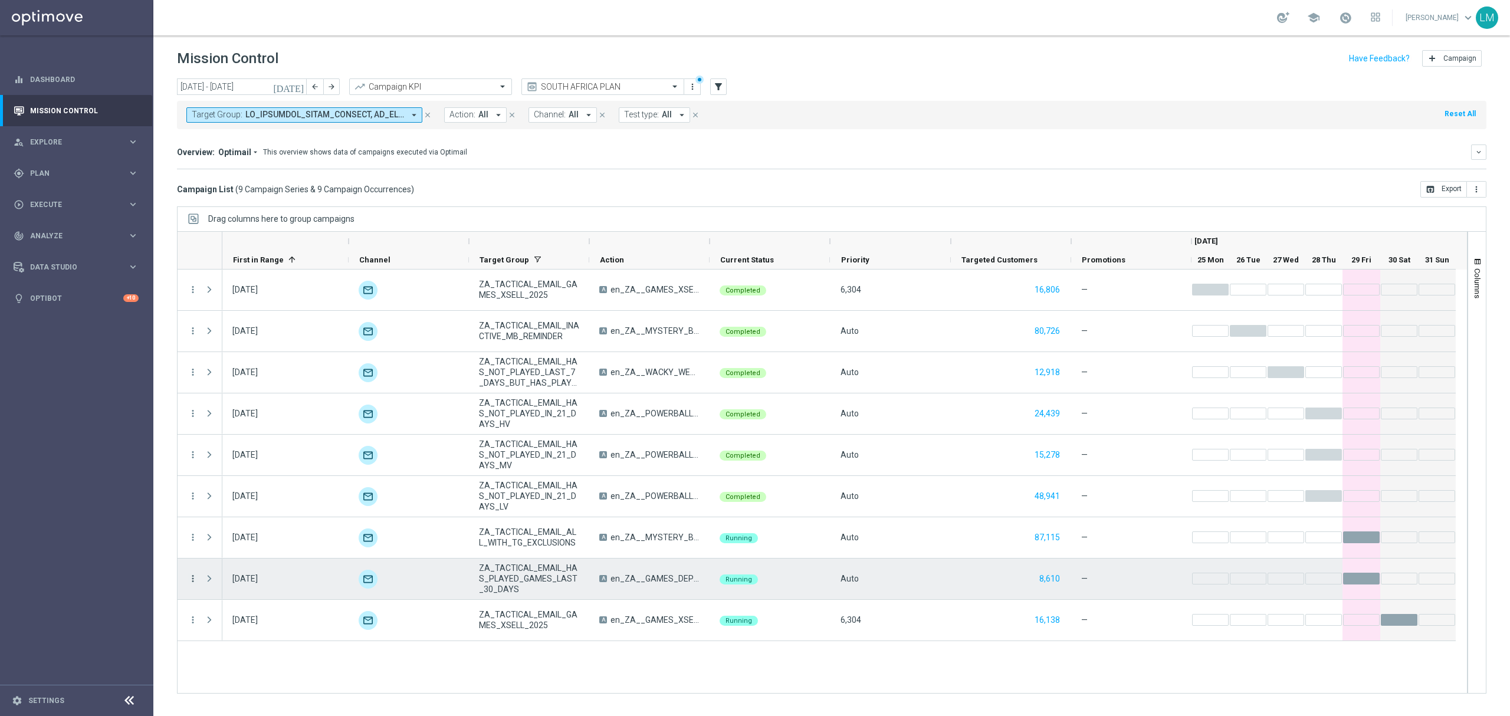
click at [197, 579] on icon "more_vert" at bounding box center [193, 578] width 11 height 11
click at [244, 444] on div "Campaign Details" at bounding box center [271, 440] width 110 height 8
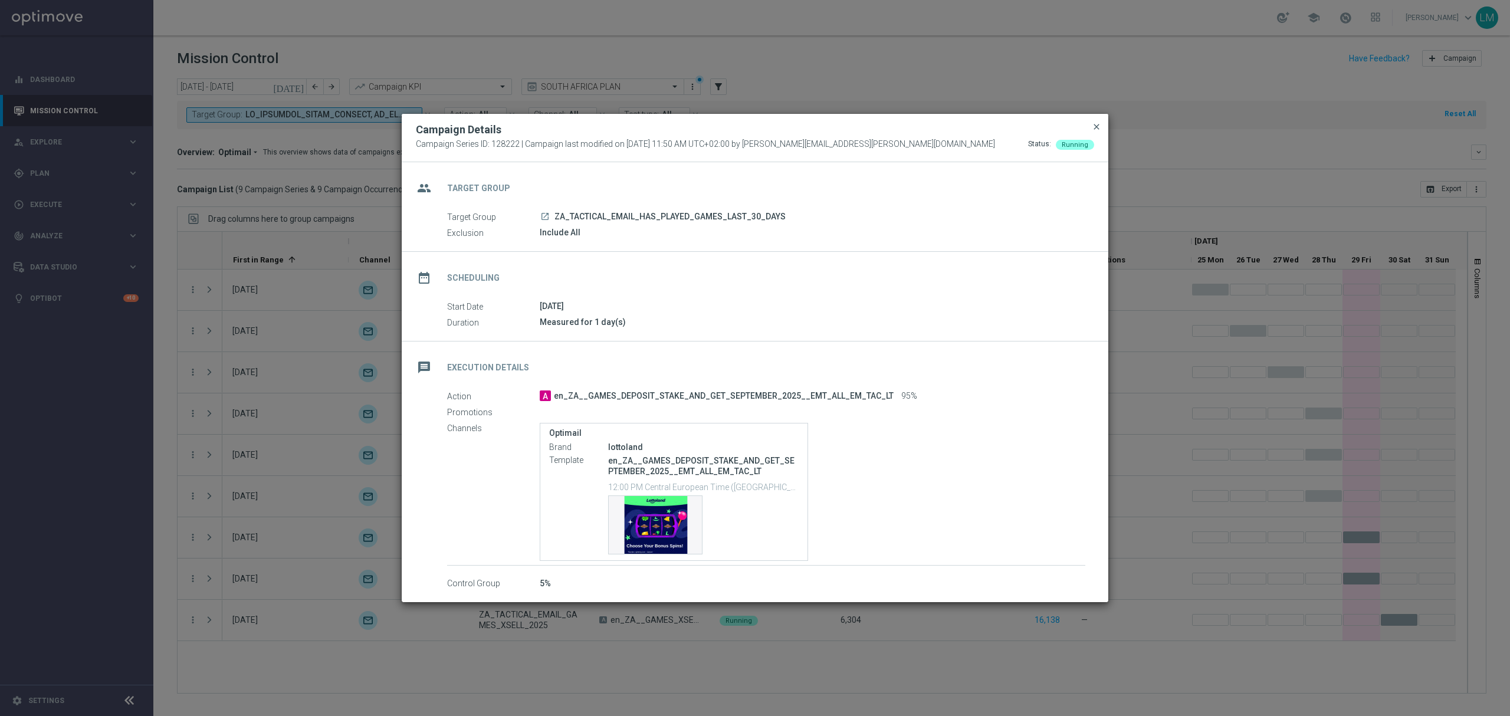
click at [1092, 129] on span "close" at bounding box center [1096, 126] width 9 height 9
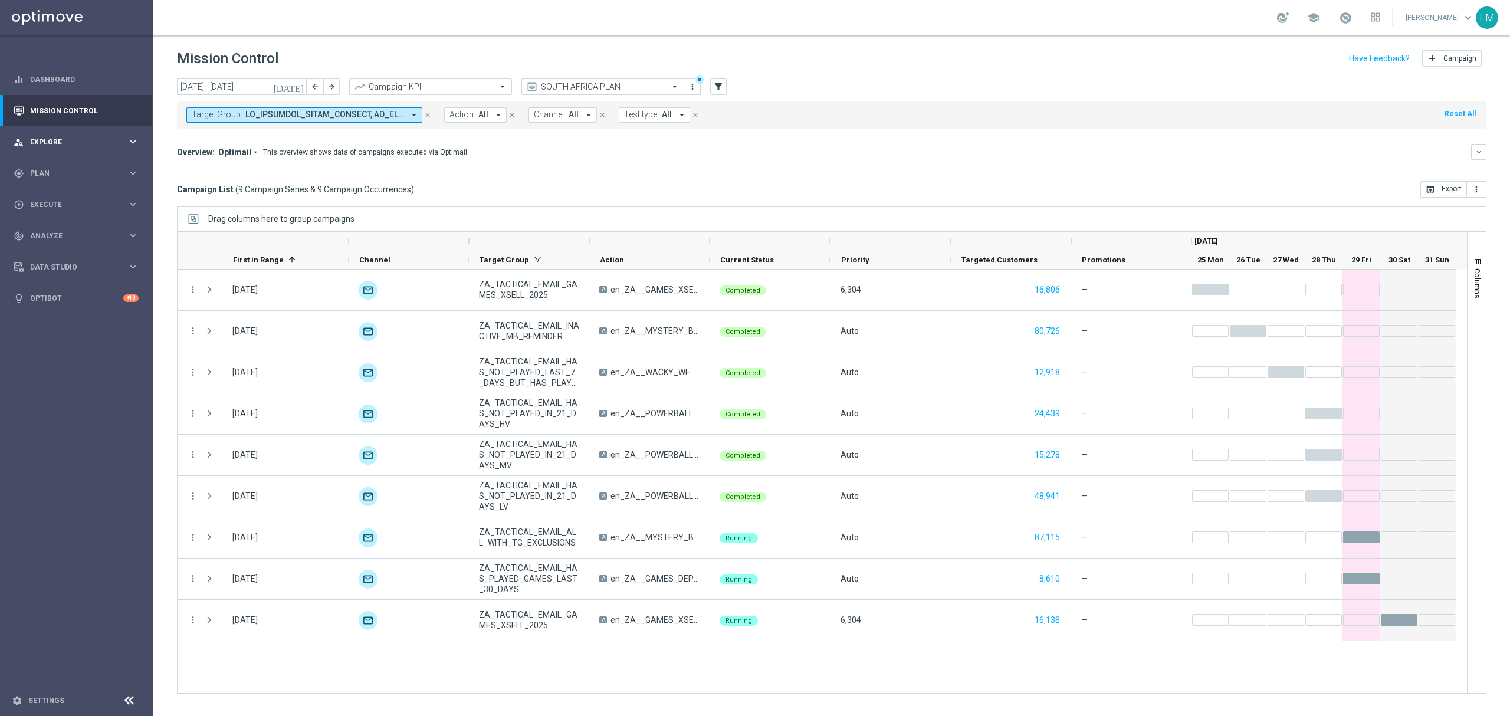
click at [85, 153] on div "person_search Explore keyboard_arrow_right" at bounding box center [76, 141] width 152 height 31
click at [64, 170] on link "Customer Explorer" at bounding box center [77, 166] width 92 height 9
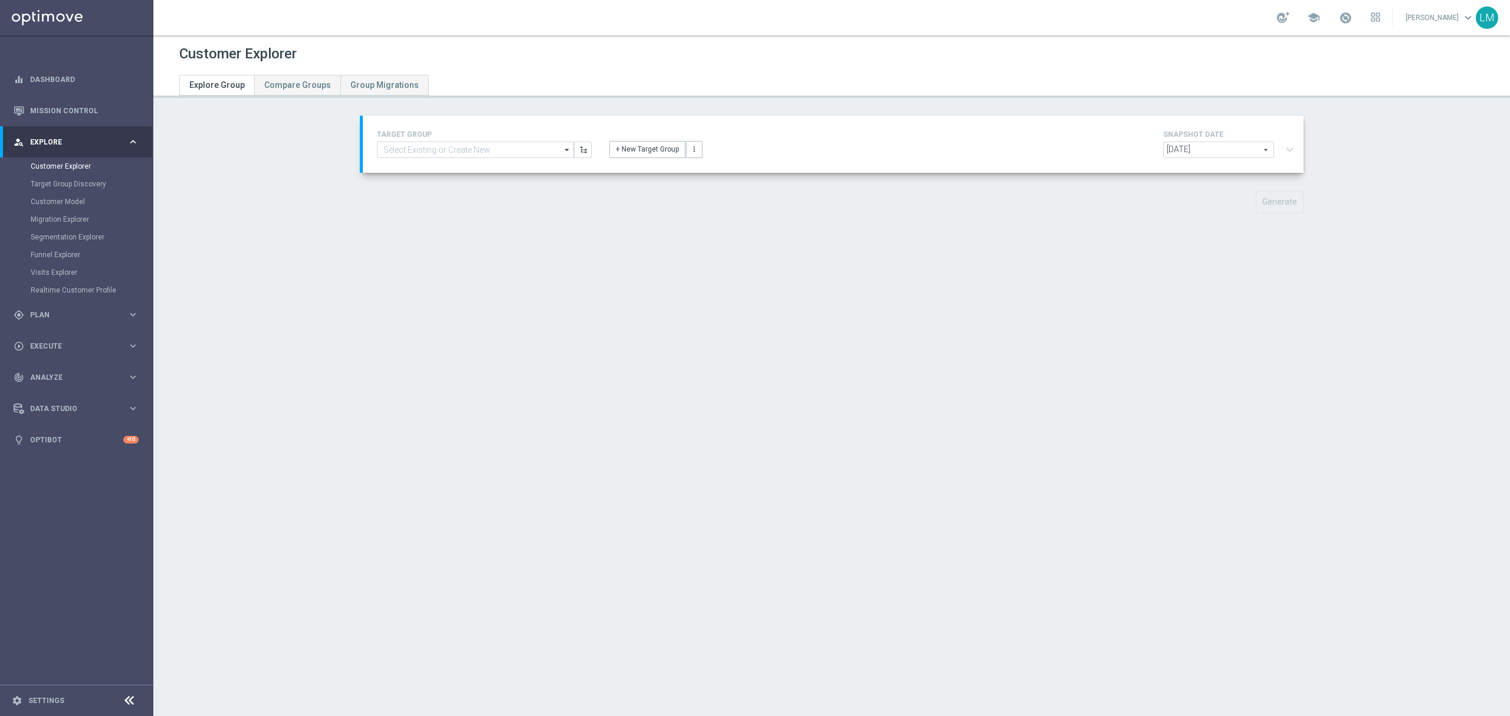
click at [470, 158] on opti-search-list "arrow_drop_down Drag here to set row groups Drag here to set column labels Show…" at bounding box center [475, 150] width 197 height 17
click at [468, 153] on input at bounding box center [475, 150] width 197 height 17
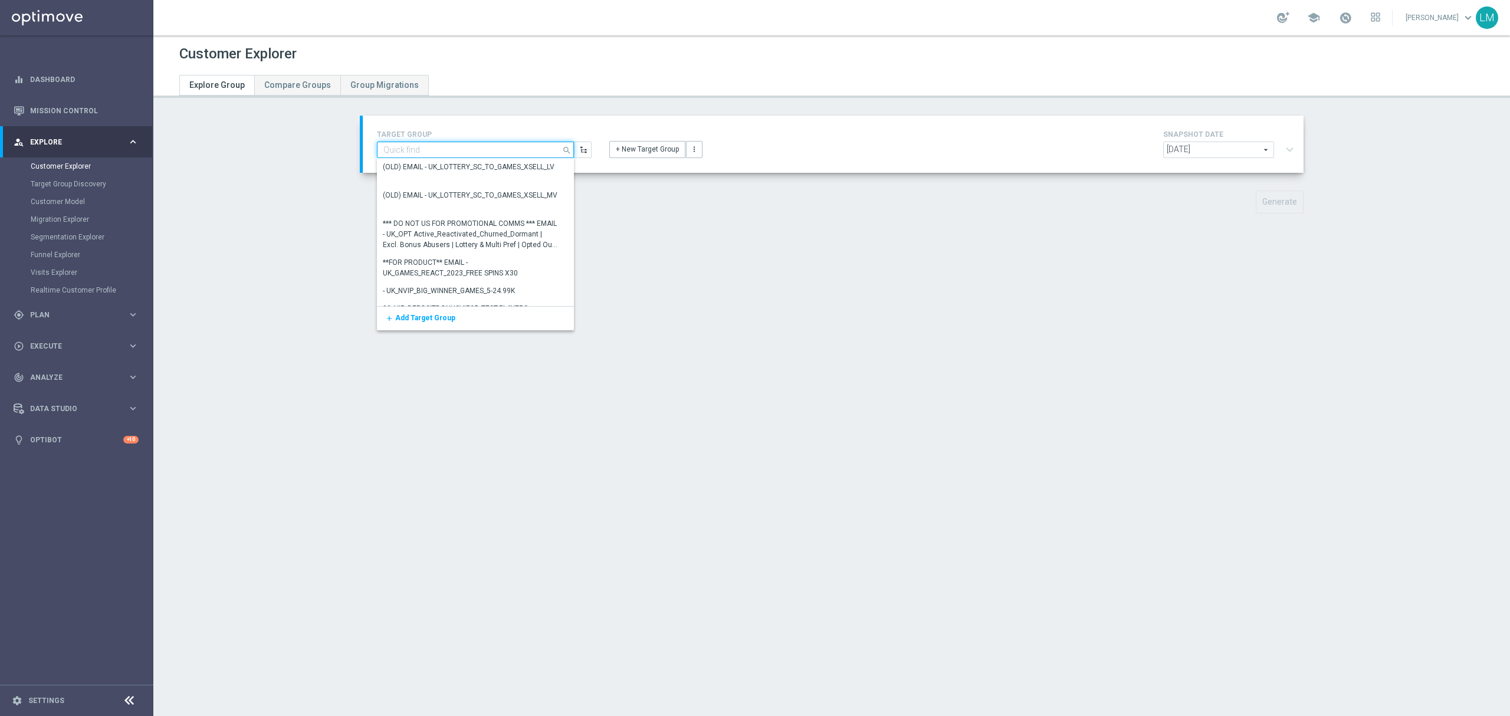
paste input "ZA_TACTICAL_EMAIL_GAMES_XSELL_2025"
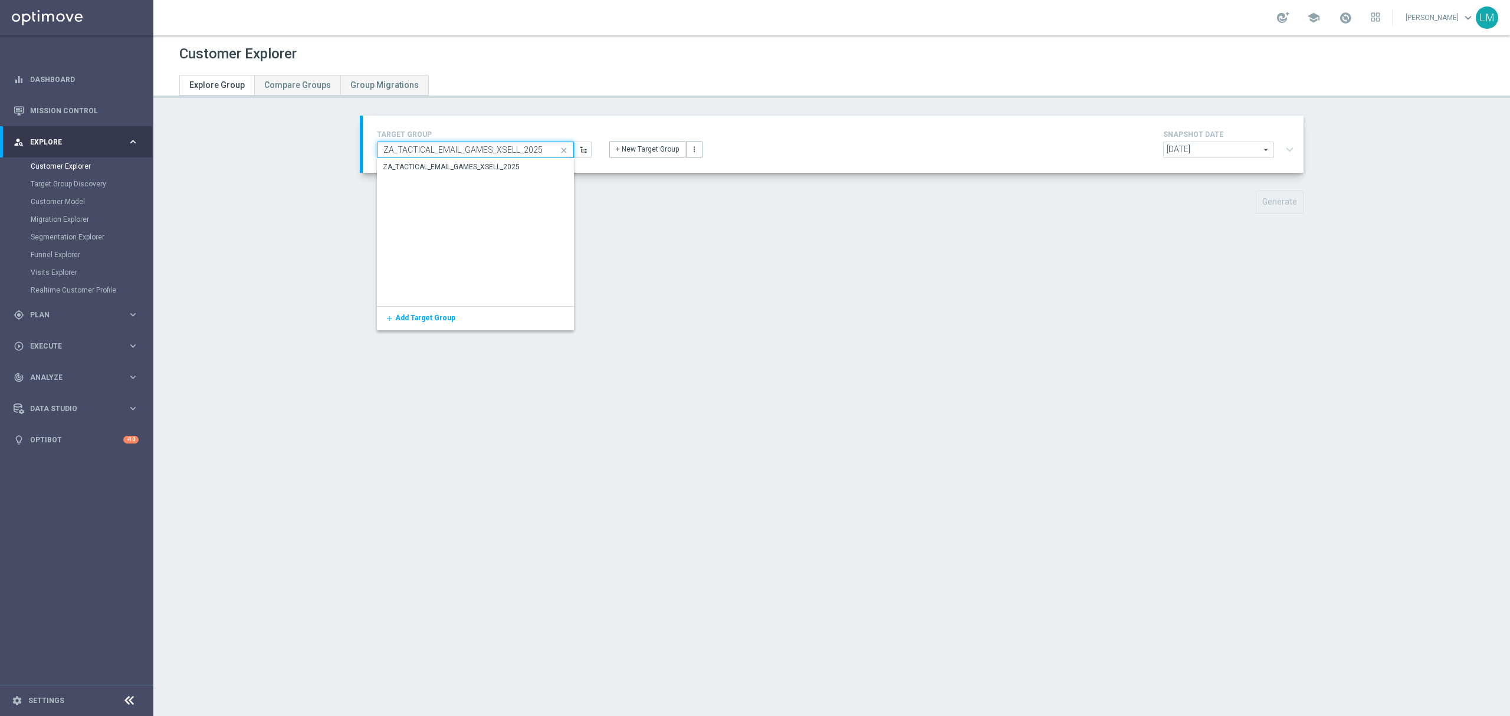
type input "ZA_TACTICAL_EMAIL_GAMES_XSELL_2025"
click at [462, 159] on div "ZA_TACTICAL_EMAIL_GAMES_XSELL_2025" at bounding box center [476, 167] width 198 height 17
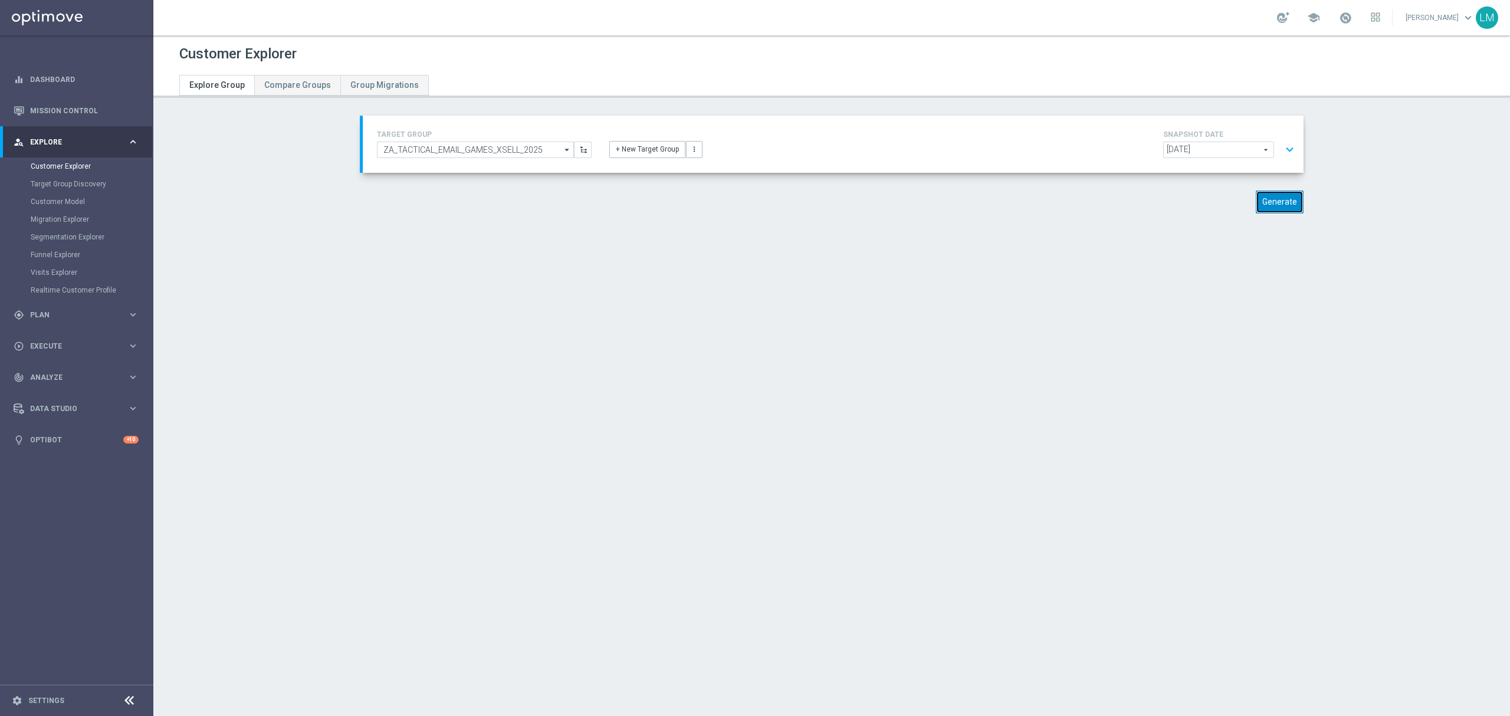
click at [1289, 199] on button "Generate" at bounding box center [1280, 201] width 48 height 23
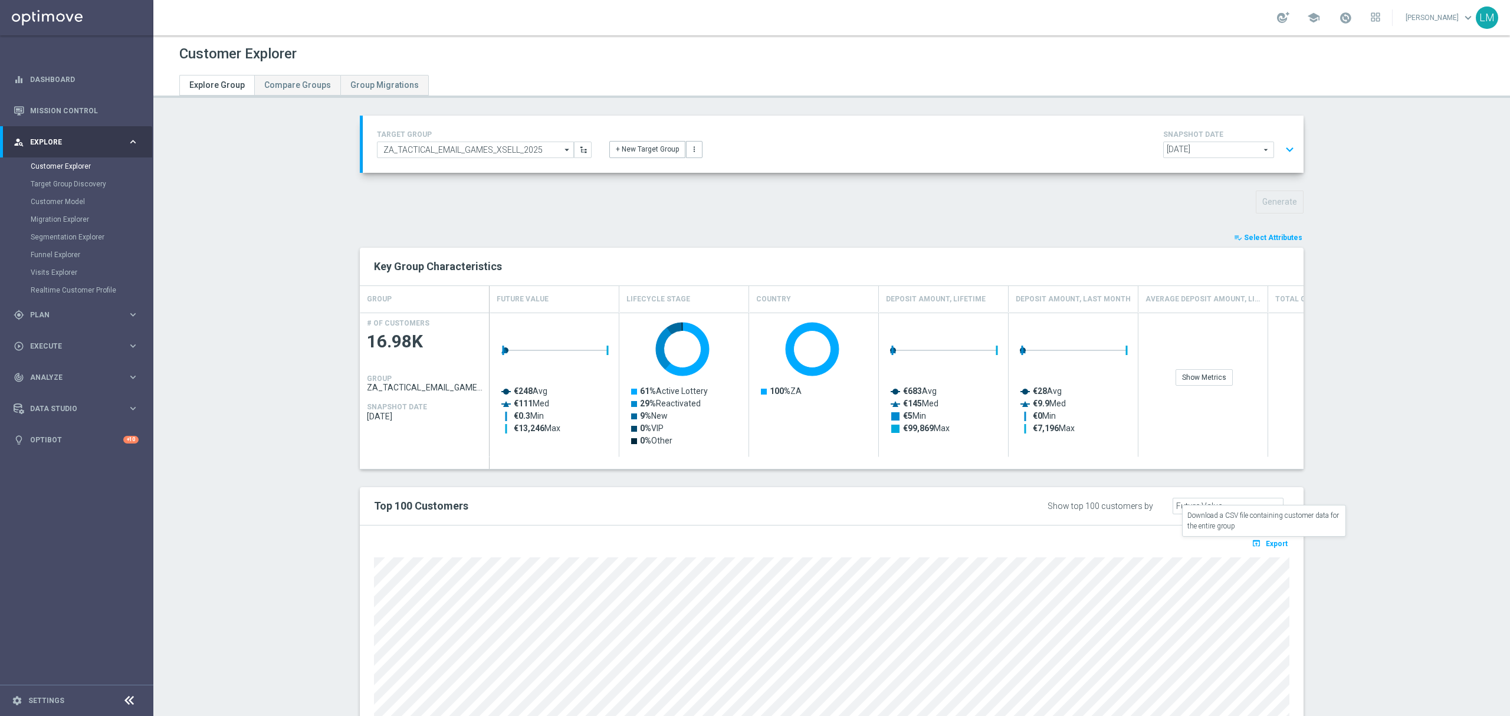
click at [1266, 545] on span "Export" at bounding box center [1277, 544] width 22 height 8
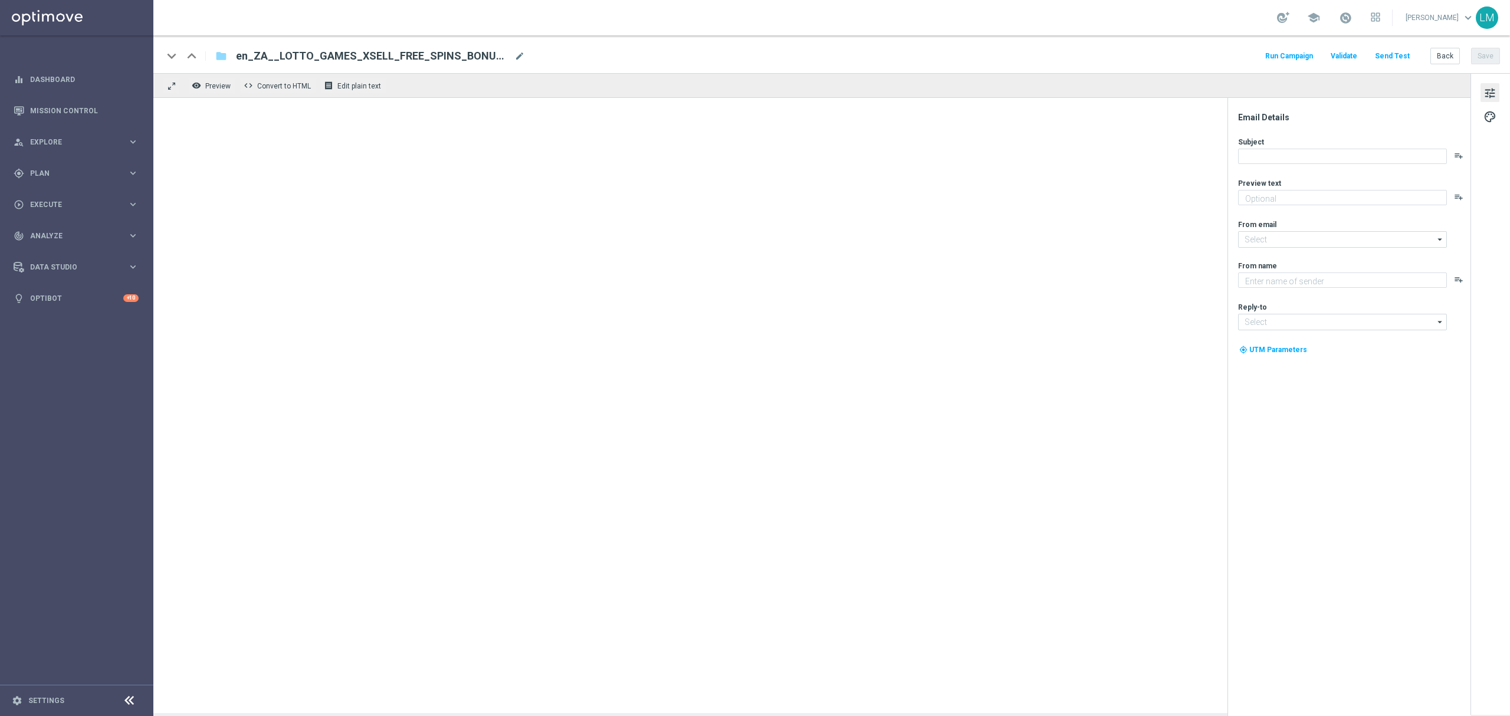
type textarea "Games are here to stay!"
type textarea "Lottoland"
type input "[EMAIL_ADDRESS][DOMAIN_NAME]"
